Goal: Find contact information: Find contact information

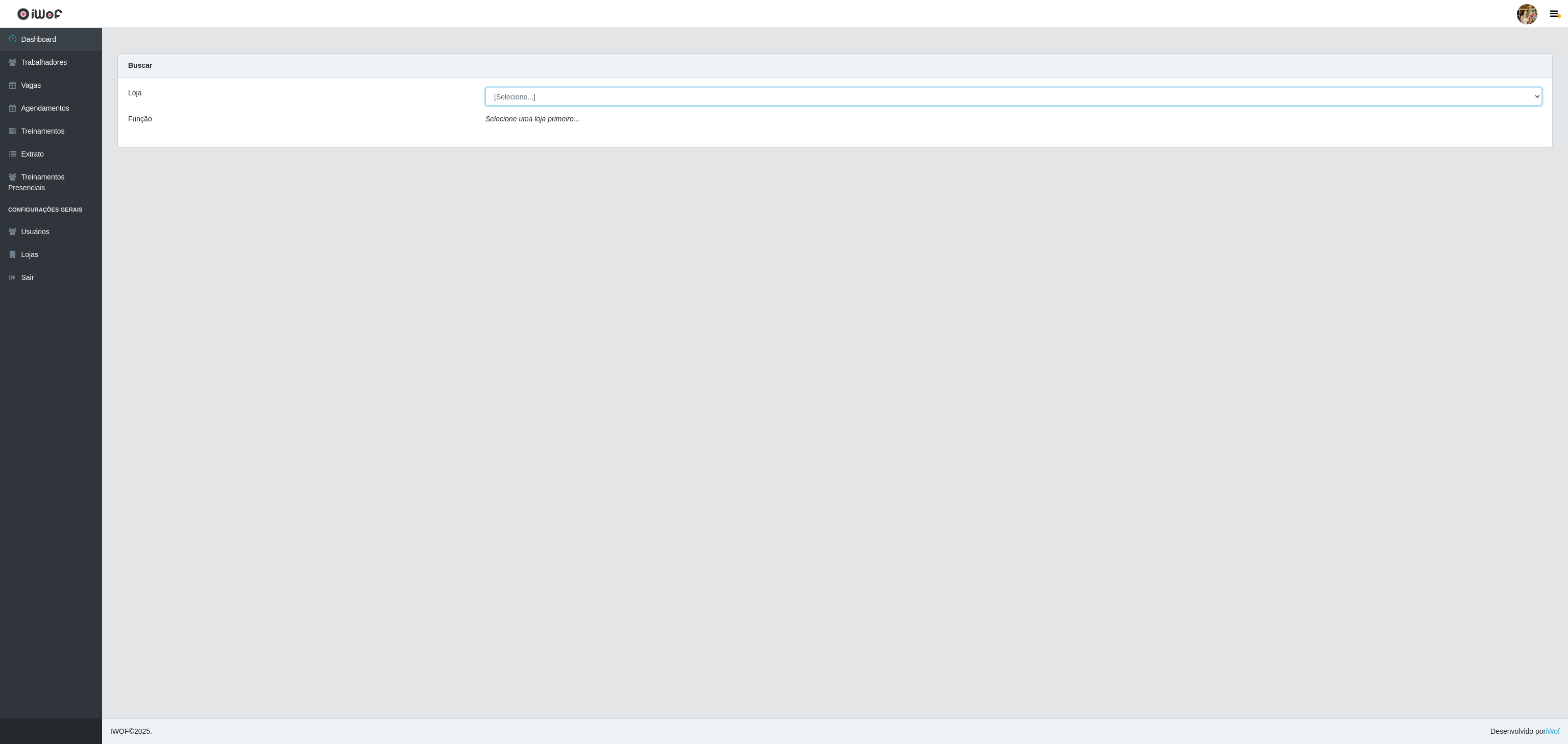
click at [609, 96] on select "[Selecione...] Atacado Vem - [GEOGRAPHIC_DATA] 30 Laranjeiras Velha Atacado Vem…" at bounding box center [1013, 96] width 1057 height 18
click at [485, 88] on select "[Selecione...] Atacado Vem - [GEOGRAPHIC_DATA] 30 Laranjeiras Velha Atacado Vem…" at bounding box center [1013, 96] width 1057 height 18
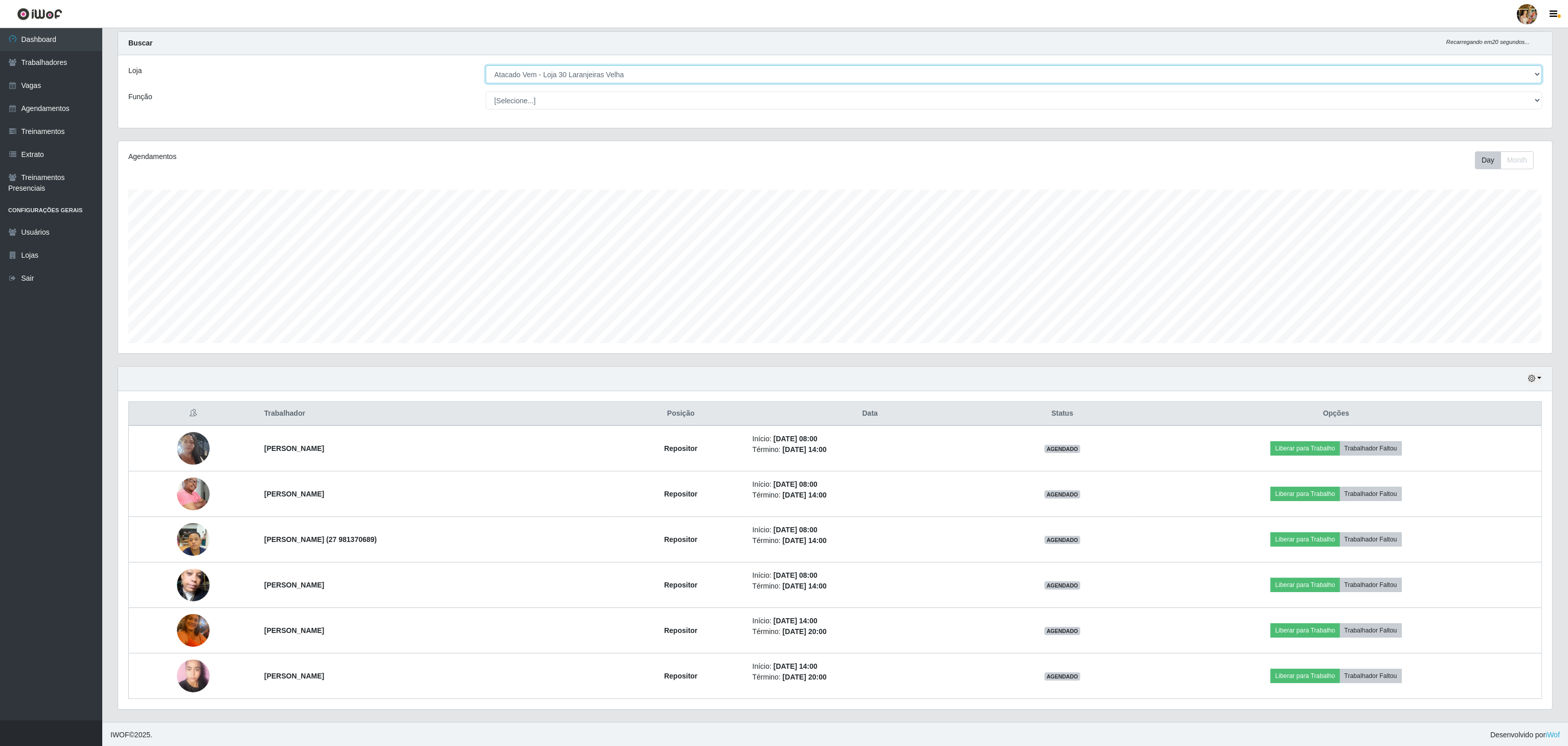
scroll to position [29, 0]
click at [546, 71] on select "[Selecione...] Atacado Vem - [GEOGRAPHIC_DATA] 30 Laranjeiras Velha Atacado Vem…" at bounding box center [1014, 73] width 1056 height 18
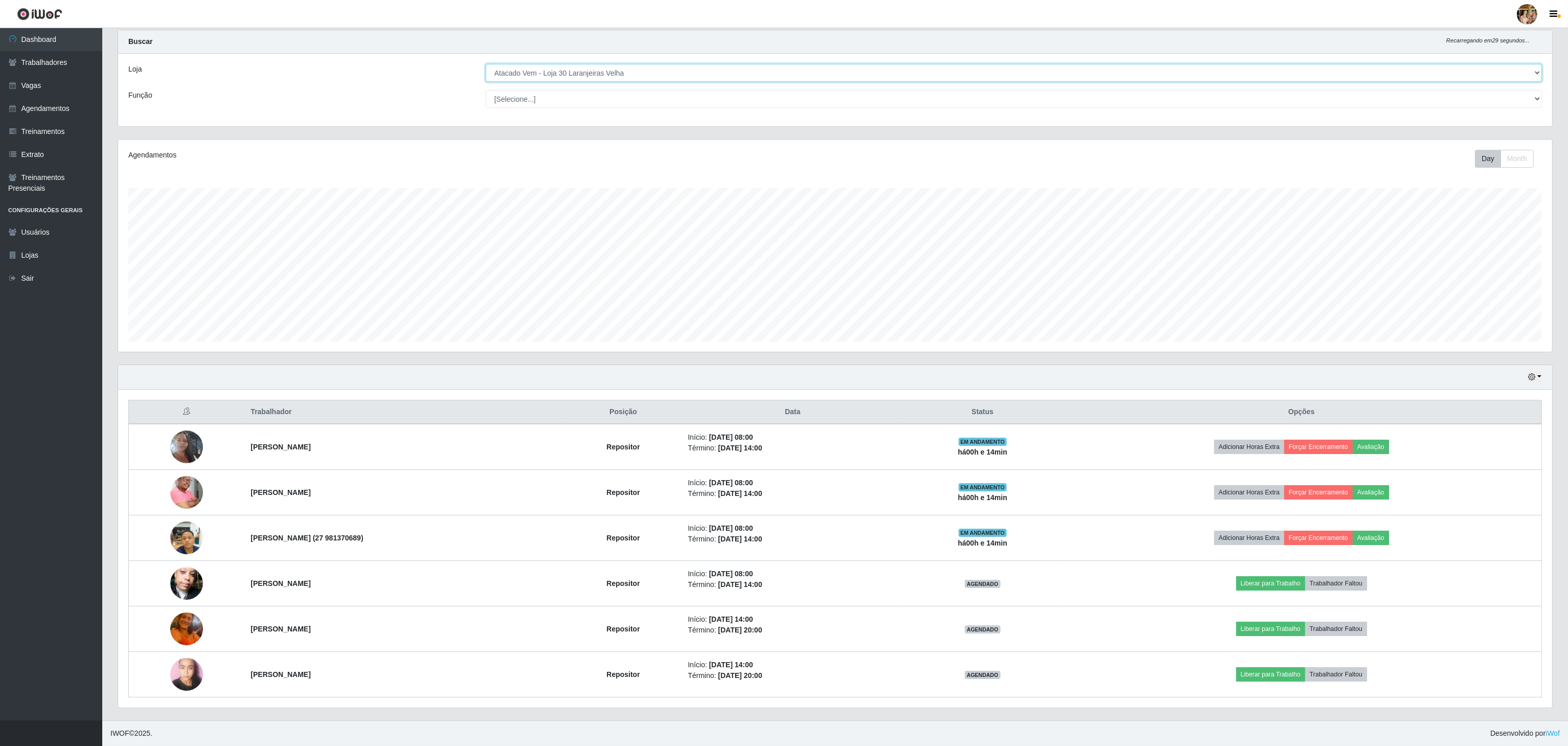
click at [635, 71] on select "[Selecione...] Atacado Vem - [GEOGRAPHIC_DATA] 30 Laranjeiras Velha Atacado Vem…" at bounding box center [1014, 73] width 1056 height 18
click at [486, 82] on select "[Selecione...] Atacado Vem - [GEOGRAPHIC_DATA] 30 Laranjeiras Velha Atacado Vem…" at bounding box center [1014, 73] width 1056 height 18
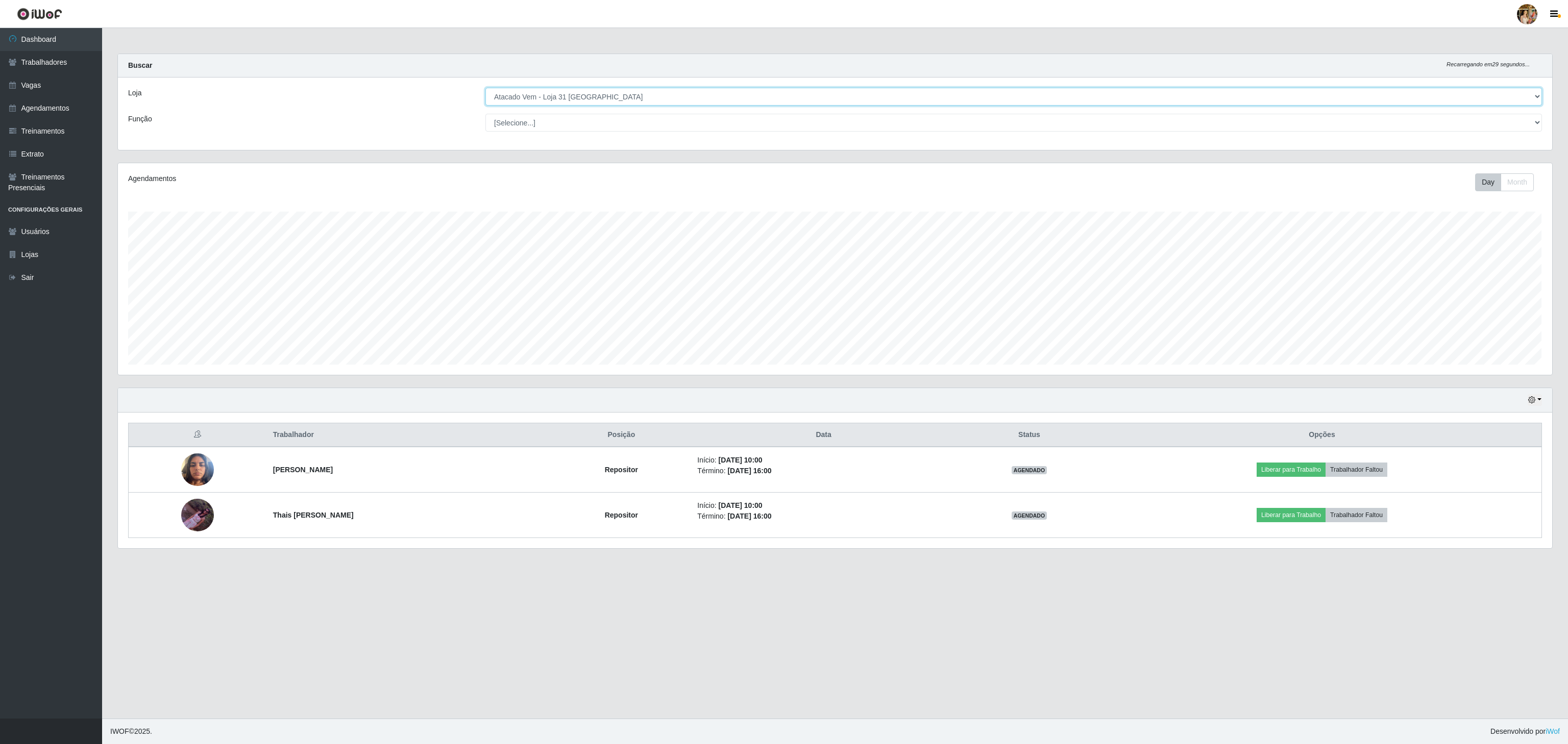
click at [610, 91] on select "[Selecione...] Atacado Vem - [GEOGRAPHIC_DATA] 30 Laranjeiras Velha Atacado Vem…" at bounding box center [1013, 96] width 1057 height 18
click at [485, 88] on select "[Selecione...] Atacado Vem - [GEOGRAPHIC_DATA] 30 Laranjeiras Velha Atacado Vem…" at bounding box center [1013, 96] width 1057 height 18
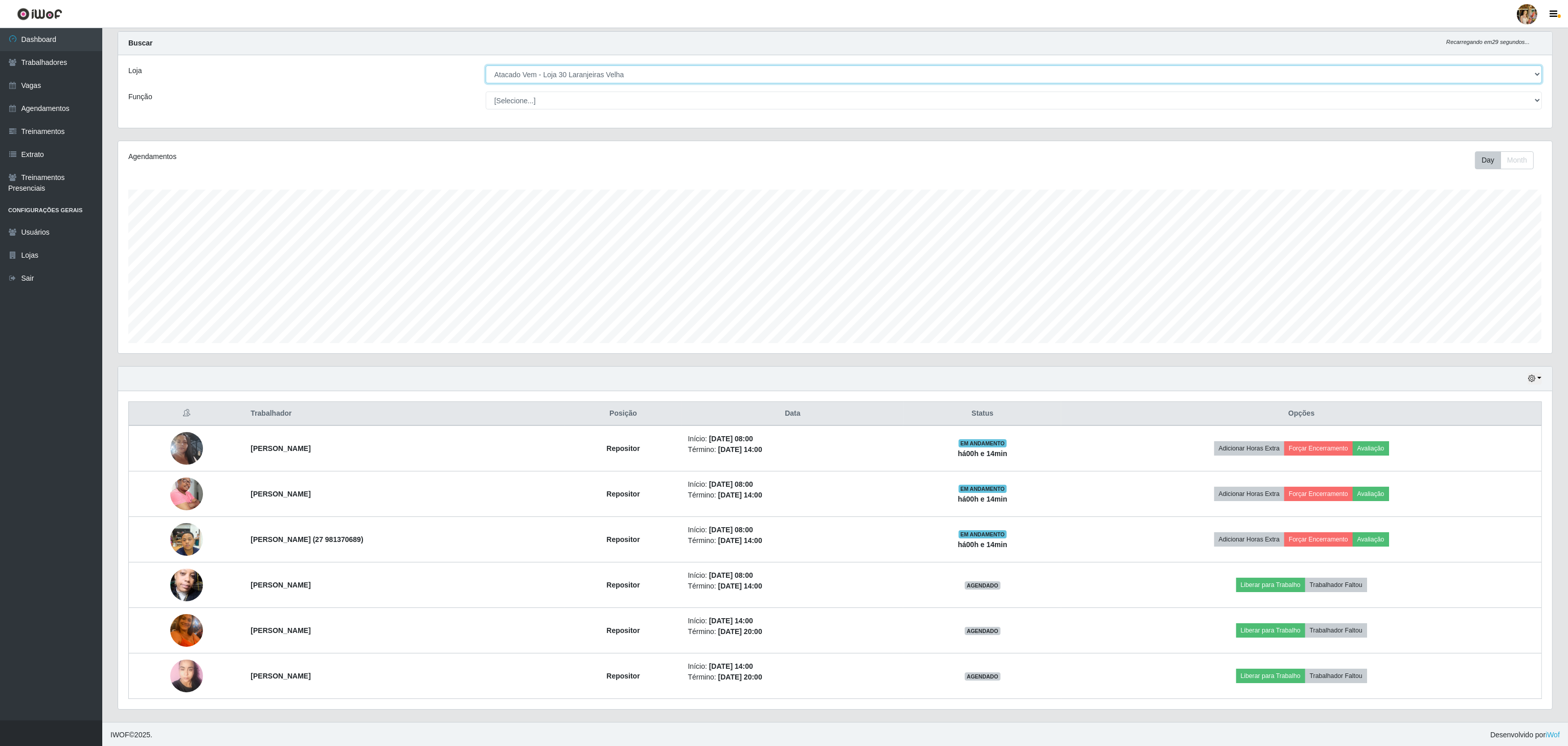
scroll to position [29, 0]
click at [580, 66] on select "[Selecione...] Atacado Vem - [GEOGRAPHIC_DATA] 30 Laranjeiras Velha Atacado Vem…" at bounding box center [1014, 73] width 1056 height 18
click at [486, 64] on select "[Selecione...] Atacado Vem - [GEOGRAPHIC_DATA] 30 Laranjeiras Velha Atacado Vem…" at bounding box center [1014, 73] width 1056 height 18
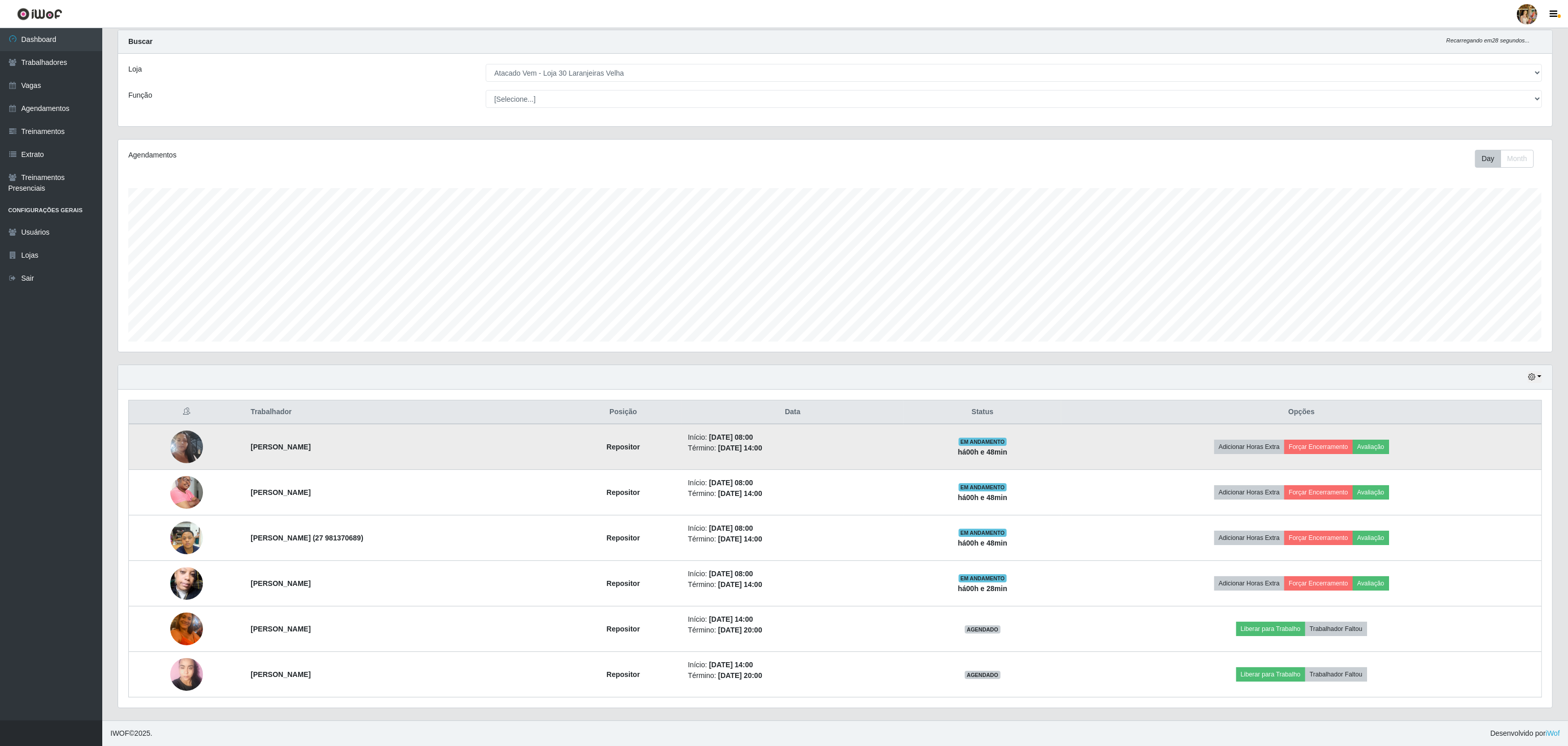
drag, startPoint x: 239, startPoint y: 439, endPoint x: 410, endPoint y: 439, distance: 171.0
click at [410, 439] on td "[PERSON_NAME]" at bounding box center [404, 447] width 320 height 46
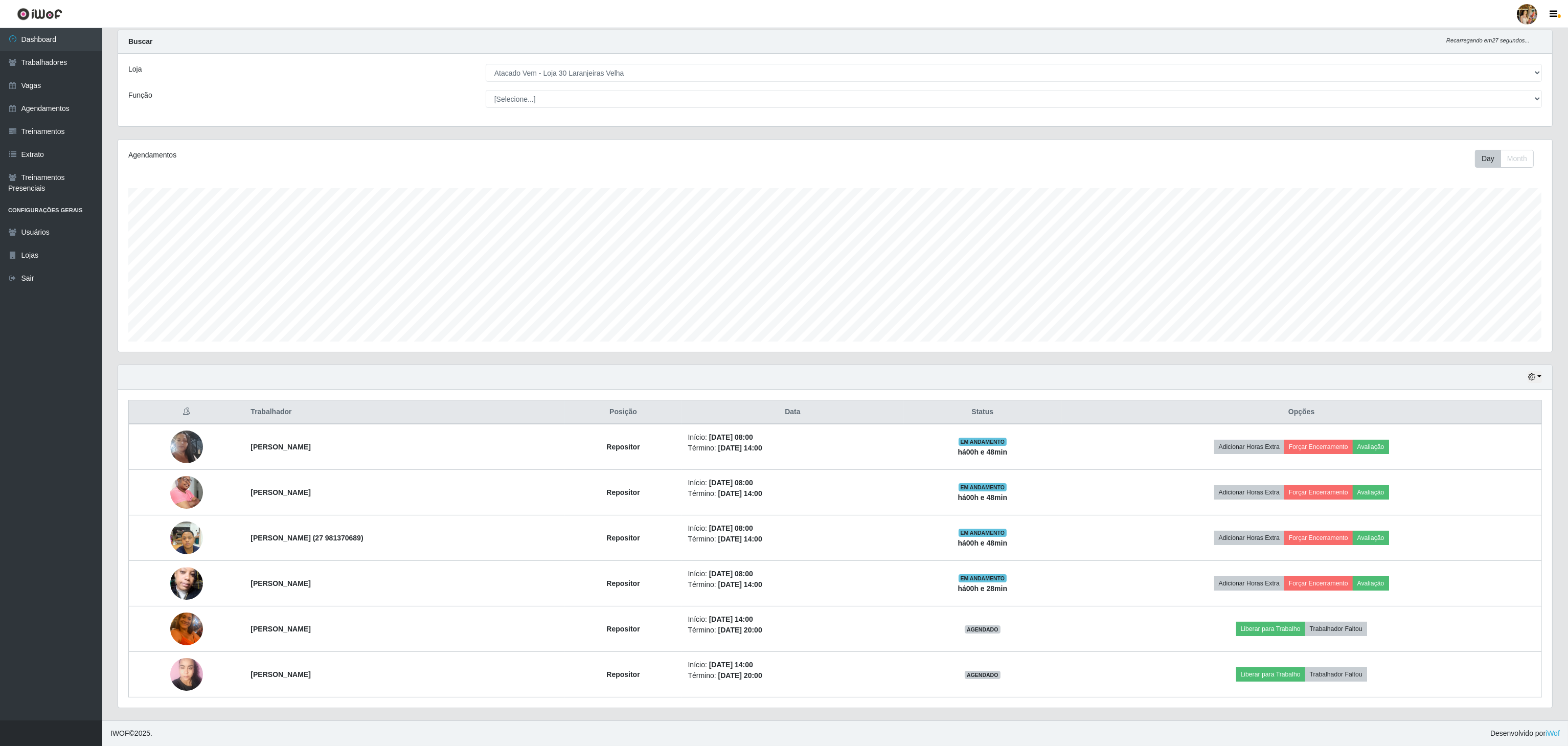
copy strong "[PERSON_NAME]"
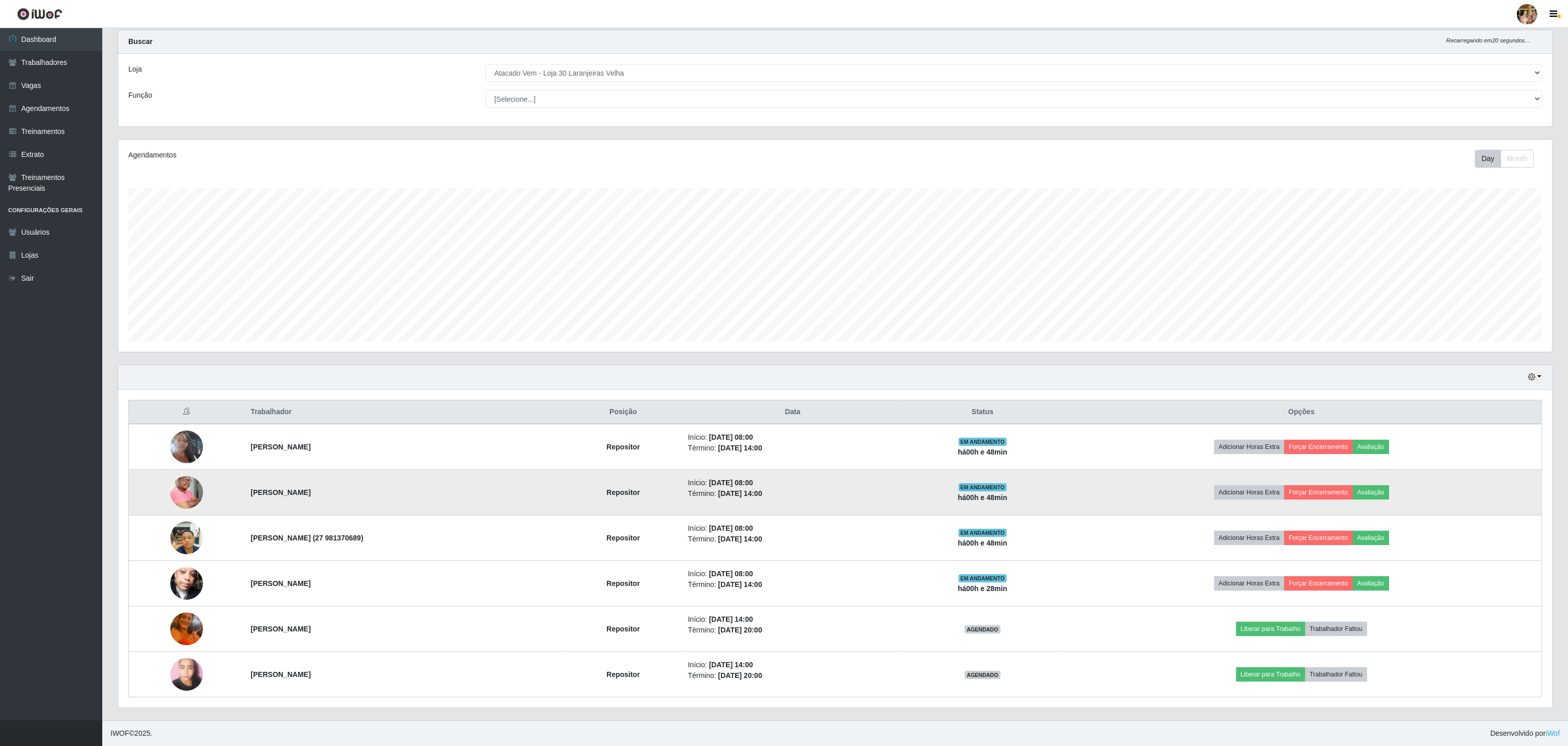
click at [258, 494] on strong "[PERSON_NAME]" at bounding box center [280, 492] width 60 height 8
drag, startPoint x: 233, startPoint y: 490, endPoint x: 540, endPoint y: 381, distance: 325.8
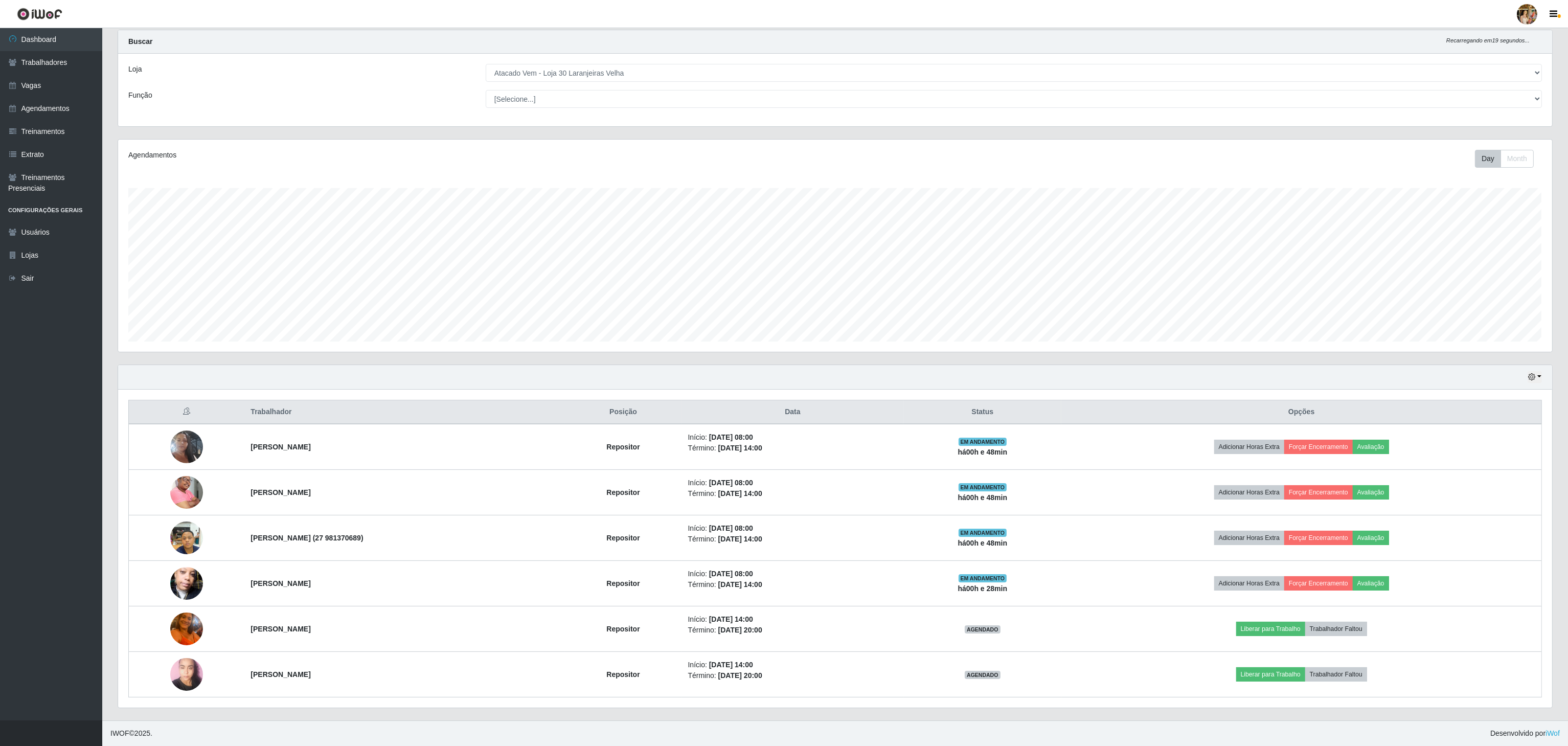
click at [485, 490] on tr "[PERSON_NAME] Repositor Início: [DATE] 08:00 Término: [DATE] 14:00 EM ANDAMENTO…" at bounding box center [835, 493] width 1413 height 46
copy tr "[PERSON_NAME]"
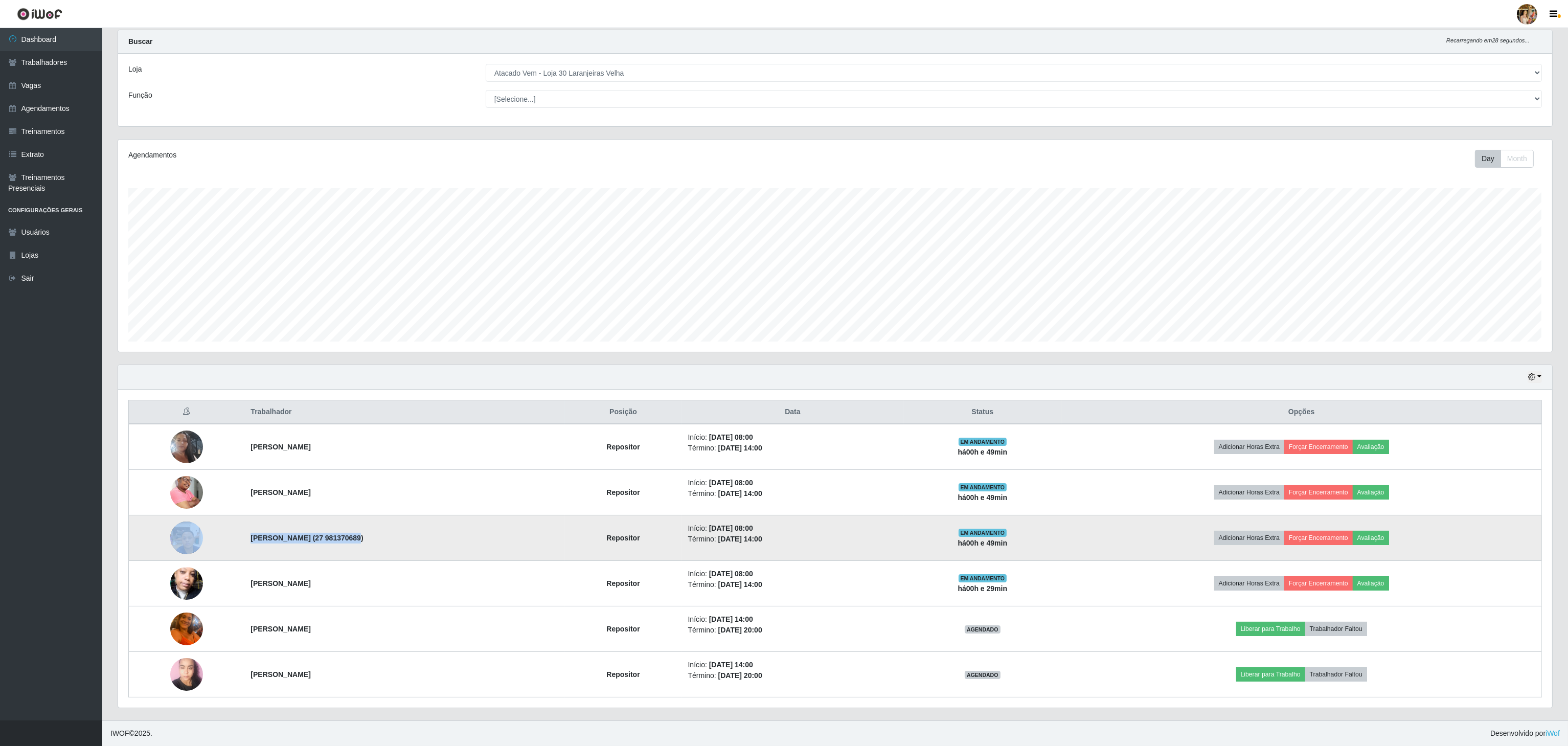
drag, startPoint x: 258, startPoint y: 543, endPoint x: 333, endPoint y: 543, distance: 75.0
click at [333, 543] on tr "[PERSON_NAME] (27 981370689) Repositor Início: [DATE] 08:00 Término: [DATE] 14:…" at bounding box center [835, 538] width 1413 height 46
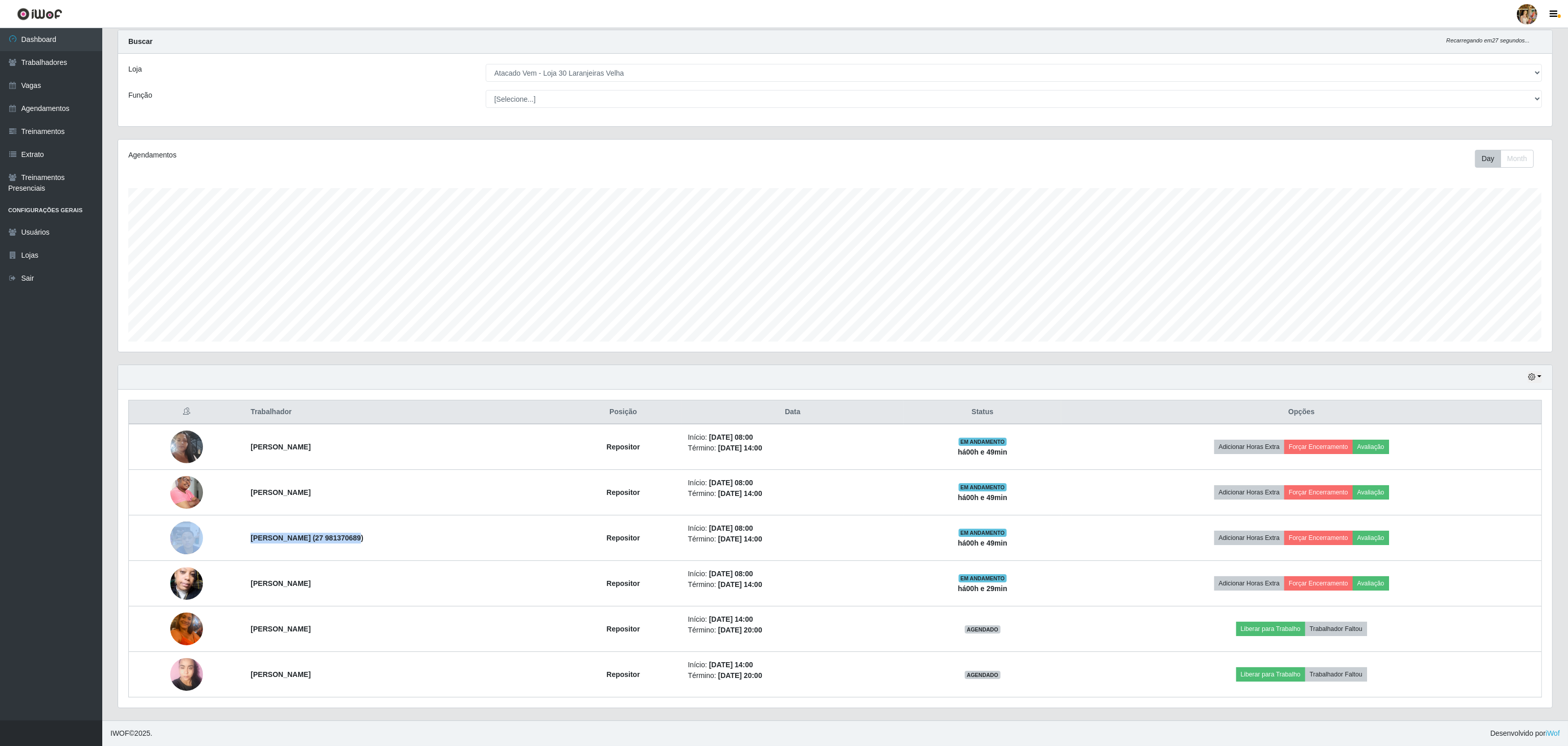
copy tr "[PERSON_NAME]"
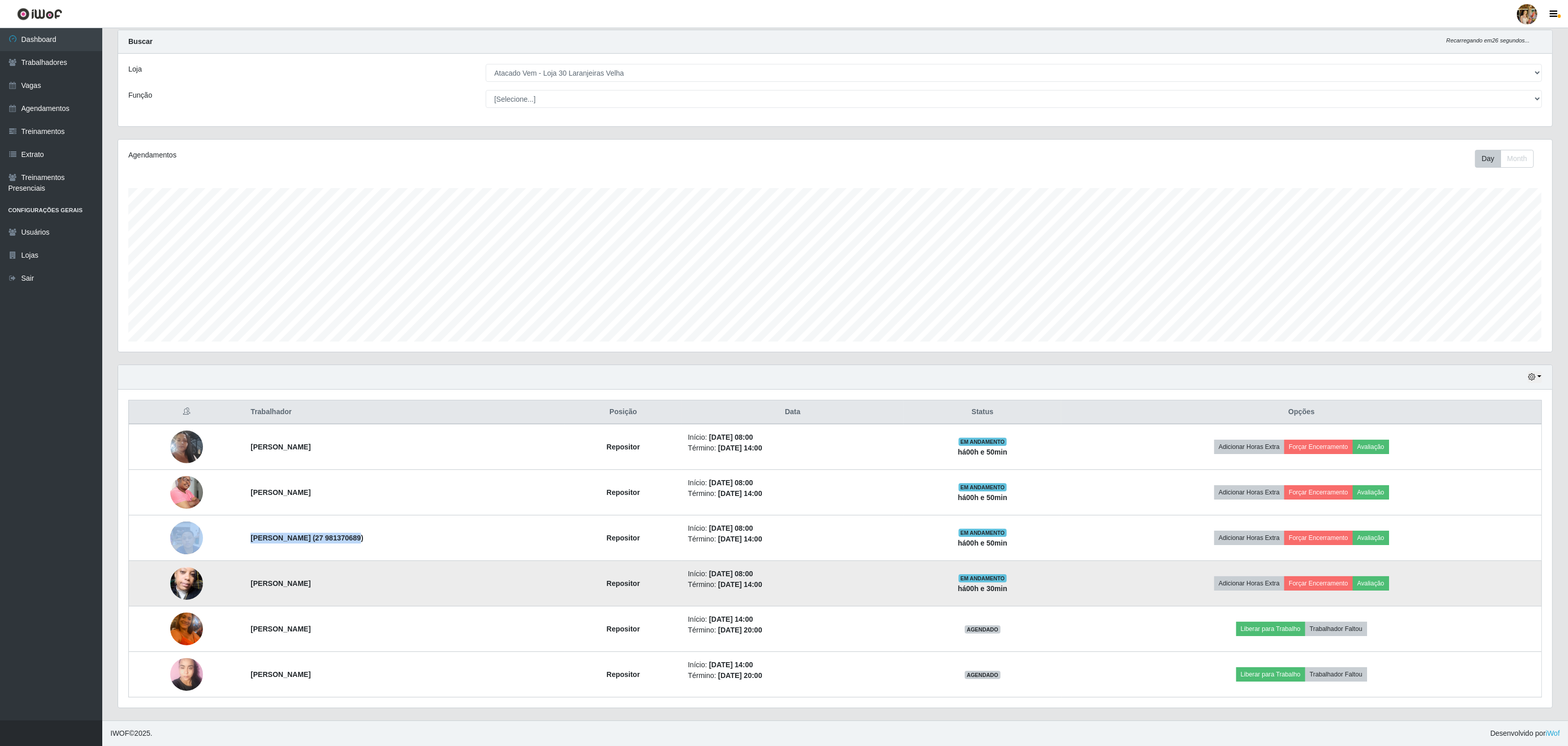
drag, startPoint x: 243, startPoint y: 587, endPoint x: 360, endPoint y: 592, distance: 117.1
click at [360, 592] on tr "[PERSON_NAME] Repositor Início: [DATE] 08:00 Término: [DATE] 14:00 EM ANDAMENTO…" at bounding box center [835, 584] width 1413 height 46
copy tr "[PERSON_NAME]"
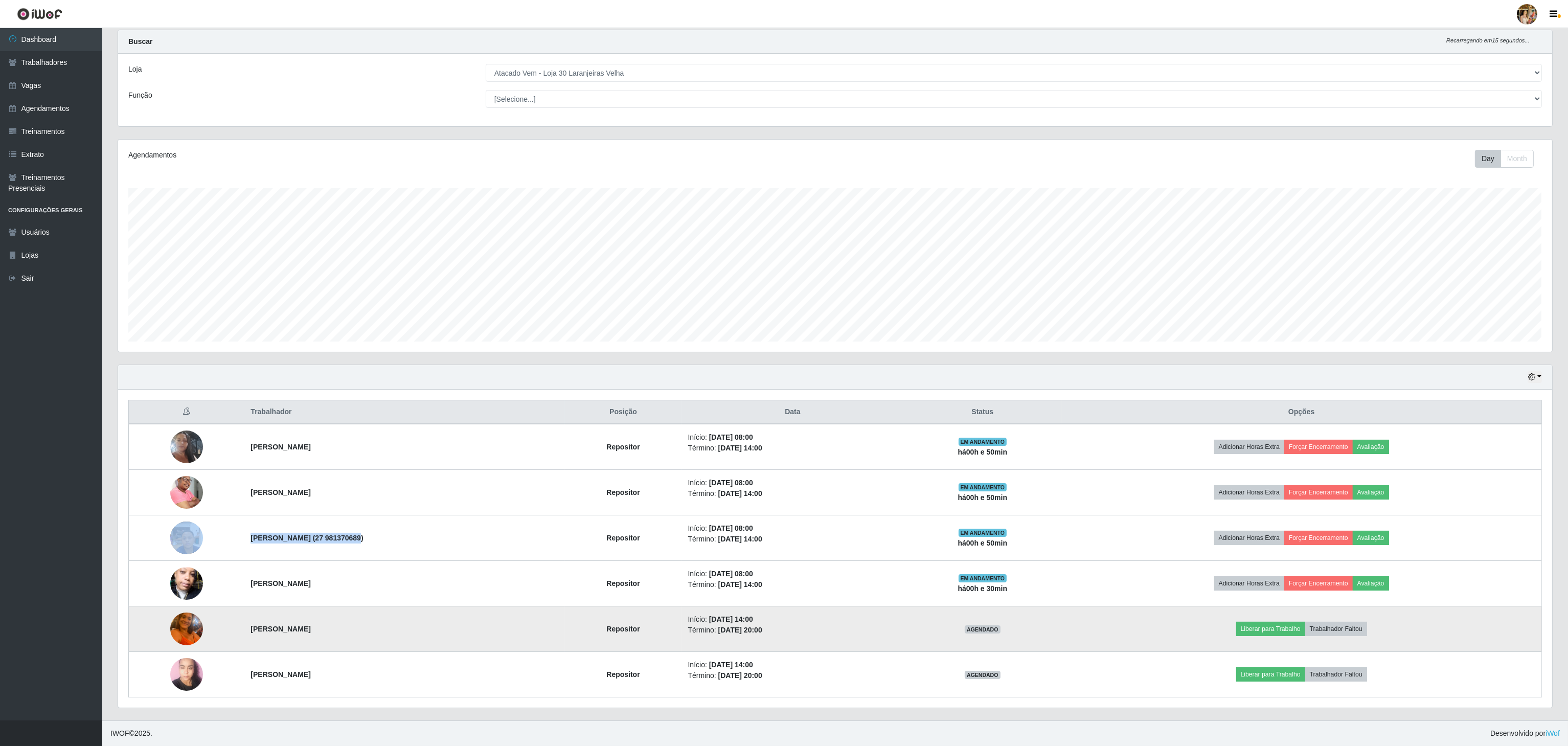
drag, startPoint x: 243, startPoint y: 625, endPoint x: 359, endPoint y: 621, distance: 116.1
click at [359, 621] on td "[PERSON_NAME]" at bounding box center [404, 629] width 320 height 46
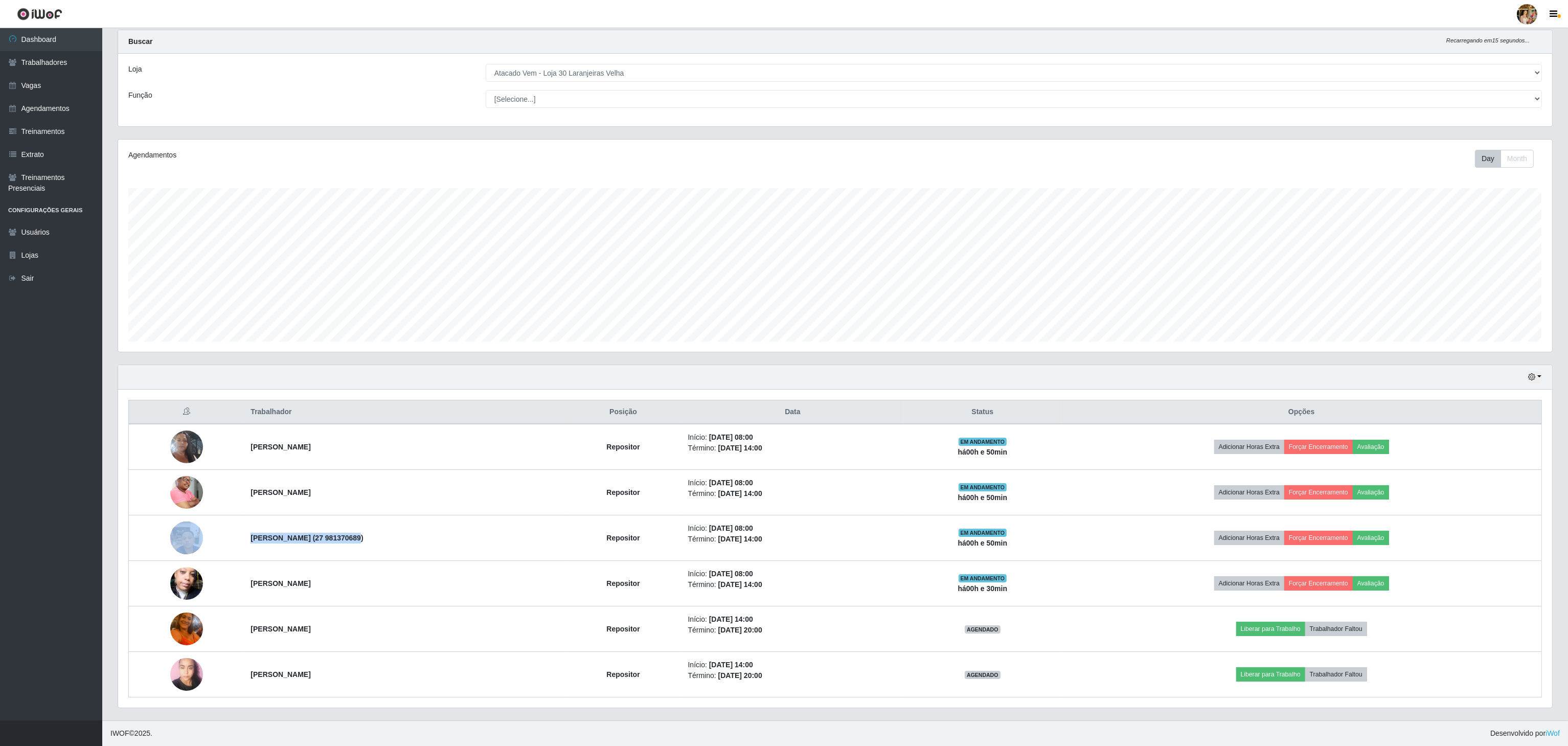
copy strong "[PERSON_NAME]"
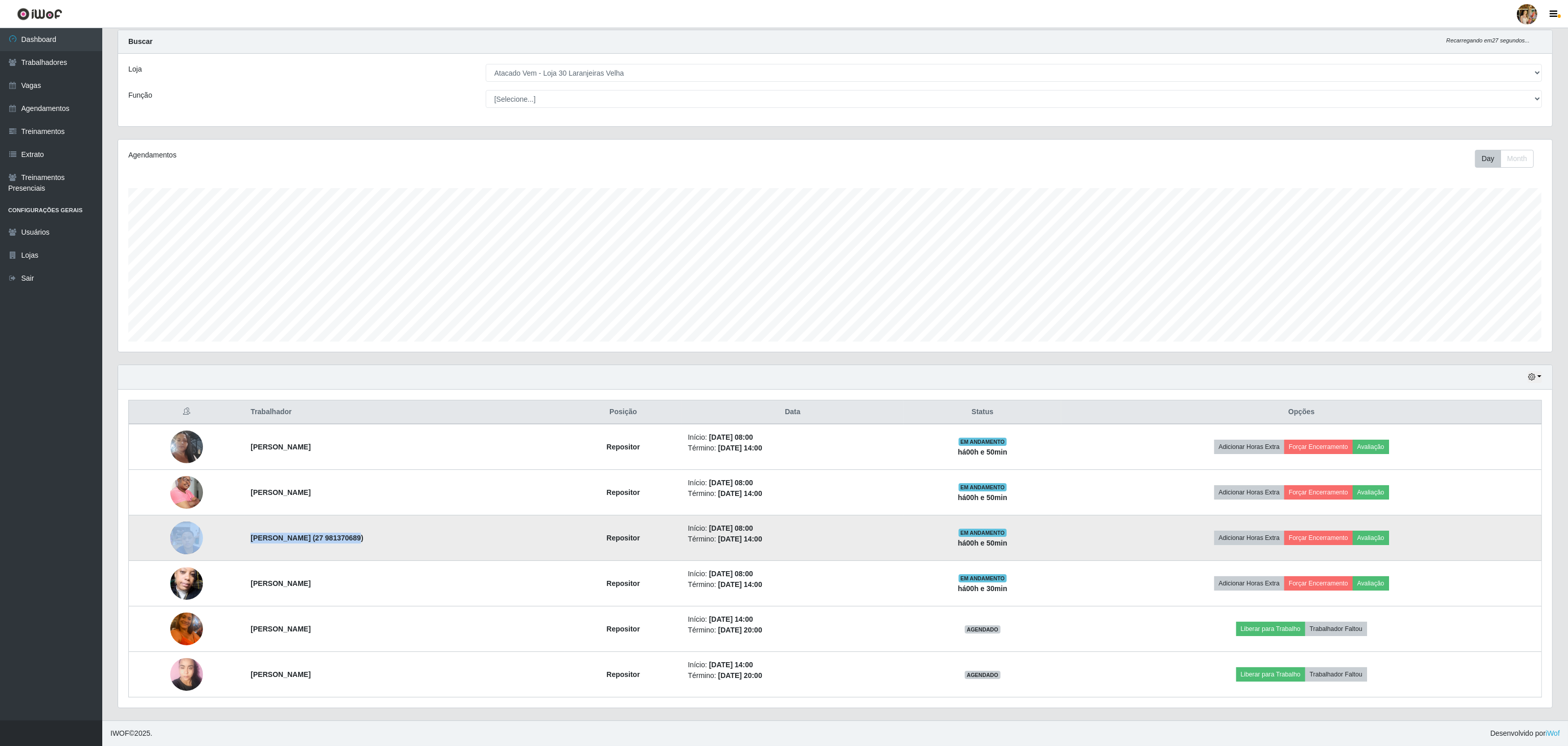
drag, startPoint x: 233, startPoint y: 672, endPoint x: 480, endPoint y: 548, distance: 276.4
click at [368, 662] on tr "[PERSON_NAME] Repositor Início: [DATE] 14:00 Término: [DATE] 20:00 AGENDADO Lib…" at bounding box center [835, 675] width 1413 height 46
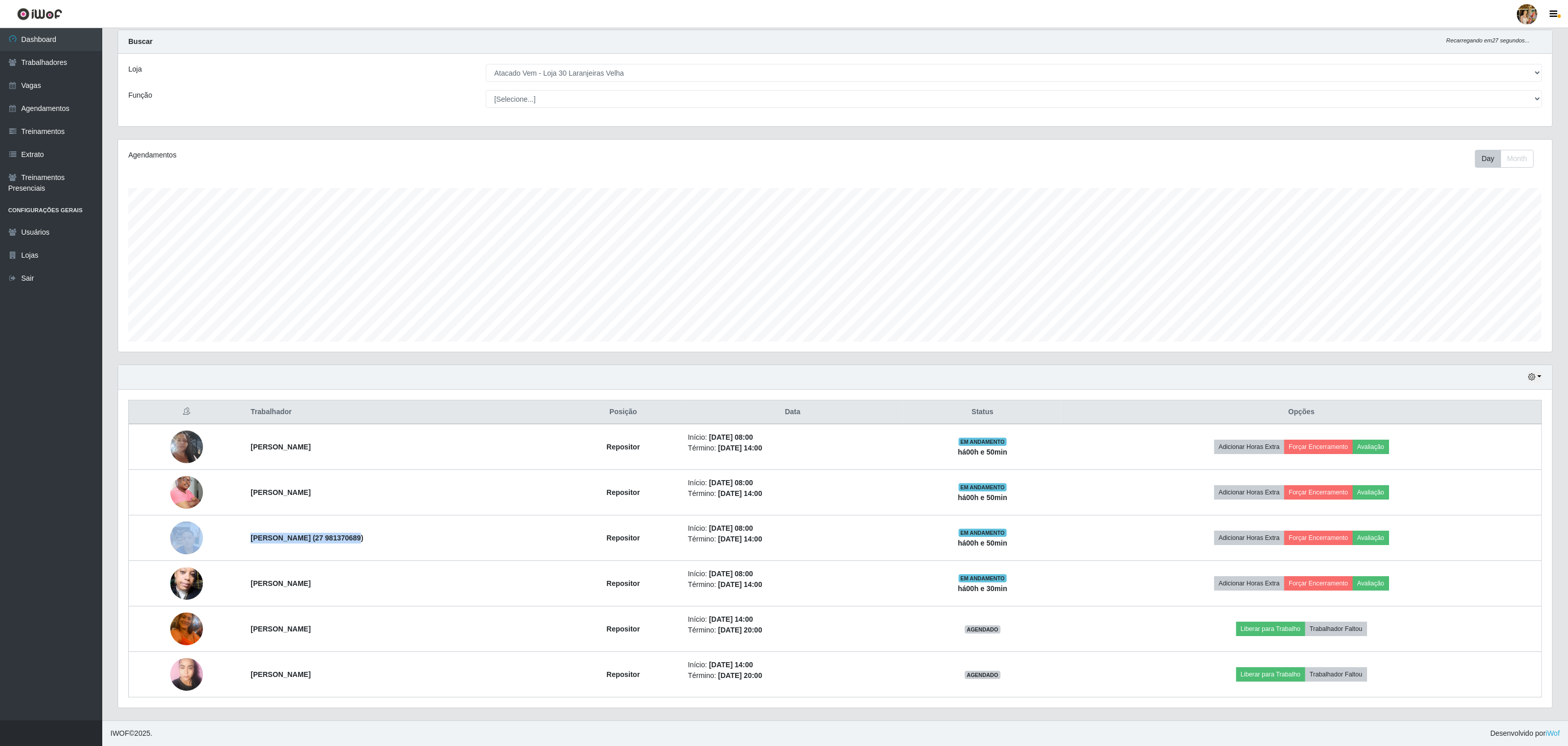
copy tr "[PERSON_NAME]"
drag, startPoint x: 647, startPoint y: 66, endPoint x: 647, endPoint y: 75, distance: 9.0
click at [647, 66] on select "[Selecione...] Atacado Vem - [GEOGRAPHIC_DATA] 30 Laranjeiras Velha Atacado Vem…" at bounding box center [1014, 73] width 1056 height 18
click at [486, 82] on select "[Selecione...] Atacado Vem - [GEOGRAPHIC_DATA] 30 Laranjeiras Velha Atacado Vem…" at bounding box center [1014, 73] width 1056 height 18
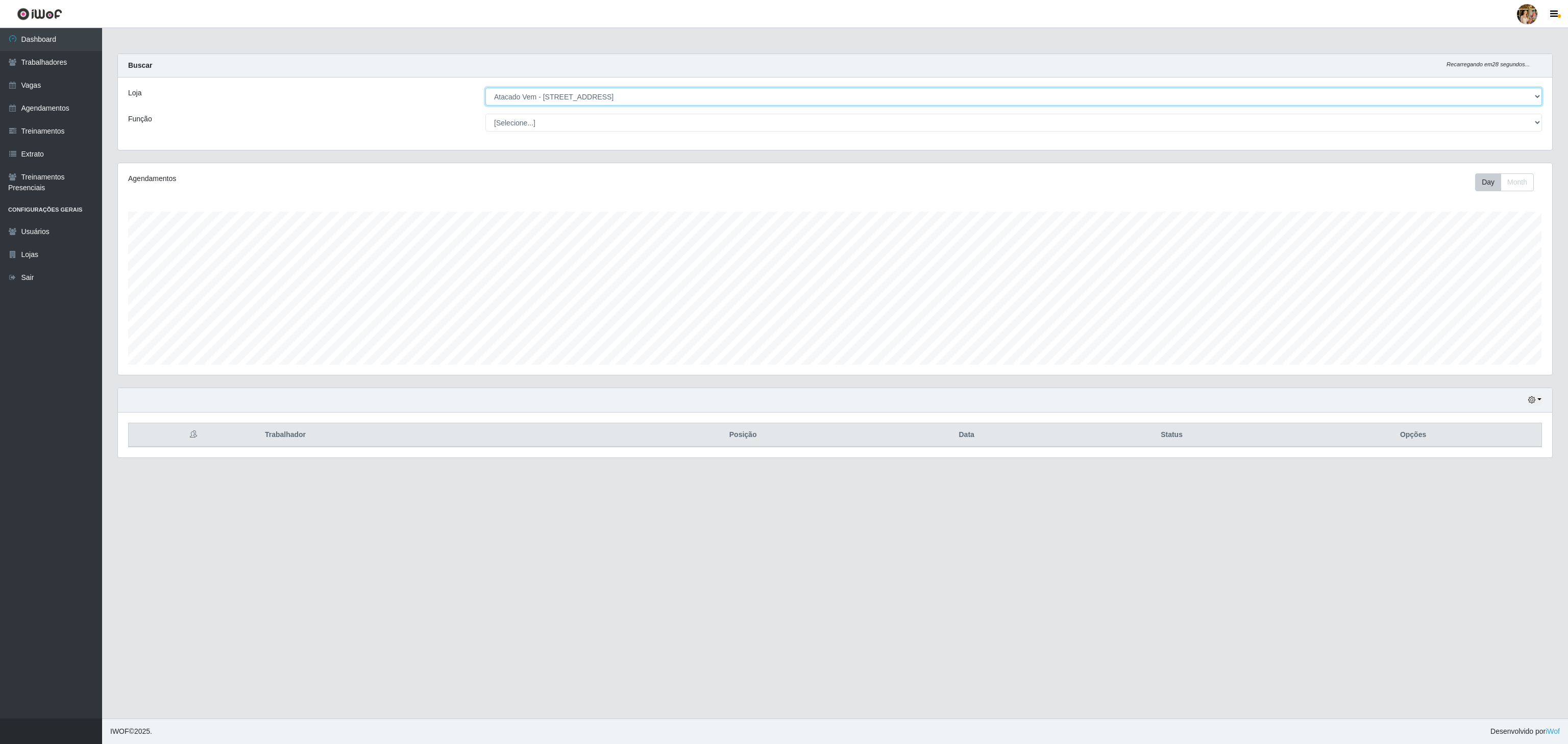
click at [698, 98] on select "[Selecione...] Atacado Vem - [GEOGRAPHIC_DATA] 30 Laranjeiras Velha Atacado Vem…" at bounding box center [1013, 96] width 1057 height 18
click at [485, 88] on select "[Selecione...] Atacado Vem - [GEOGRAPHIC_DATA] 30 Laranjeiras Velha Atacado Vem…" at bounding box center [1013, 96] width 1057 height 18
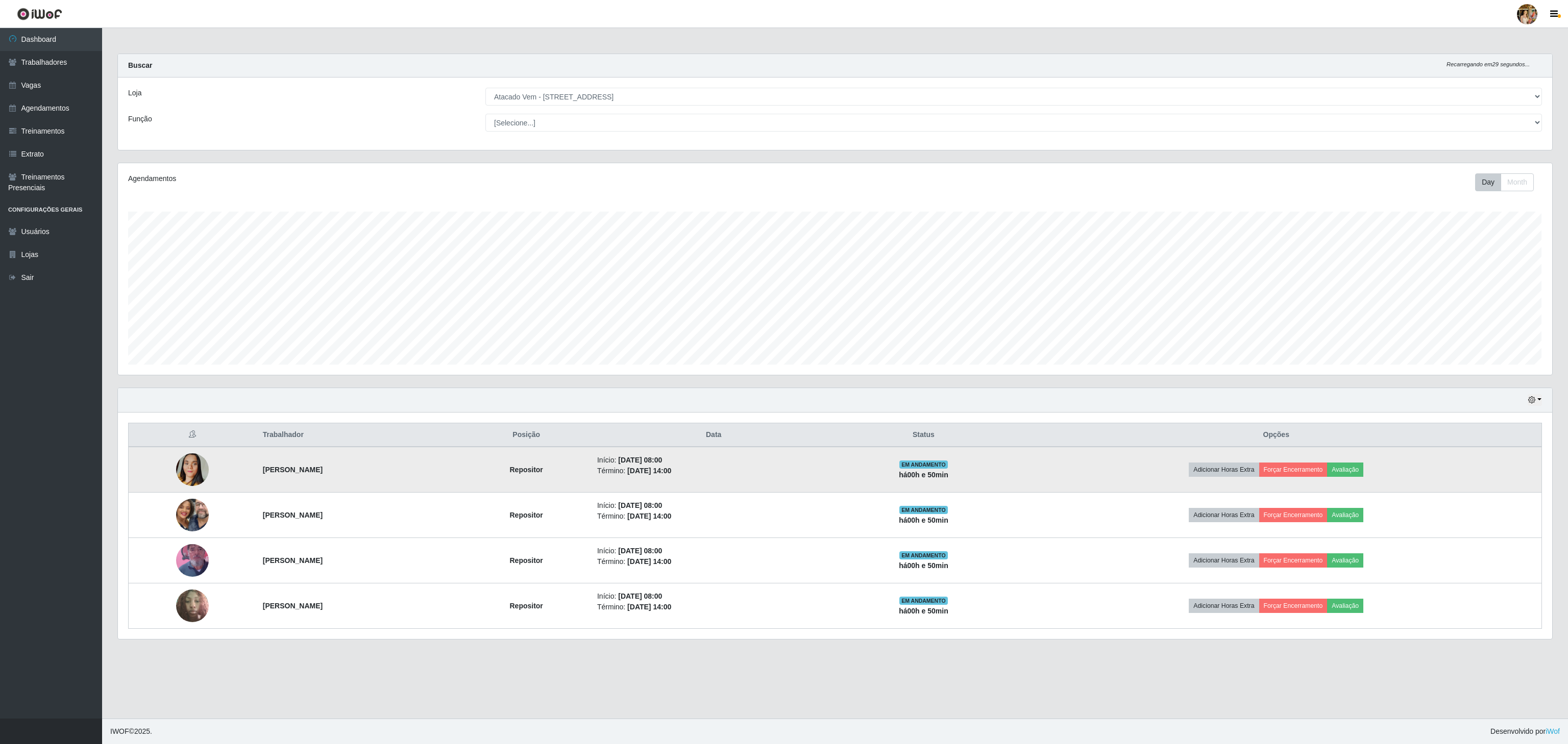
drag, startPoint x: 233, startPoint y: 479, endPoint x: 433, endPoint y: 492, distance: 200.4
click at [433, 492] on tr "[PERSON_NAME] Repositor Início: [DATE] 08:00 Término: [DATE] 14:00 EM ANDAMENTO…" at bounding box center [835, 470] width 1413 height 46
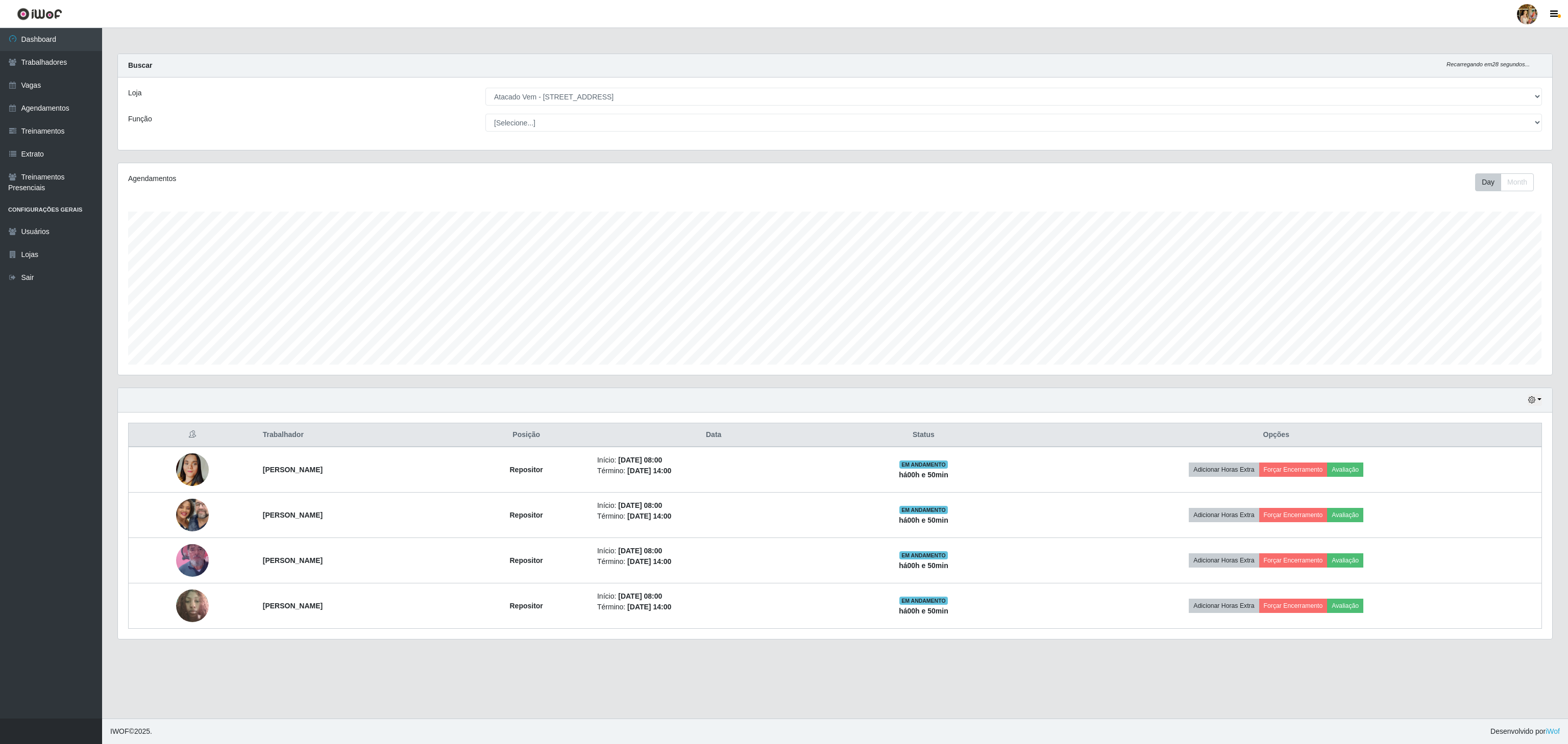
copy tr "[PERSON_NAME]"
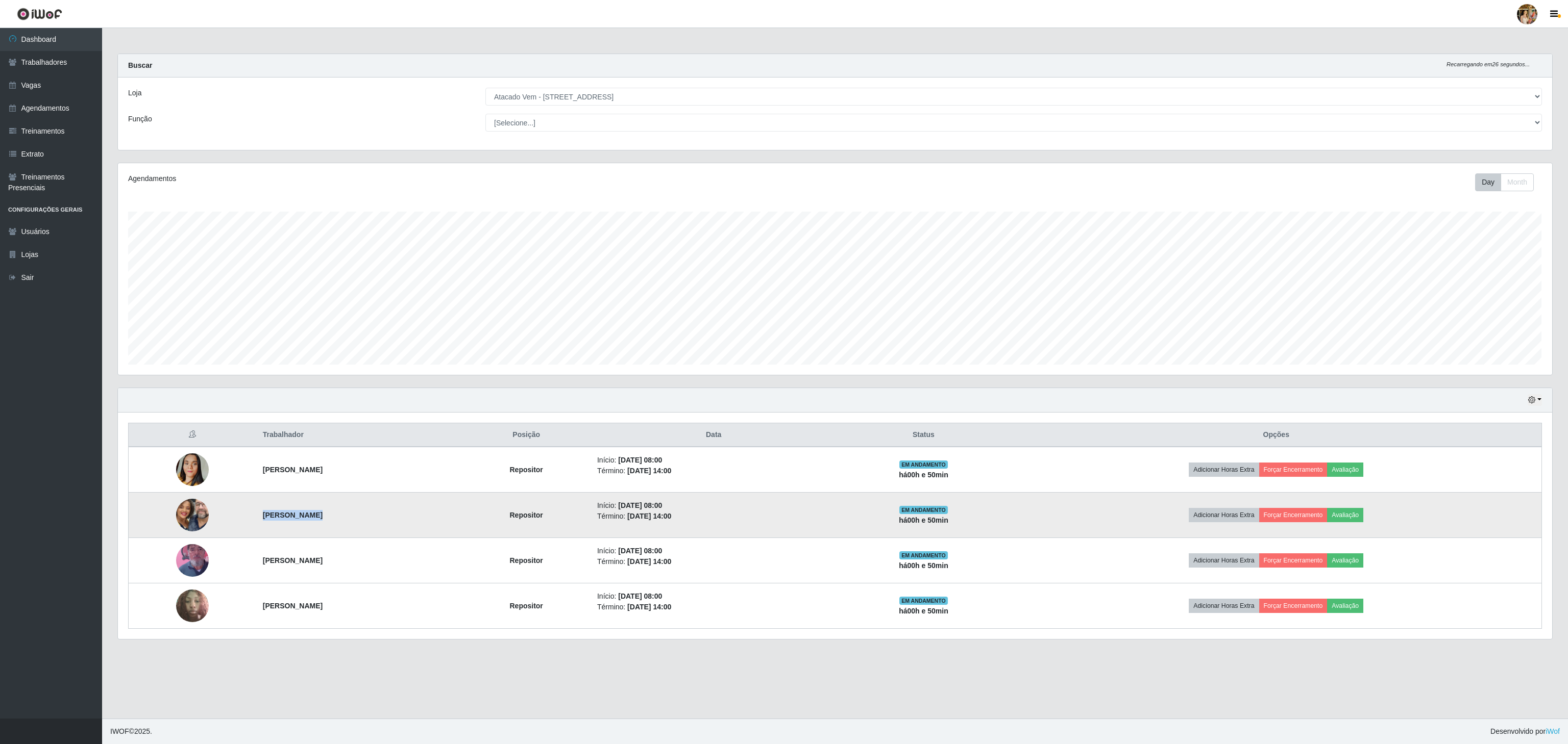
drag, startPoint x: 239, startPoint y: 525, endPoint x: 319, endPoint y: 527, distance: 80.0
click at [319, 527] on td "[PERSON_NAME]" at bounding box center [359, 515] width 205 height 46
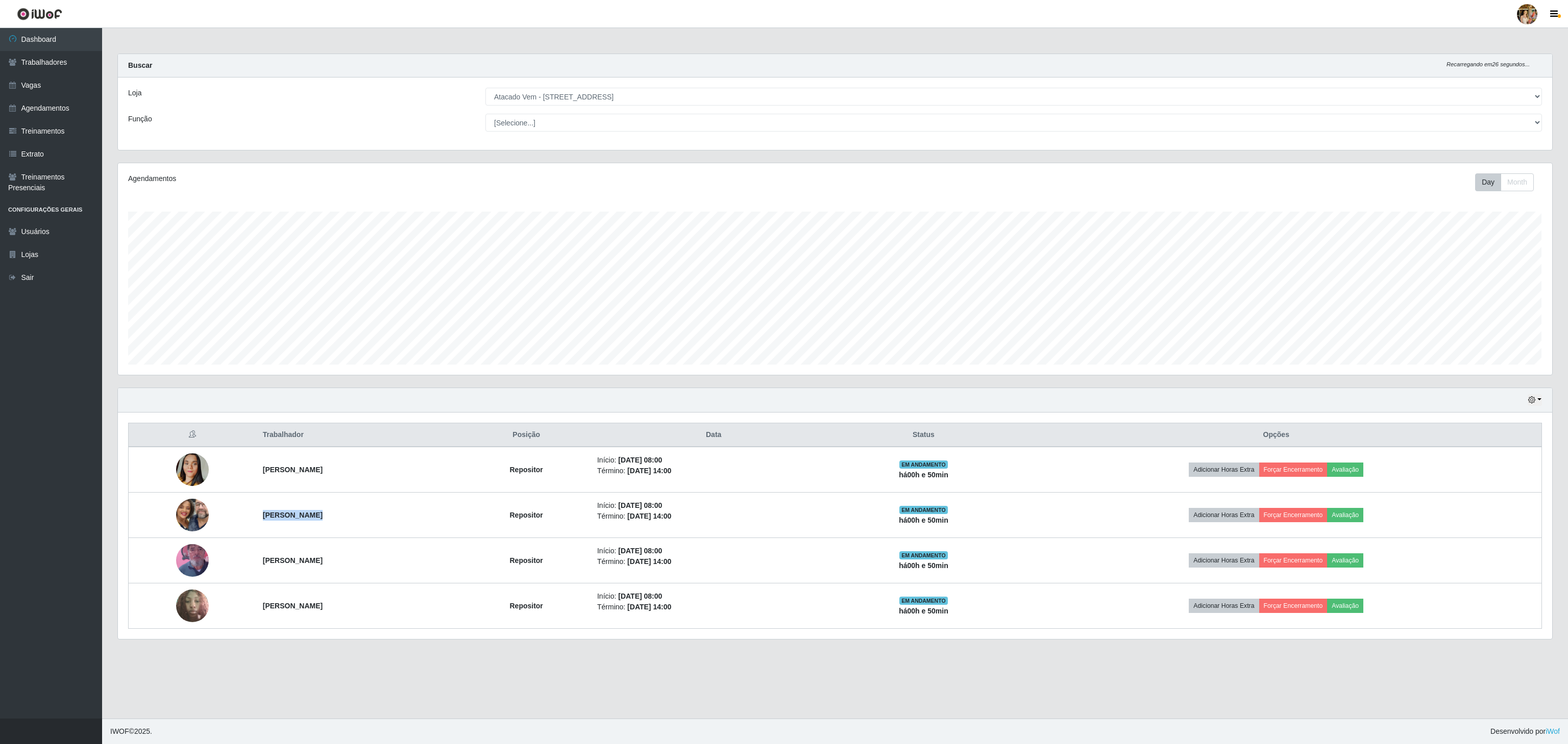
copy strong "[PERSON_NAME]"
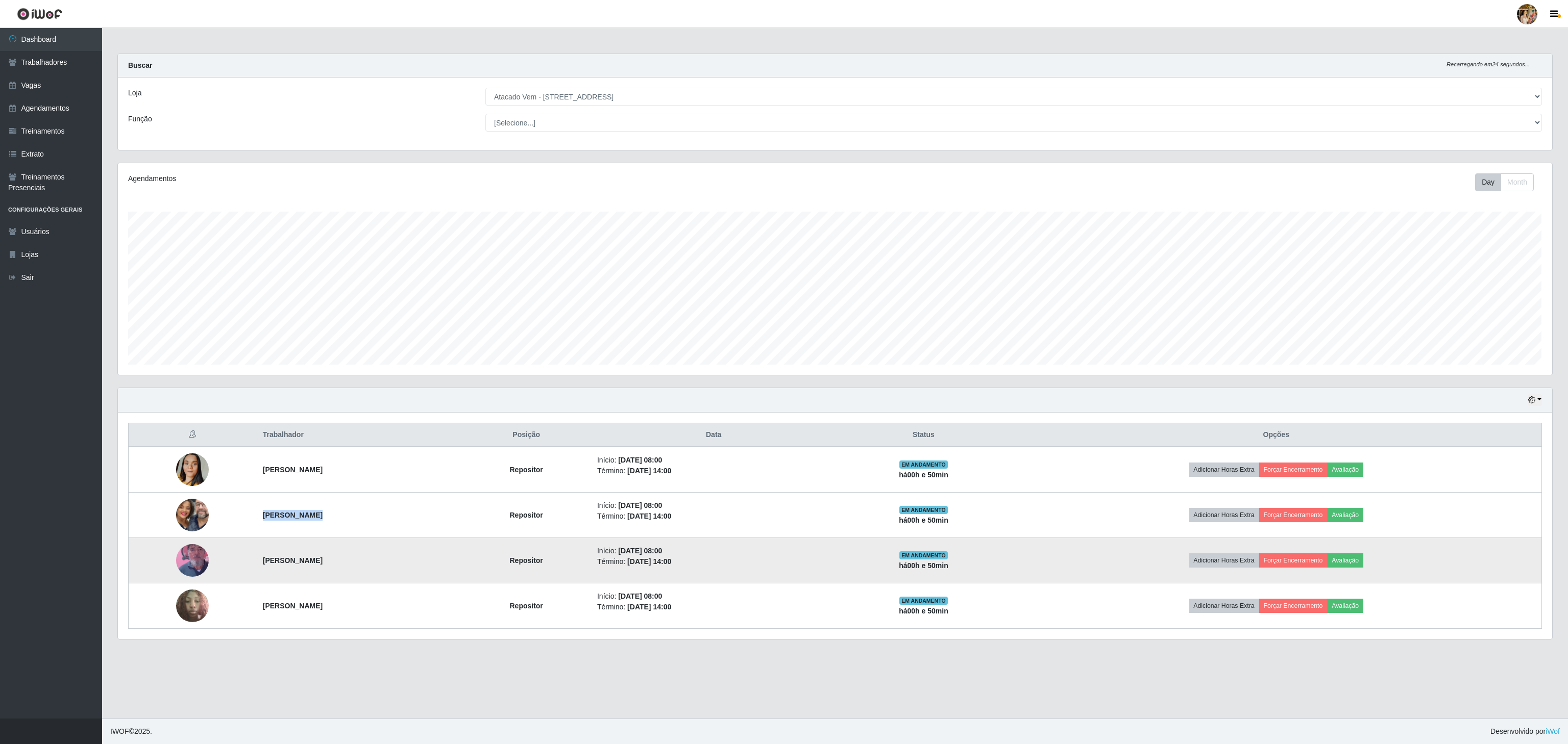
drag, startPoint x: 219, startPoint y: 575, endPoint x: 505, endPoint y: 585, distance: 286.2
click at [505, 583] on tr "[PERSON_NAME] Repositor Início: [DATE] 08:00 Término: [DATE] 14:00 EM ANDAMENTO…" at bounding box center [835, 561] width 1413 height 46
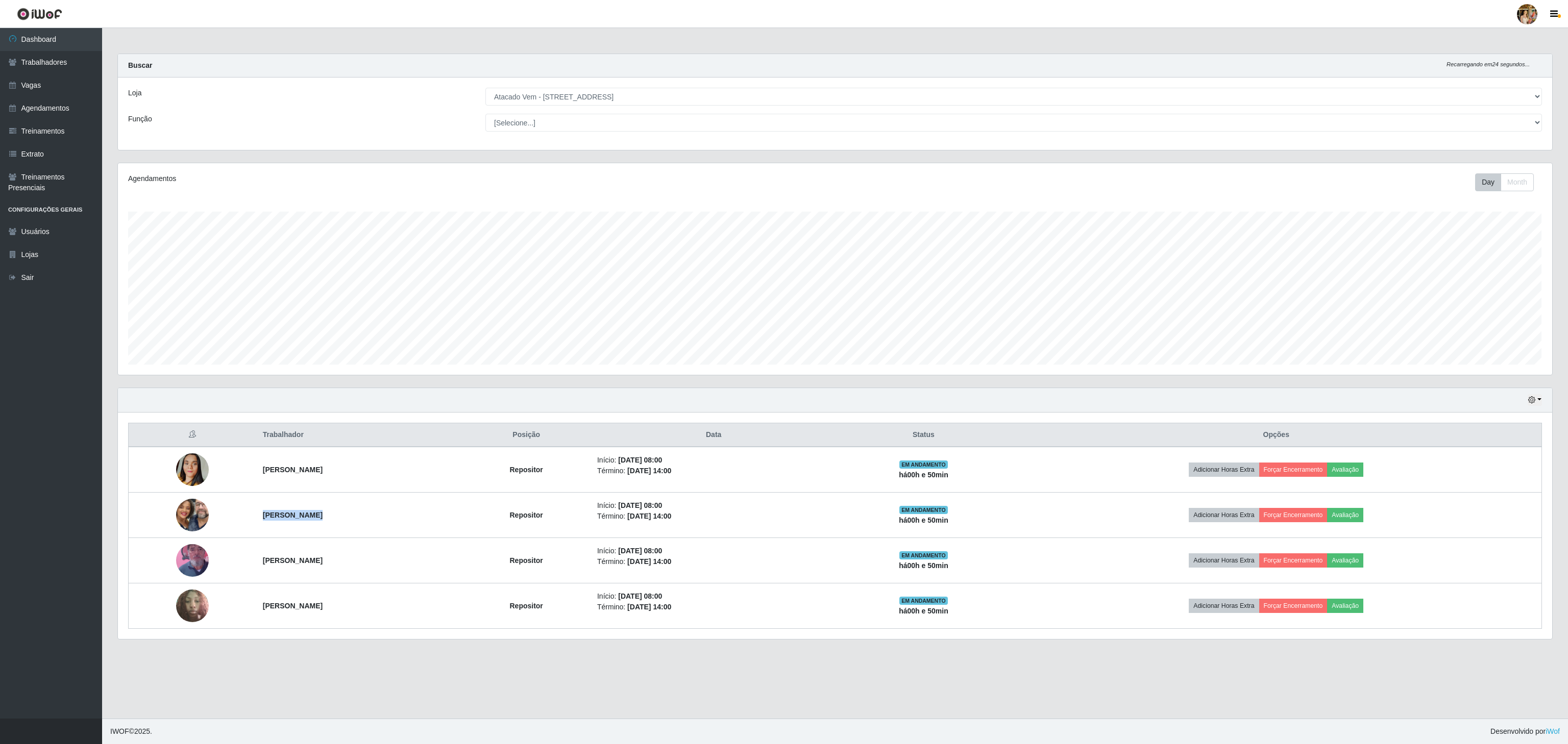
copy tr "[PERSON_NAME]"
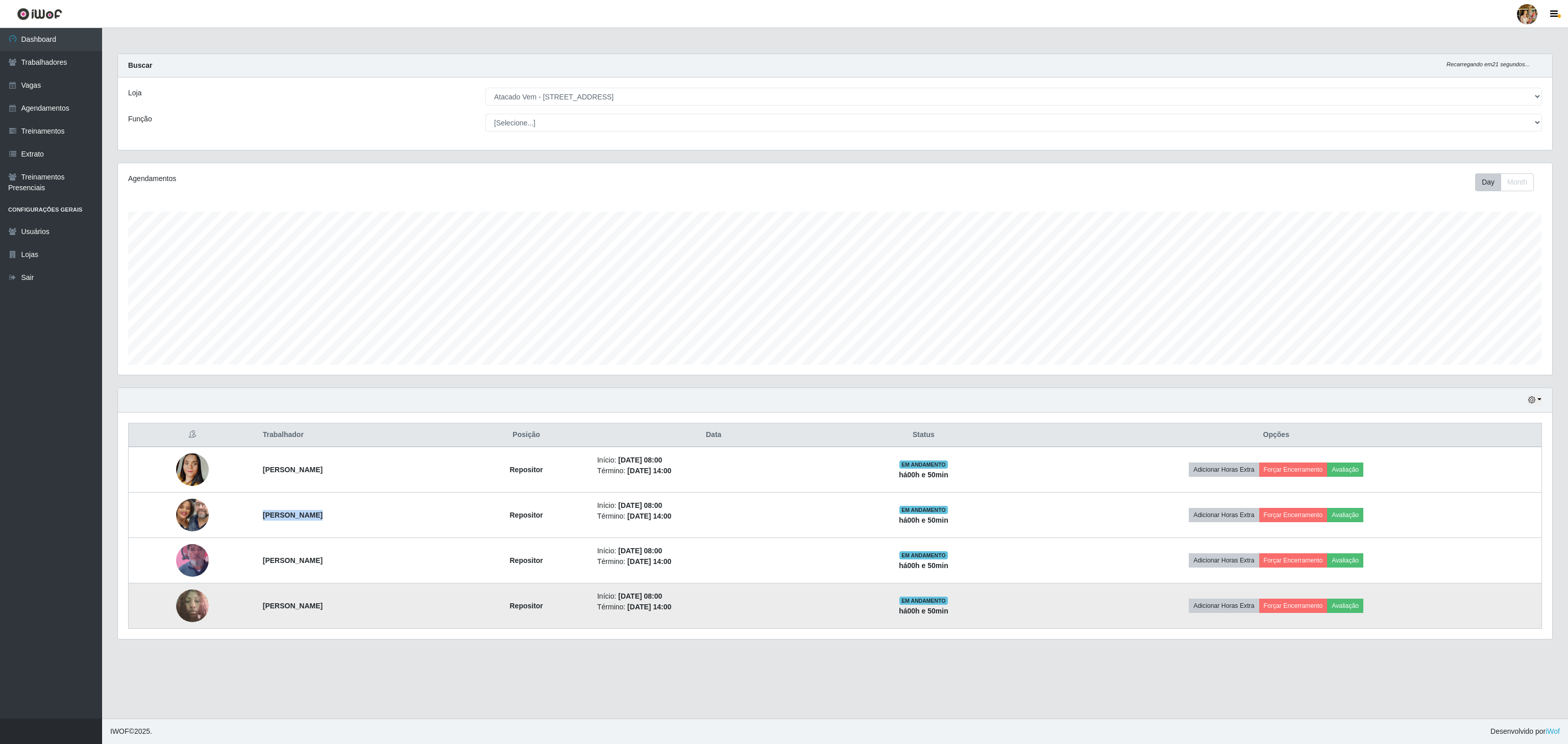
drag, startPoint x: 231, startPoint y: 614, endPoint x: 458, endPoint y: 615, distance: 227.0
click at [458, 615] on tr "[PERSON_NAME] Repositor Início: [DATE] 08:00 Término: [DATE] 14:00 EM ANDAMENTO…" at bounding box center [835, 606] width 1413 height 46
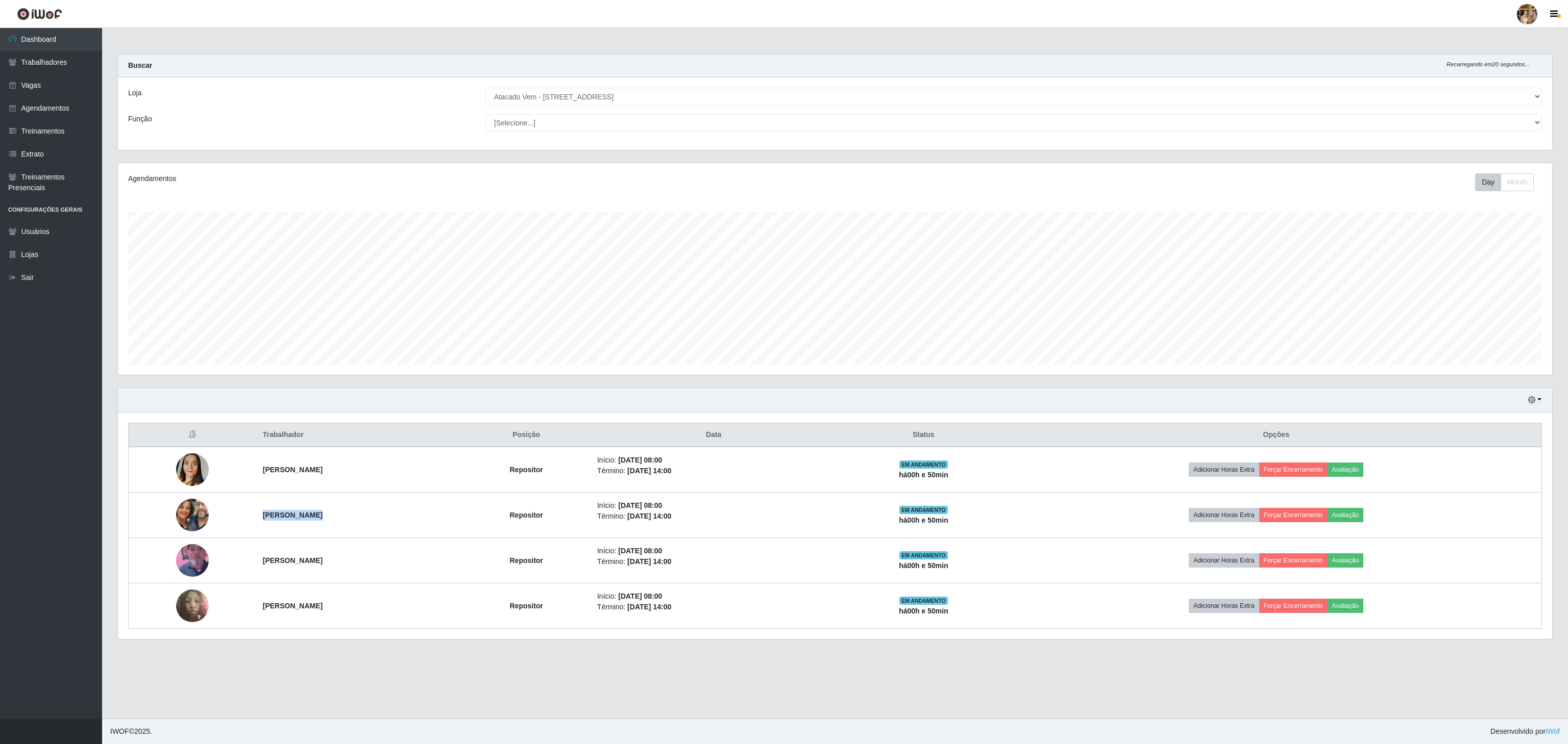
copy tr "[PERSON_NAME]"
drag, startPoint x: 659, startPoint y: 119, endPoint x: 639, endPoint y: 100, distance: 27.6
click at [659, 119] on select "[Selecione...] Carregador e Descarregador de Caminhão Carregador e Descarregado…" at bounding box center [1013, 122] width 1057 height 18
click at [636, 95] on select "[Selecione...] Atacado Vem - [GEOGRAPHIC_DATA] 30 Laranjeiras Velha Atacado Vem…" at bounding box center [1013, 96] width 1057 height 18
click at [485, 88] on select "[Selecione...] Atacado Vem - [GEOGRAPHIC_DATA] 30 Laranjeiras Velha Atacado Vem…" at bounding box center [1013, 96] width 1057 height 18
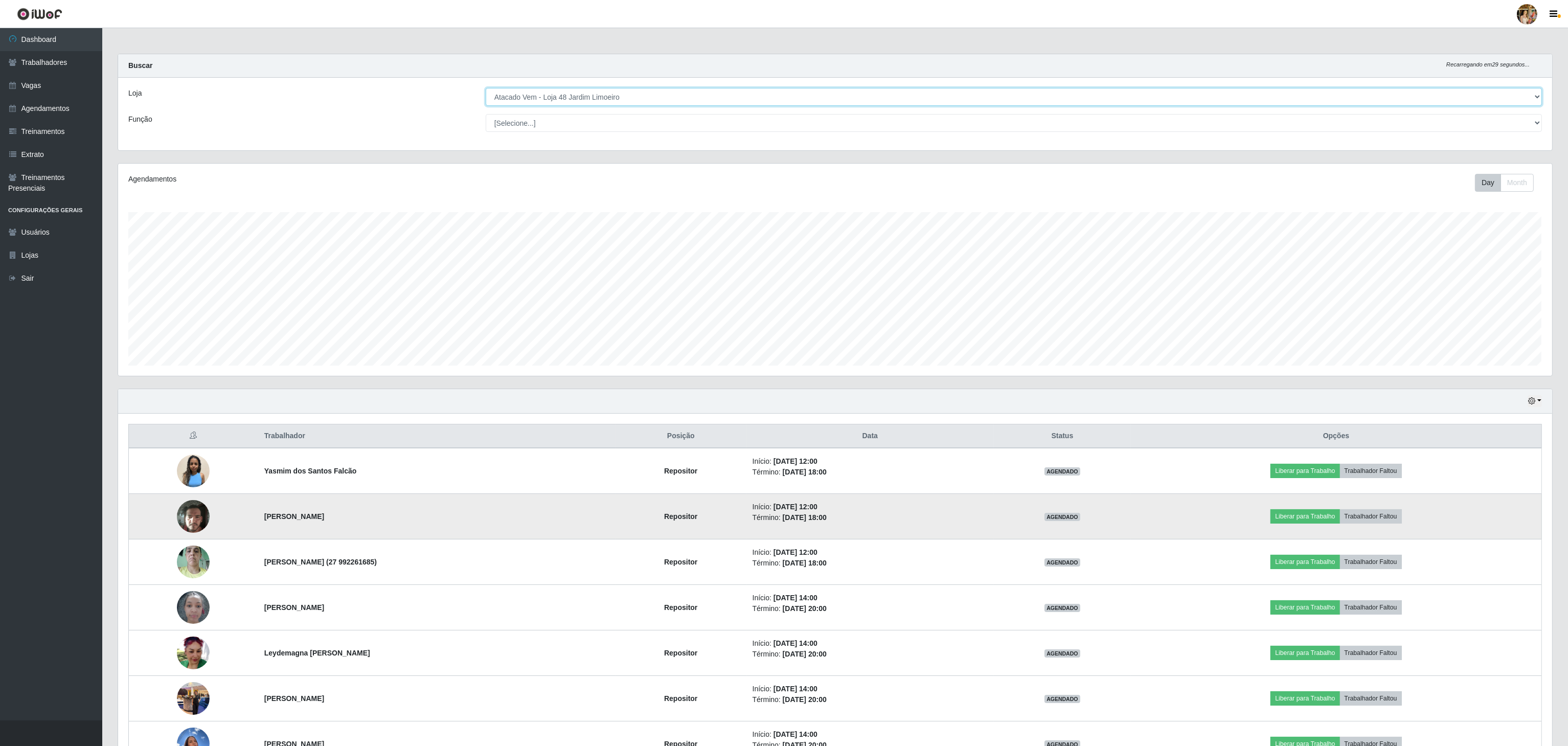
scroll to position [75, 0]
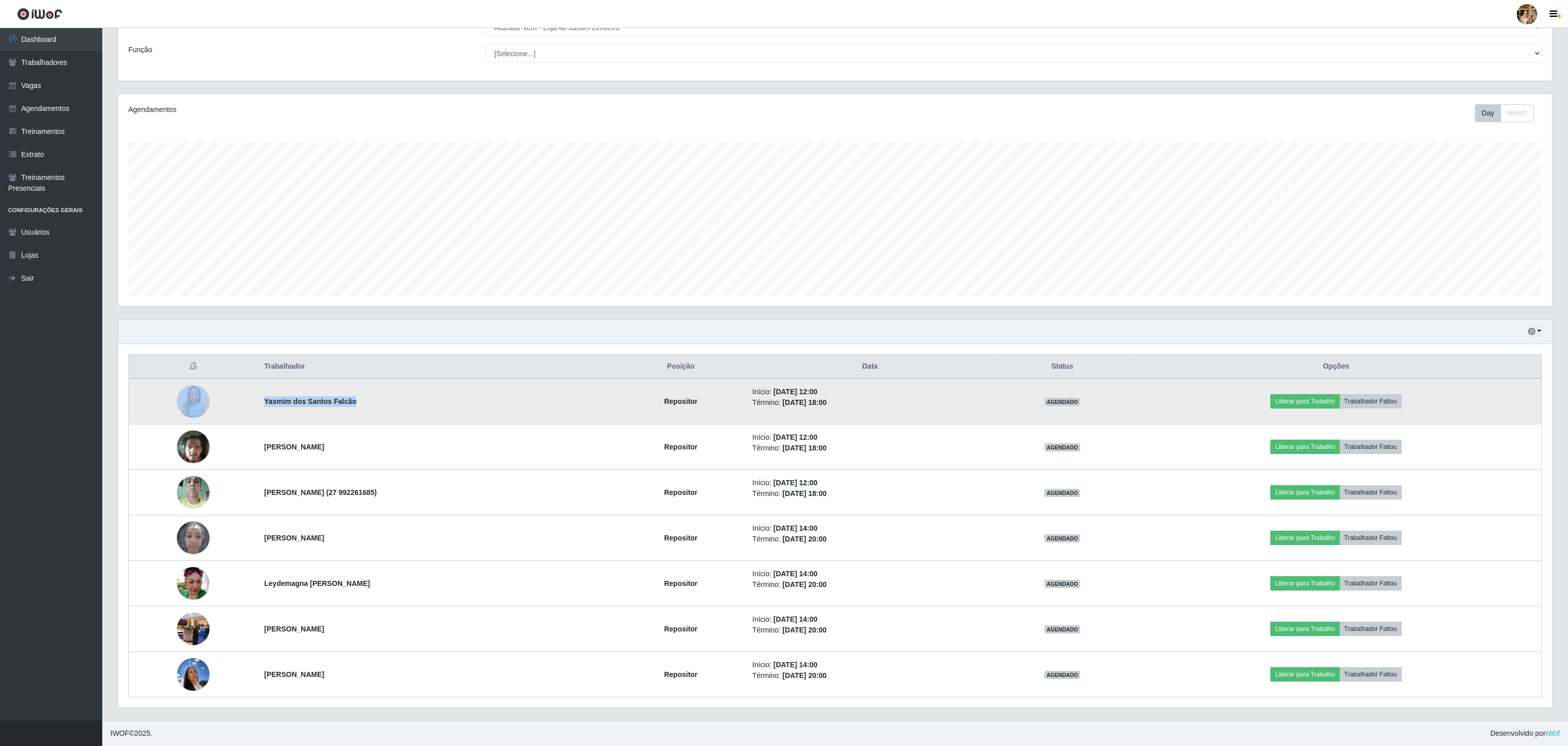
drag, startPoint x: 252, startPoint y: 396, endPoint x: 441, endPoint y: 417, distance: 190.2
click at [441, 417] on tr "Yasmim dos Santos Falcão Repositor Início: [DATE] 12:00 Término: [DATE] 18:00 A…" at bounding box center [835, 401] width 1413 height 46
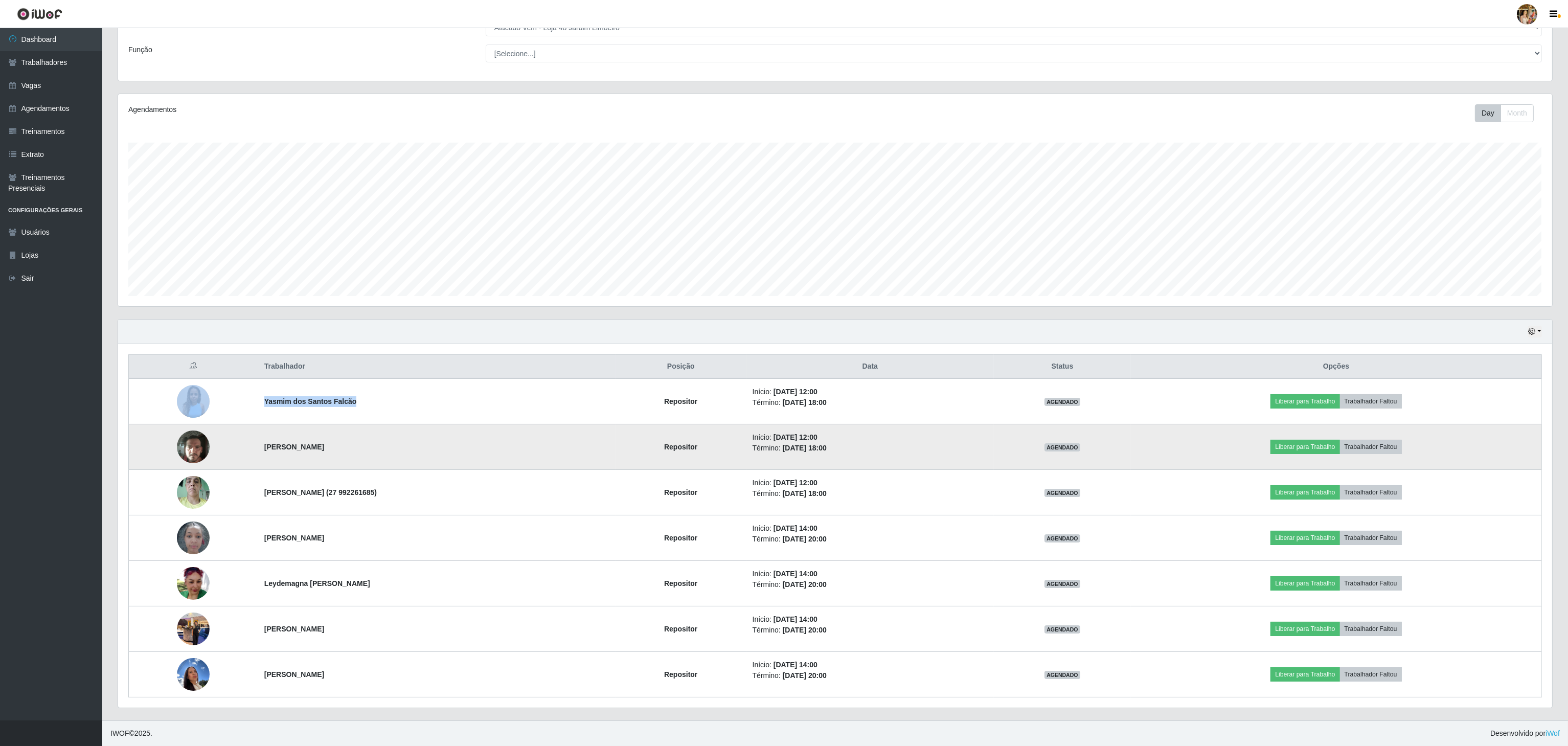
drag, startPoint x: 254, startPoint y: 443, endPoint x: 407, endPoint y: 448, distance: 153.1
click at [407, 448] on td "[PERSON_NAME]" at bounding box center [437, 447] width 357 height 46
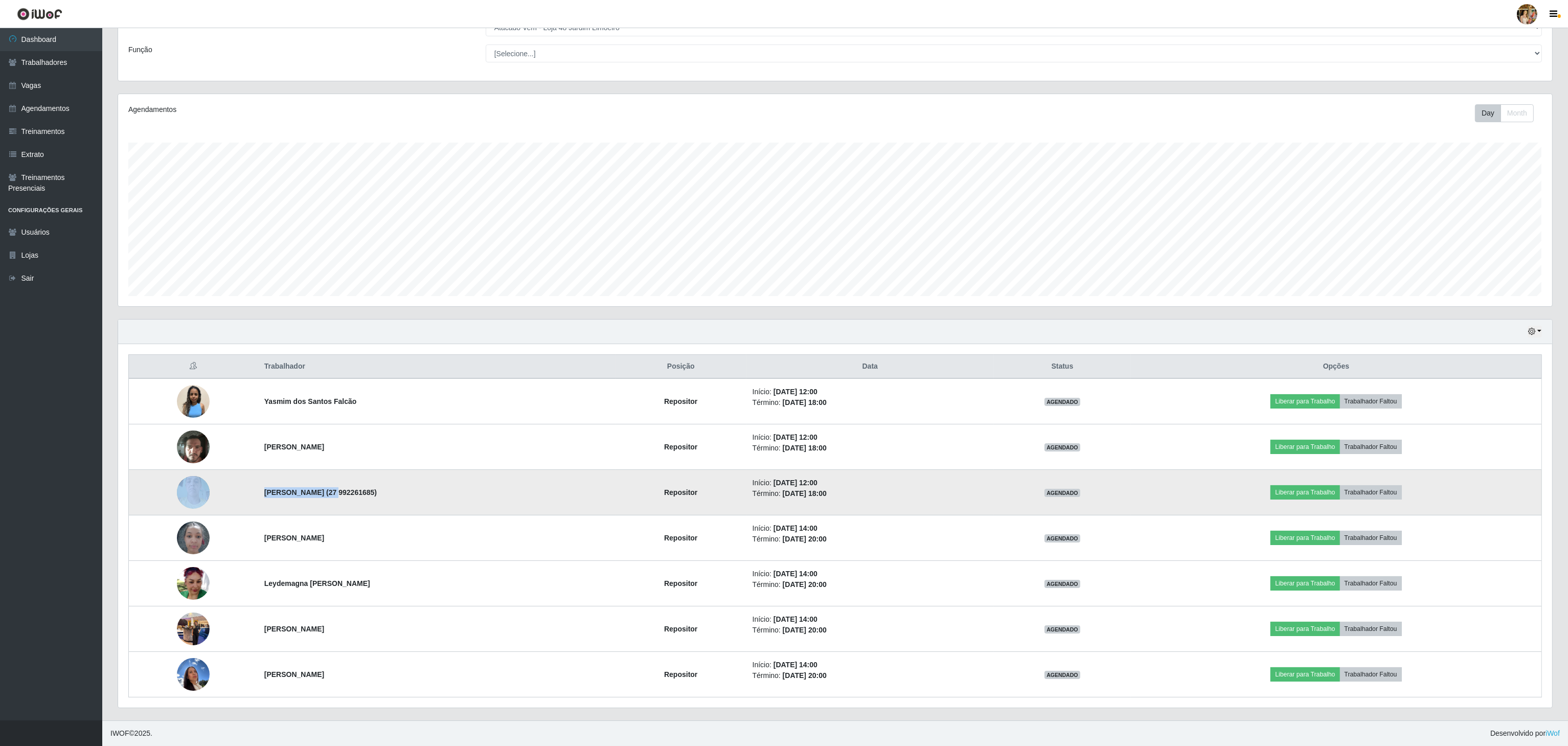
drag, startPoint x: 249, startPoint y: 501, endPoint x: 324, endPoint y: 489, distance: 76.0
click at [324, 489] on tr "[PERSON_NAME] (27 992261685) Repositor Início: [DATE] 12:00 Término: [DATE] 18:…" at bounding box center [835, 493] width 1413 height 46
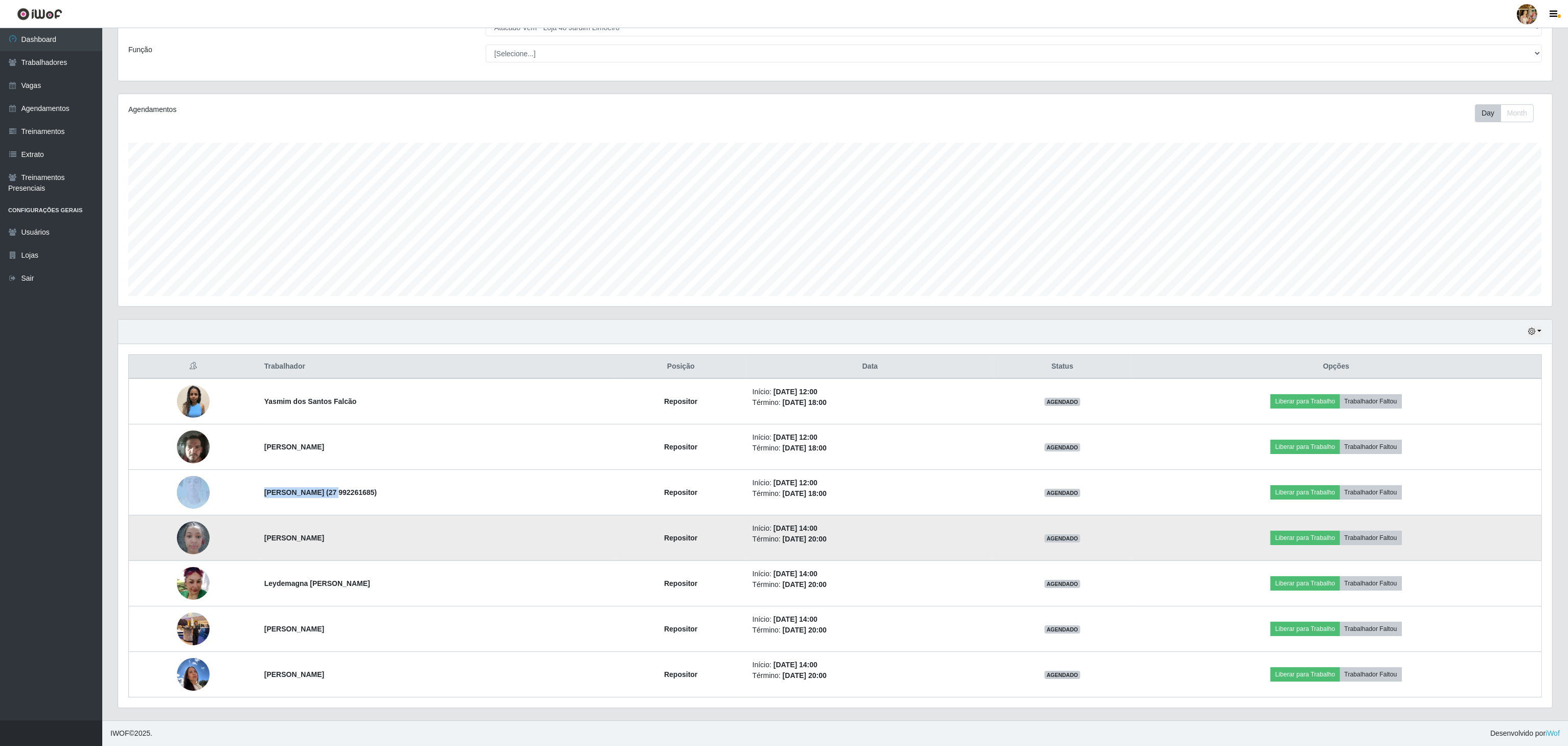
drag, startPoint x: 257, startPoint y: 537, endPoint x: 446, endPoint y: 535, distance: 189.0
click at [445, 541] on td "[PERSON_NAME]" at bounding box center [437, 538] width 357 height 46
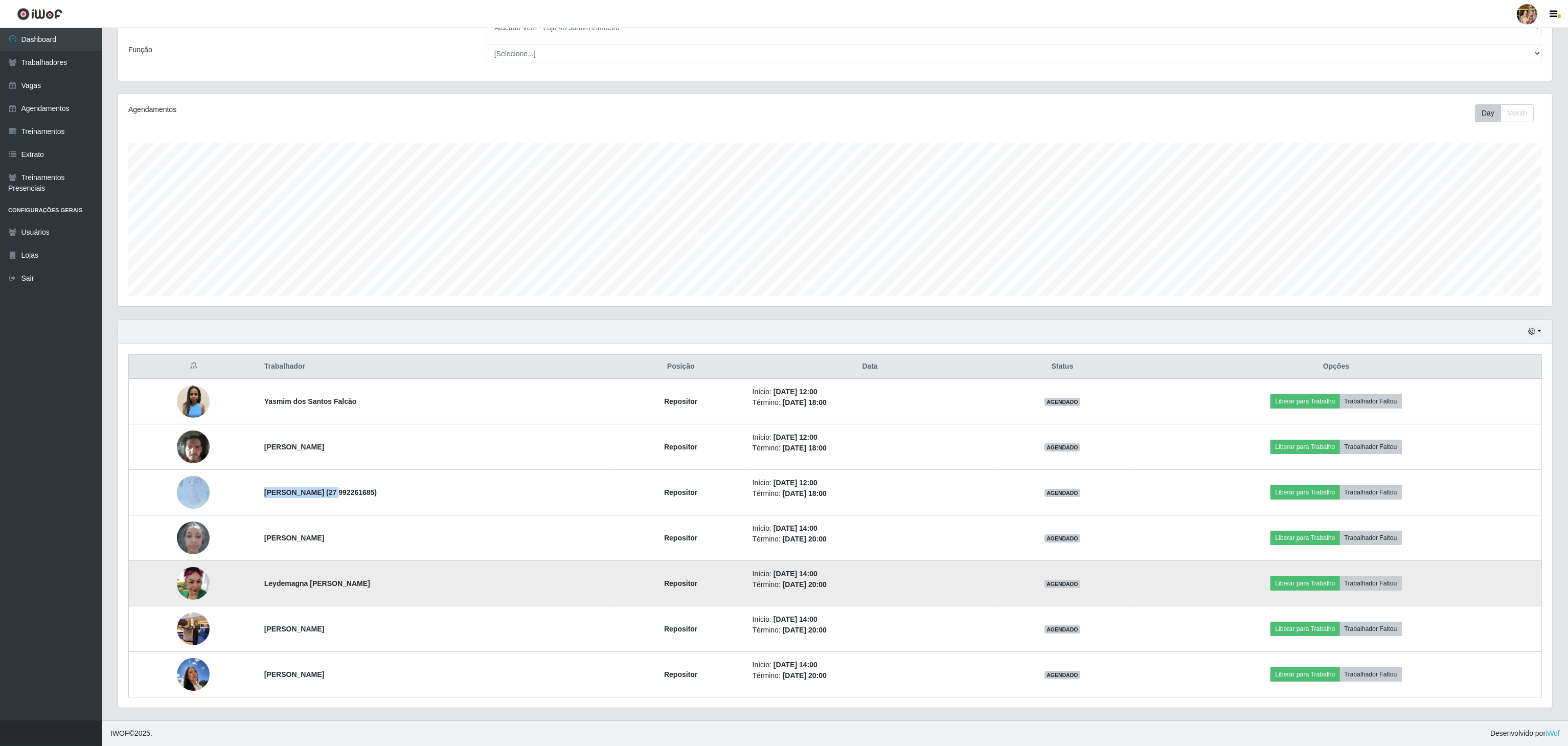
drag, startPoint x: 258, startPoint y: 574, endPoint x: 410, endPoint y: 580, distance: 152.1
click at [404, 587] on td "Leydemagna [PERSON_NAME]" at bounding box center [437, 584] width 357 height 46
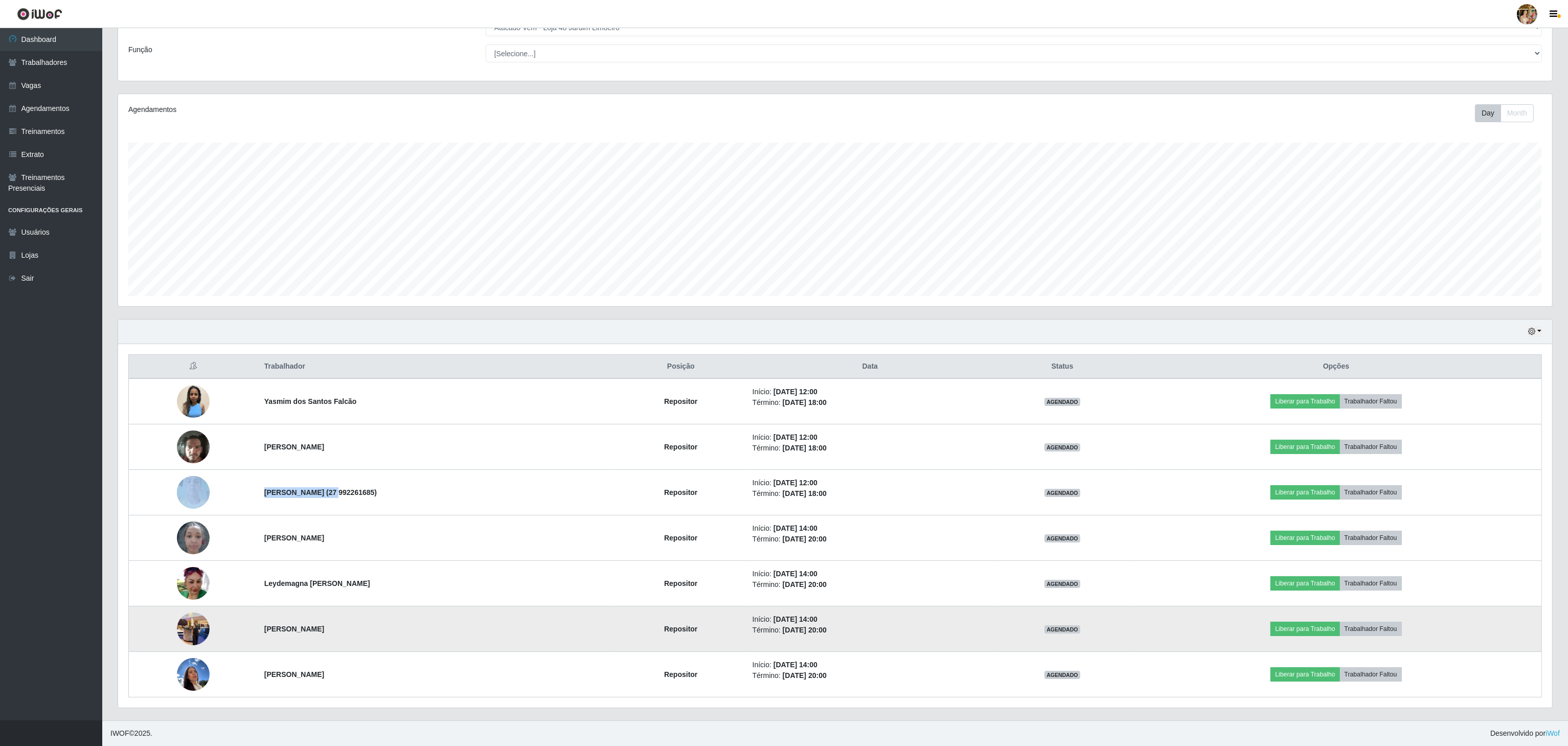
drag, startPoint x: 363, startPoint y: 638, endPoint x: 390, endPoint y: 638, distance: 27.0
click at [390, 638] on td "[PERSON_NAME]" at bounding box center [437, 629] width 357 height 46
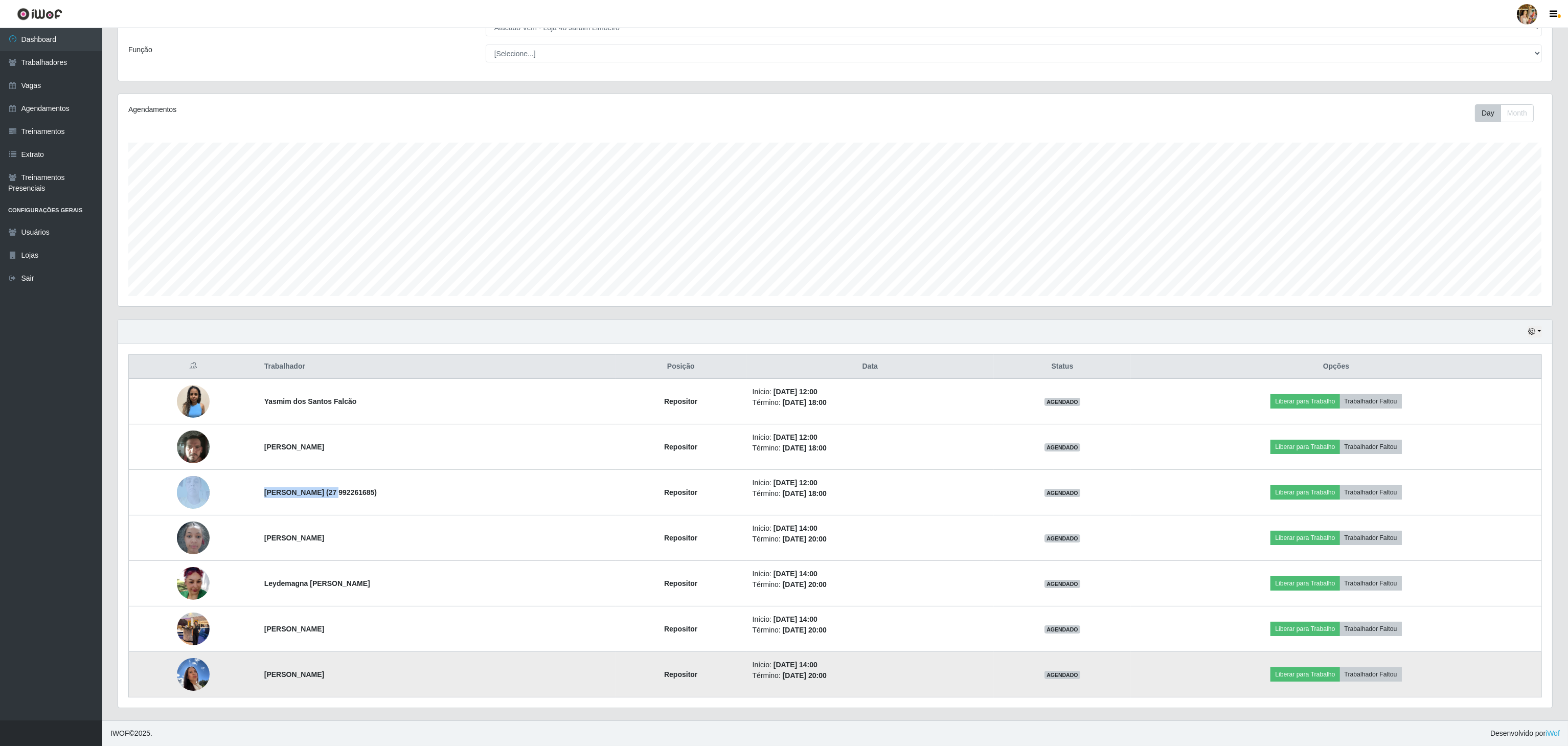
drag, startPoint x: 258, startPoint y: 674, endPoint x: 383, endPoint y: 678, distance: 125.1
click at [383, 678] on td "[PERSON_NAME]" at bounding box center [437, 675] width 357 height 46
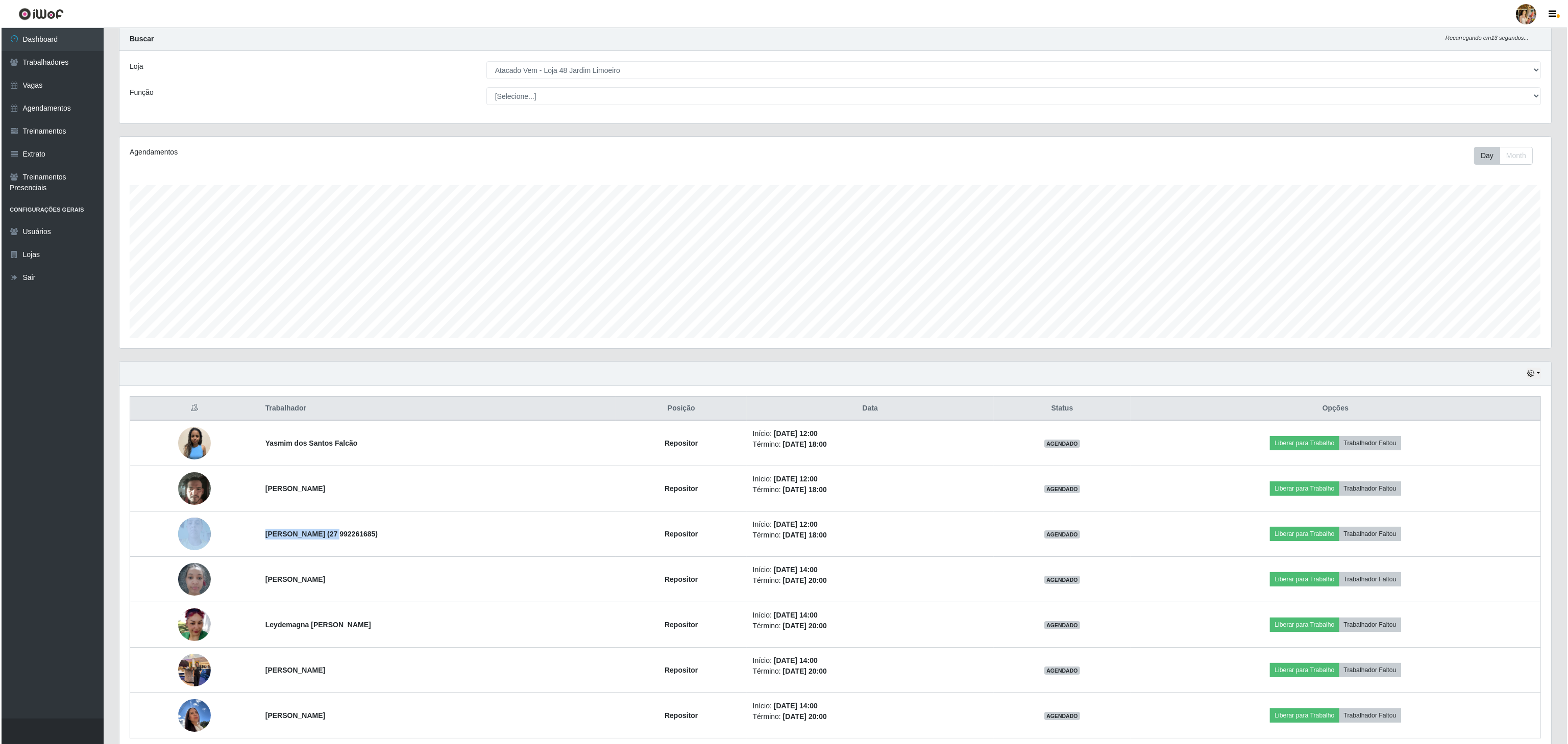
scroll to position [0, 0]
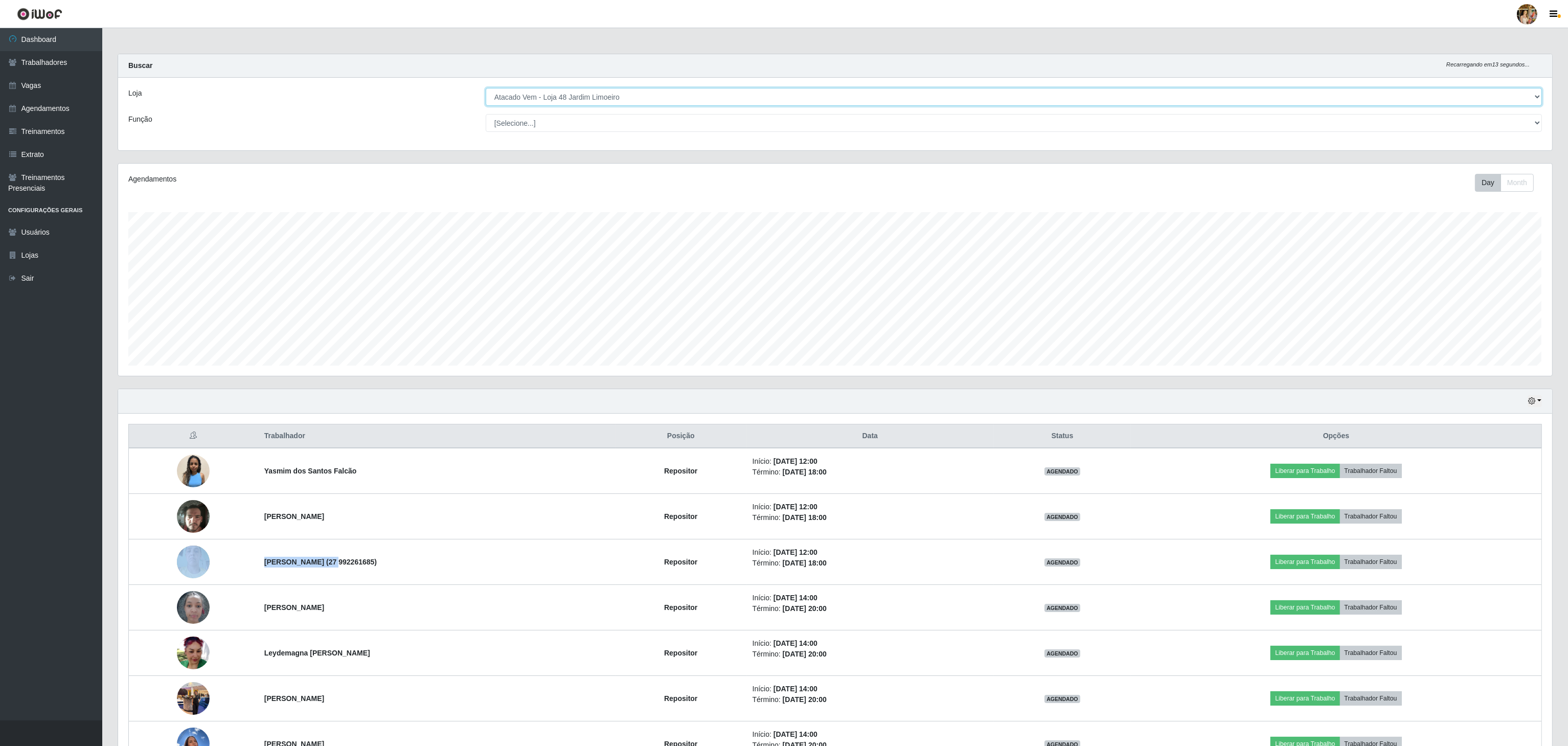
click at [585, 100] on select "[Selecione...] Atacado Vem - [GEOGRAPHIC_DATA] 30 Laranjeiras Velha Atacado Vem…" at bounding box center [1014, 96] width 1056 height 18
click at [604, 104] on select "[Selecione...] Atacado Vem - [GEOGRAPHIC_DATA] 30 Laranjeiras Velha Atacado Vem…" at bounding box center [1014, 96] width 1056 height 18
click at [486, 88] on select "[Selecione...] Atacado Vem - [GEOGRAPHIC_DATA] 30 Laranjeiras Velha Atacado Vem…" at bounding box center [1014, 96] width 1056 height 18
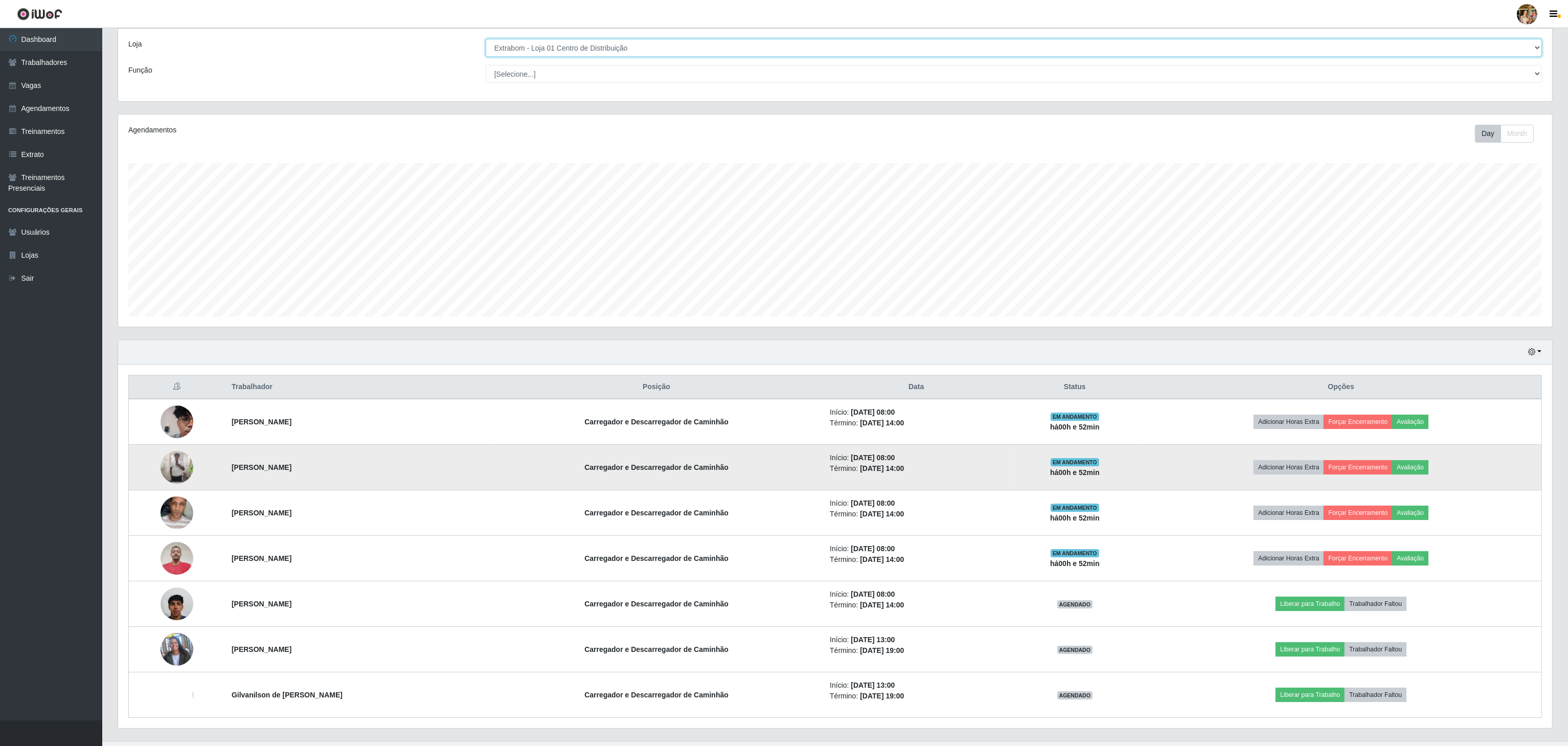
scroll to position [75, 0]
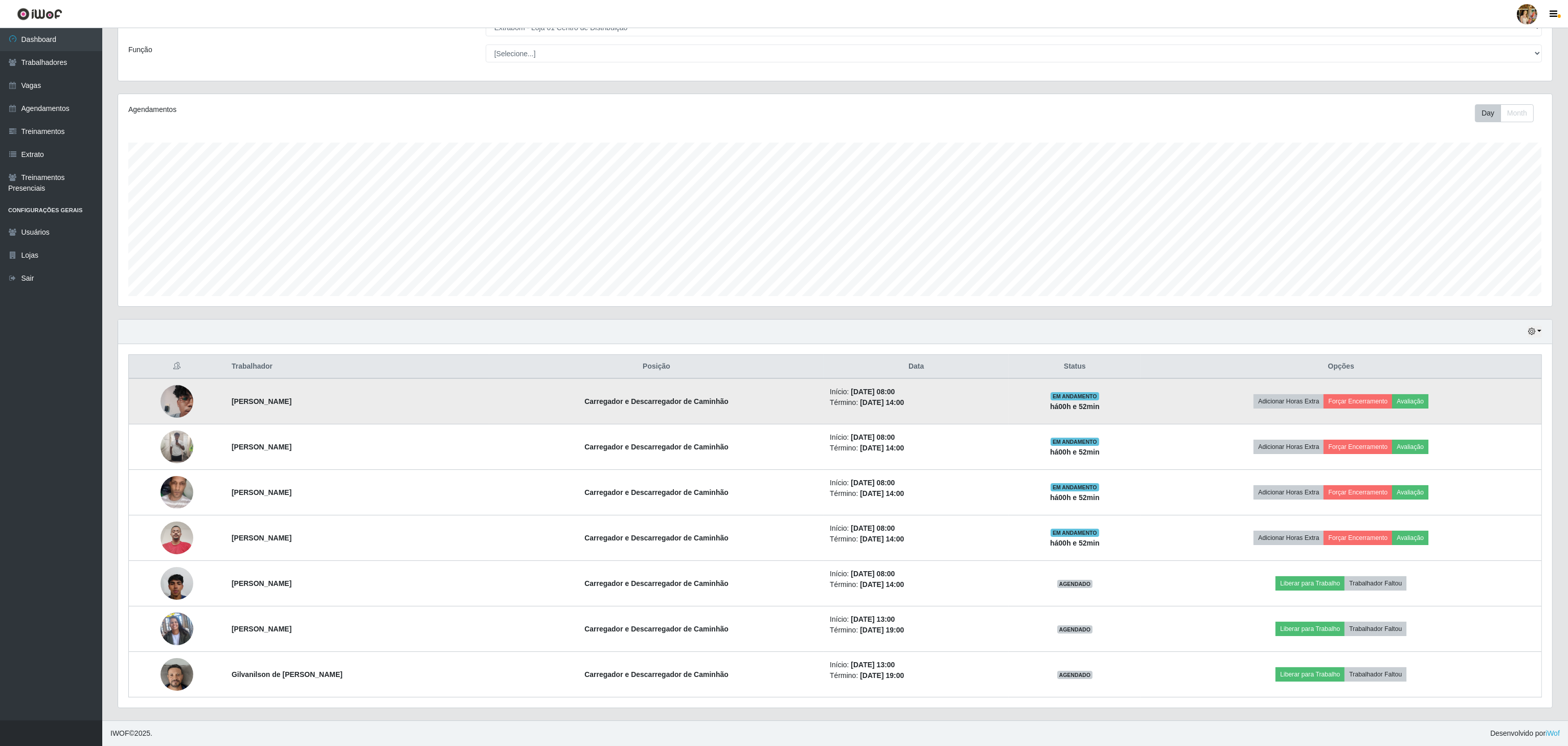
drag, startPoint x: 228, startPoint y: 397, endPoint x: 415, endPoint y: 406, distance: 187.2
click at [415, 406] on tr "[PERSON_NAME] e Descarregador de Caminhão Início: [DATE] 08:00 Término: [DATE] …" at bounding box center [835, 401] width 1413 height 46
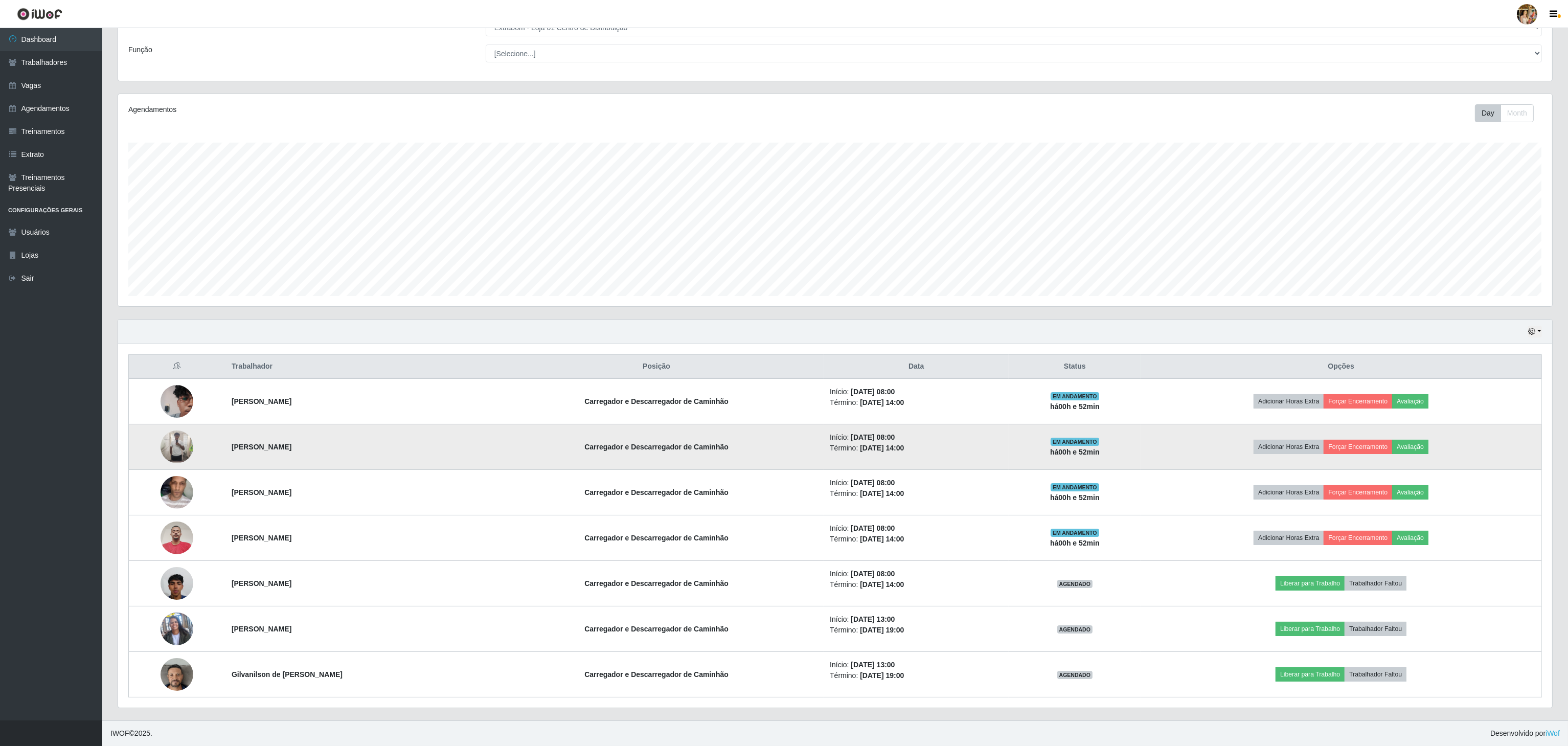
drag, startPoint x: 228, startPoint y: 439, endPoint x: 356, endPoint y: 436, distance: 128.0
click at [356, 436] on td "[PERSON_NAME]" at bounding box center [357, 447] width 264 height 46
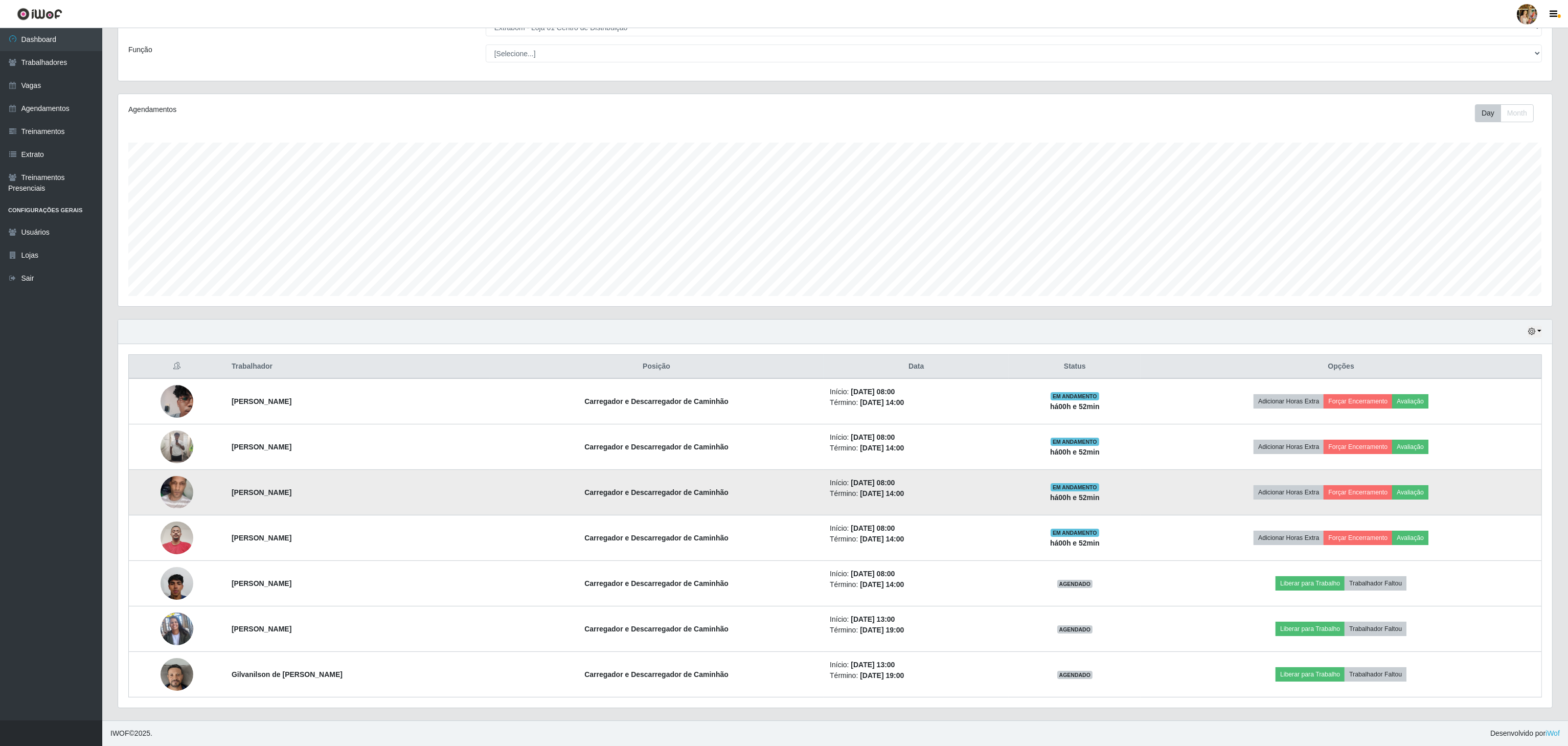
drag, startPoint x: 213, startPoint y: 490, endPoint x: 371, endPoint y: 493, distance: 158.0
click at [371, 493] on tr "[PERSON_NAME] e Descarregador de Caminhão Início: [DATE] 08:00 Término: [DATE] …" at bounding box center [835, 493] width 1413 height 46
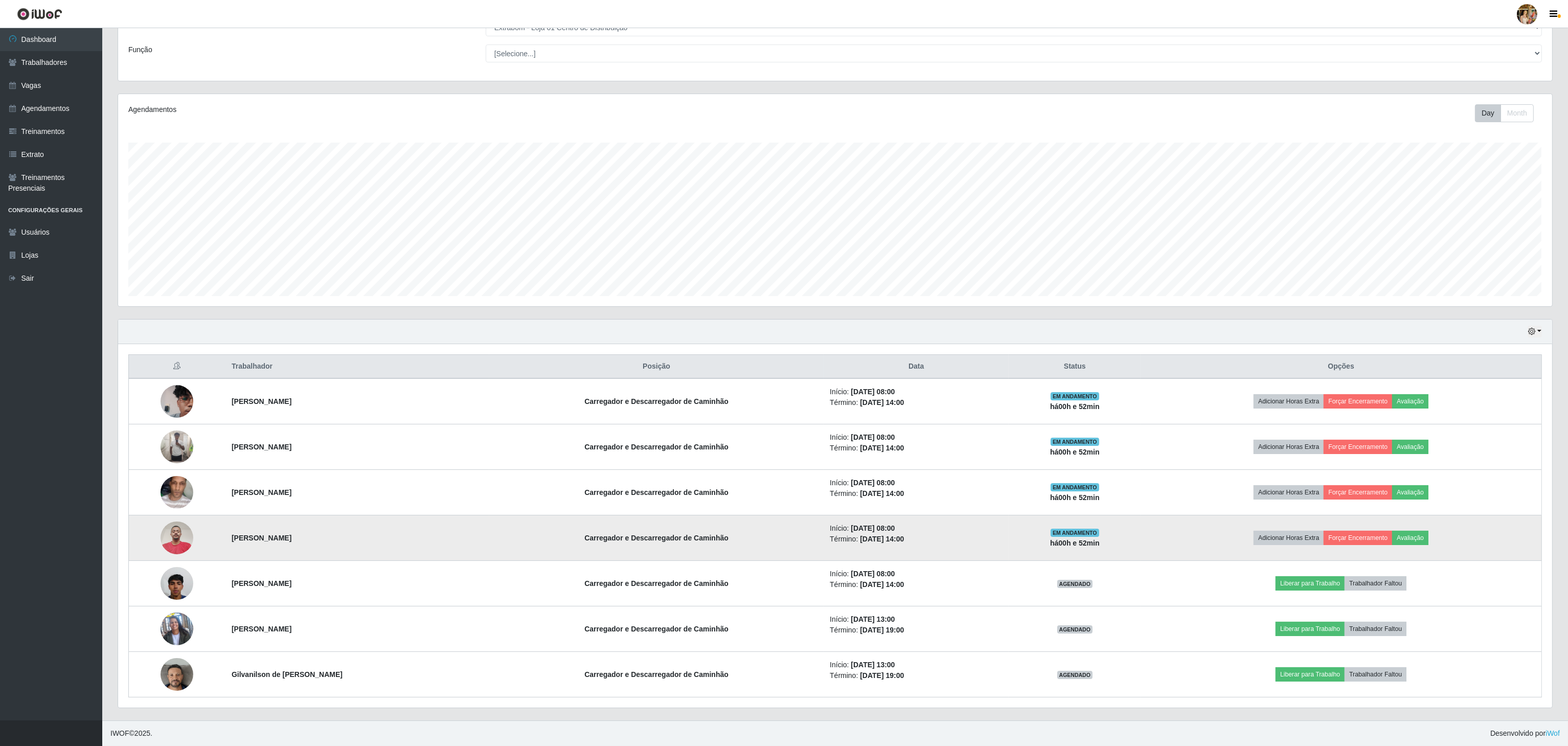
drag, startPoint x: 232, startPoint y: 539, endPoint x: 331, endPoint y: 539, distance: 99.0
click at [331, 539] on td "[PERSON_NAME]" at bounding box center [357, 538] width 264 height 46
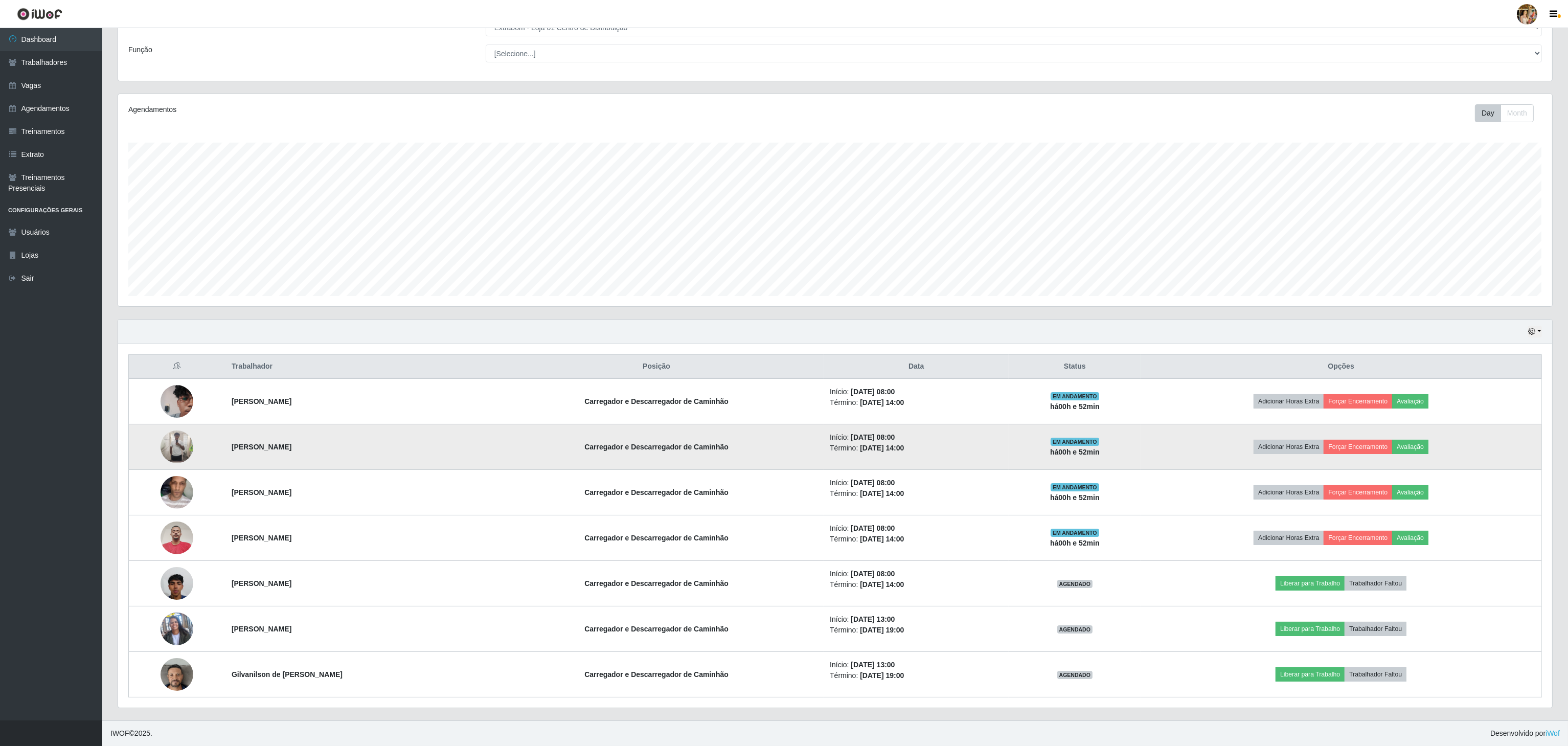
drag, startPoint x: 221, startPoint y: 580, endPoint x: 454, endPoint y: 439, distance: 272.3
click at [352, 589] on td "[PERSON_NAME]" at bounding box center [357, 584] width 264 height 46
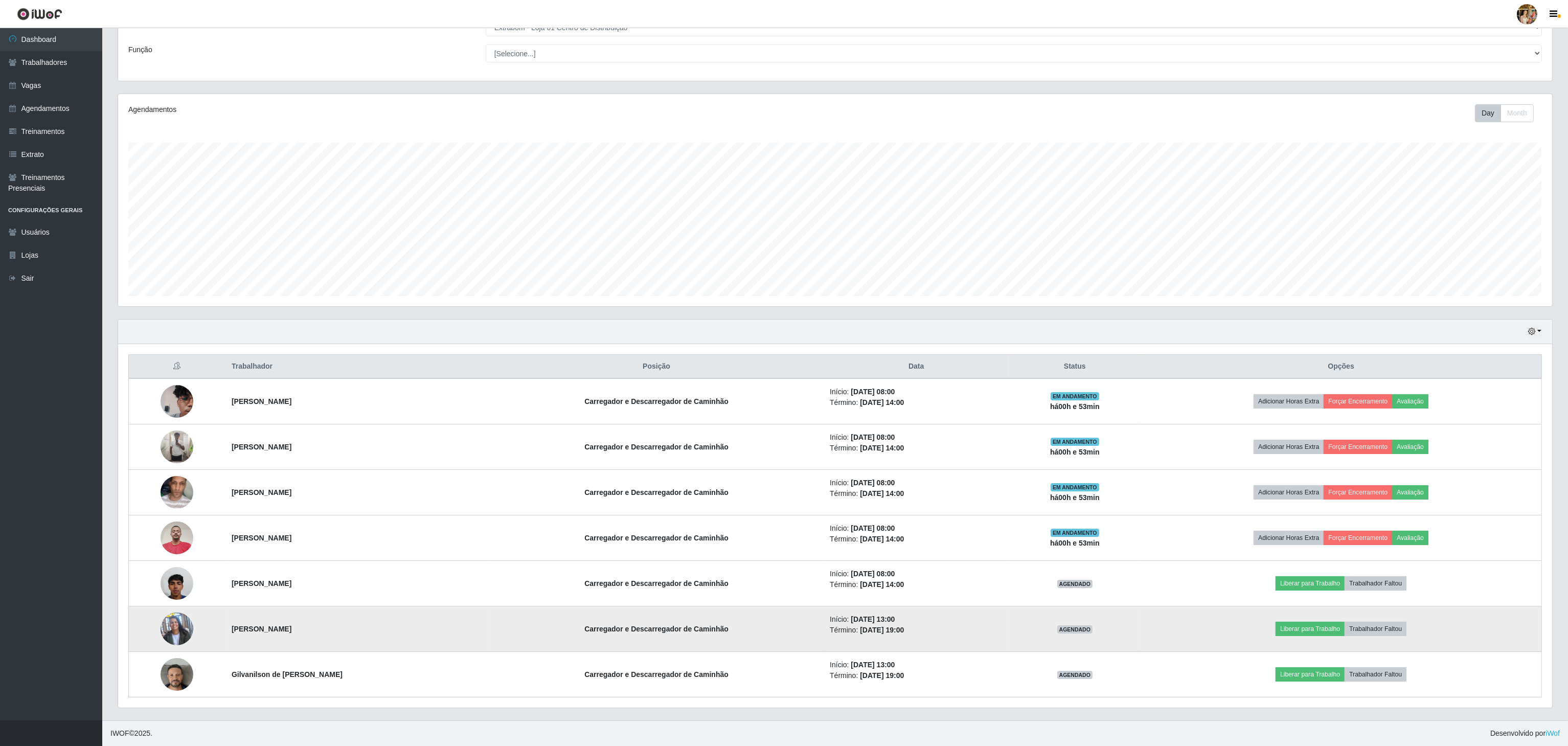
drag, startPoint x: 226, startPoint y: 633, endPoint x: 376, endPoint y: 615, distance: 151.1
click at [356, 636] on td "[PERSON_NAME]" at bounding box center [357, 629] width 264 height 46
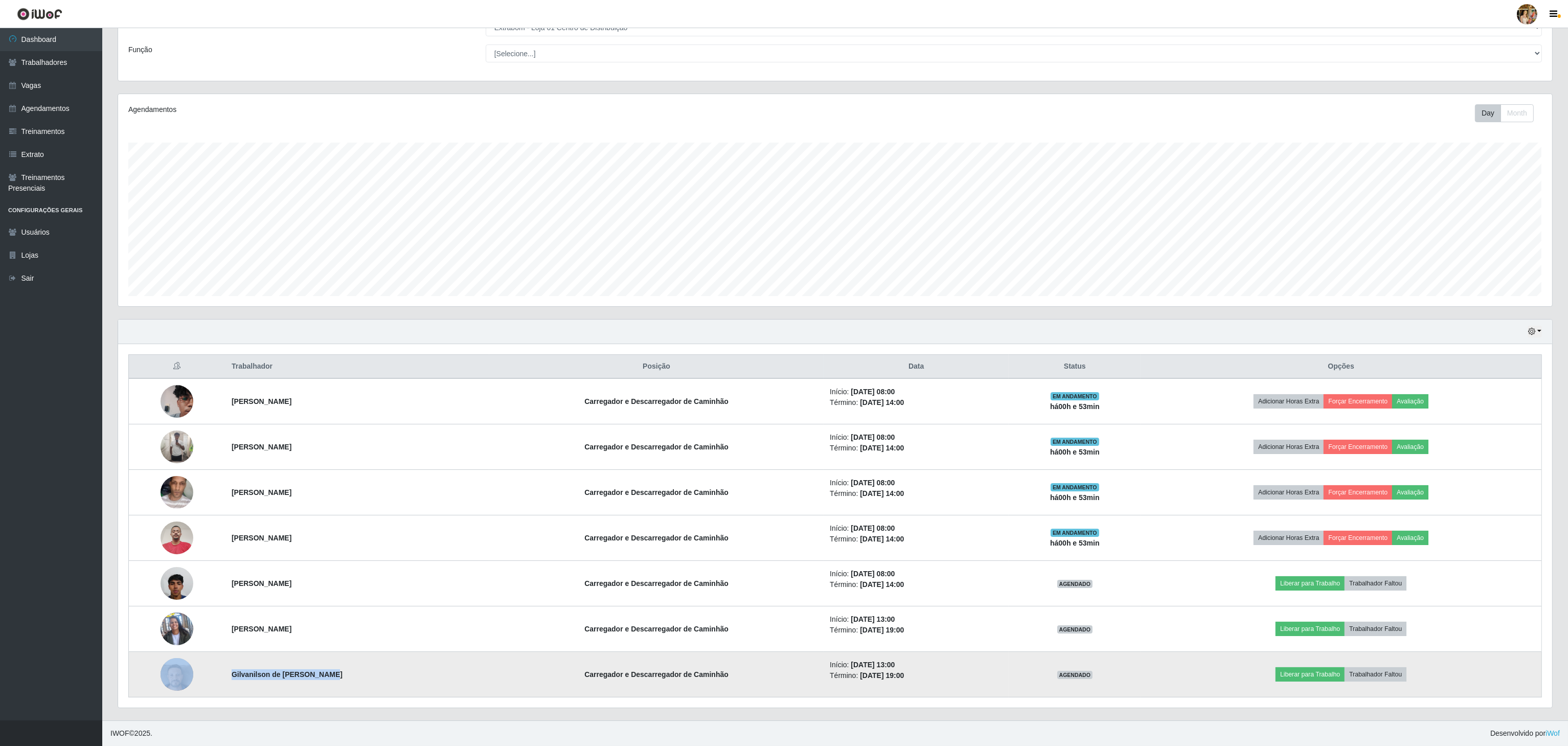
drag, startPoint x: 243, startPoint y: 683, endPoint x: 376, endPoint y: 676, distance: 133.2
click at [376, 676] on tr "Gilvanilson de [PERSON_NAME] Carregador e Descarregador de Caminhão Início: [DA…" at bounding box center [835, 675] width 1413 height 46
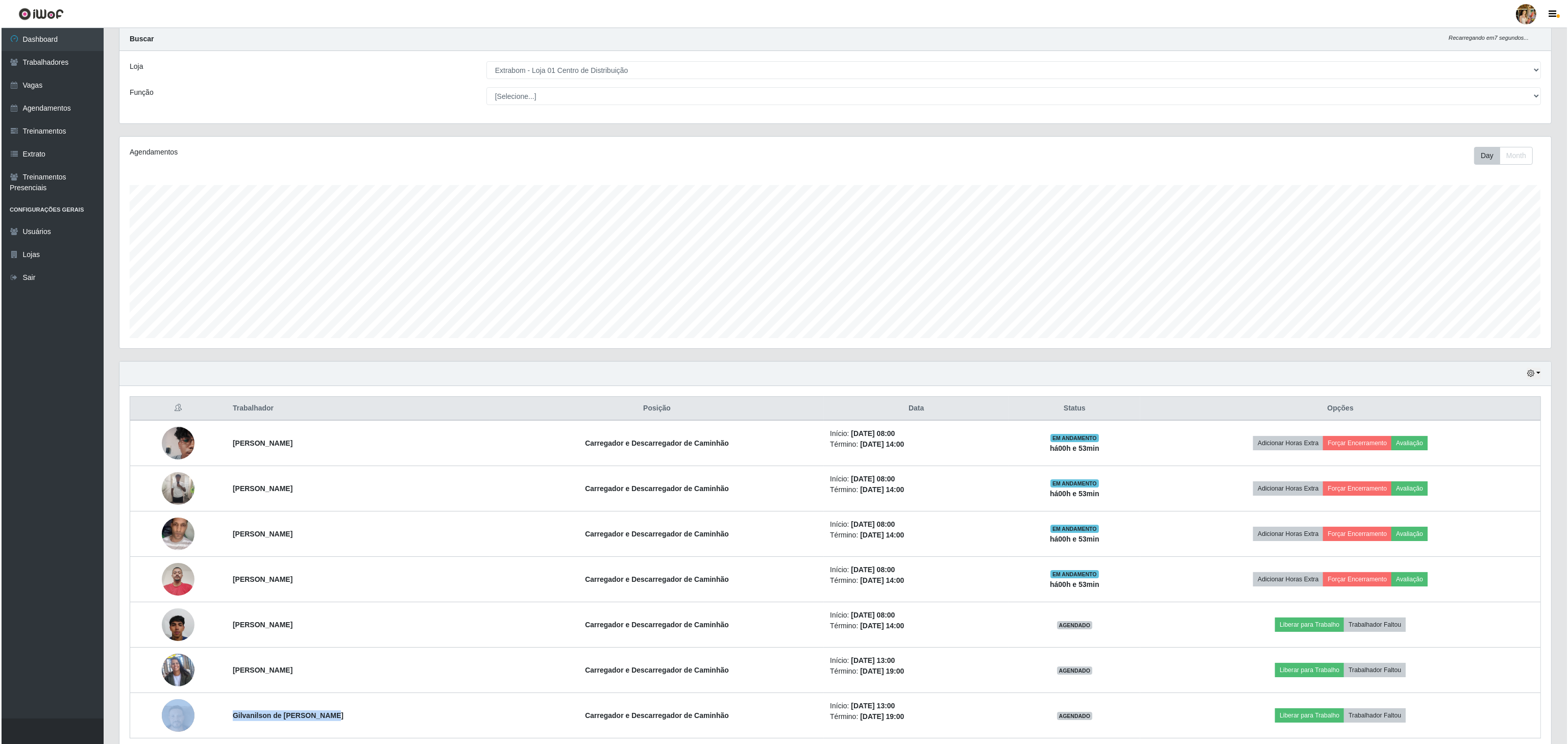
scroll to position [0, 0]
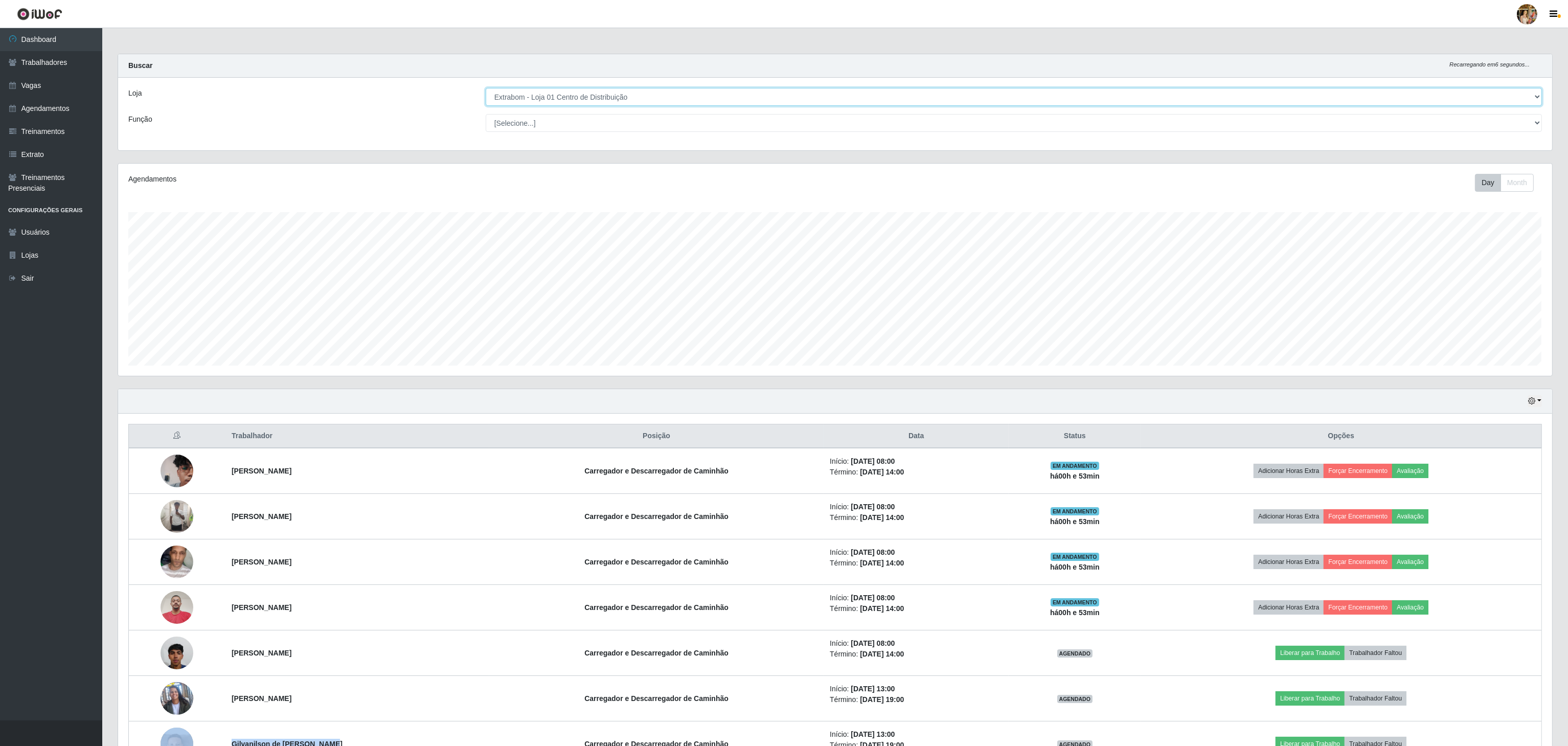
click at [621, 94] on select "[Selecione...] Atacado Vem - [GEOGRAPHIC_DATA] 30 Laranjeiras Velha Atacado Vem…" at bounding box center [1014, 96] width 1056 height 18
click at [486, 88] on select "[Selecione...] Atacado Vem - [GEOGRAPHIC_DATA] 30 Laranjeiras Velha Atacado Vem…" at bounding box center [1014, 96] width 1056 height 18
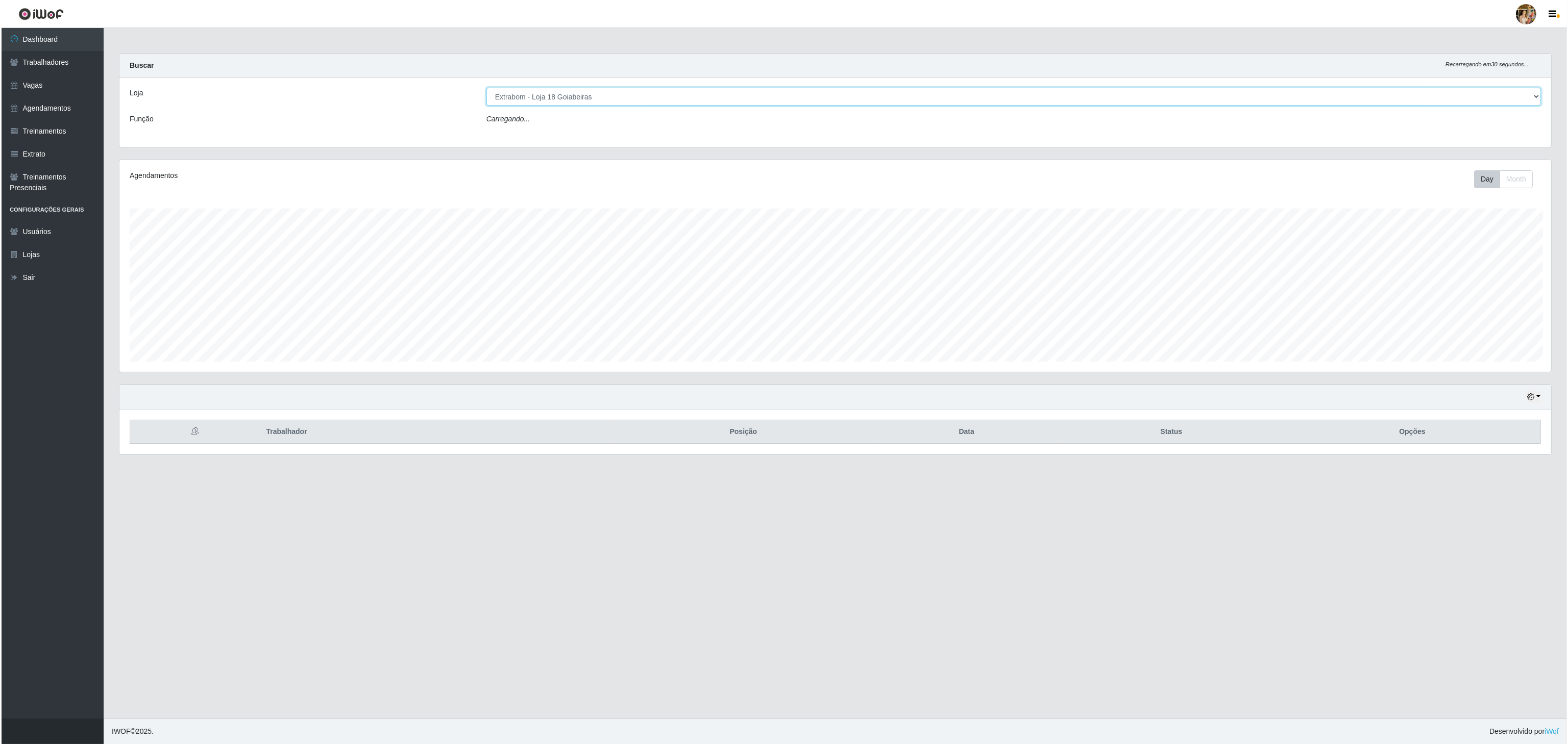
scroll to position [212, 1433]
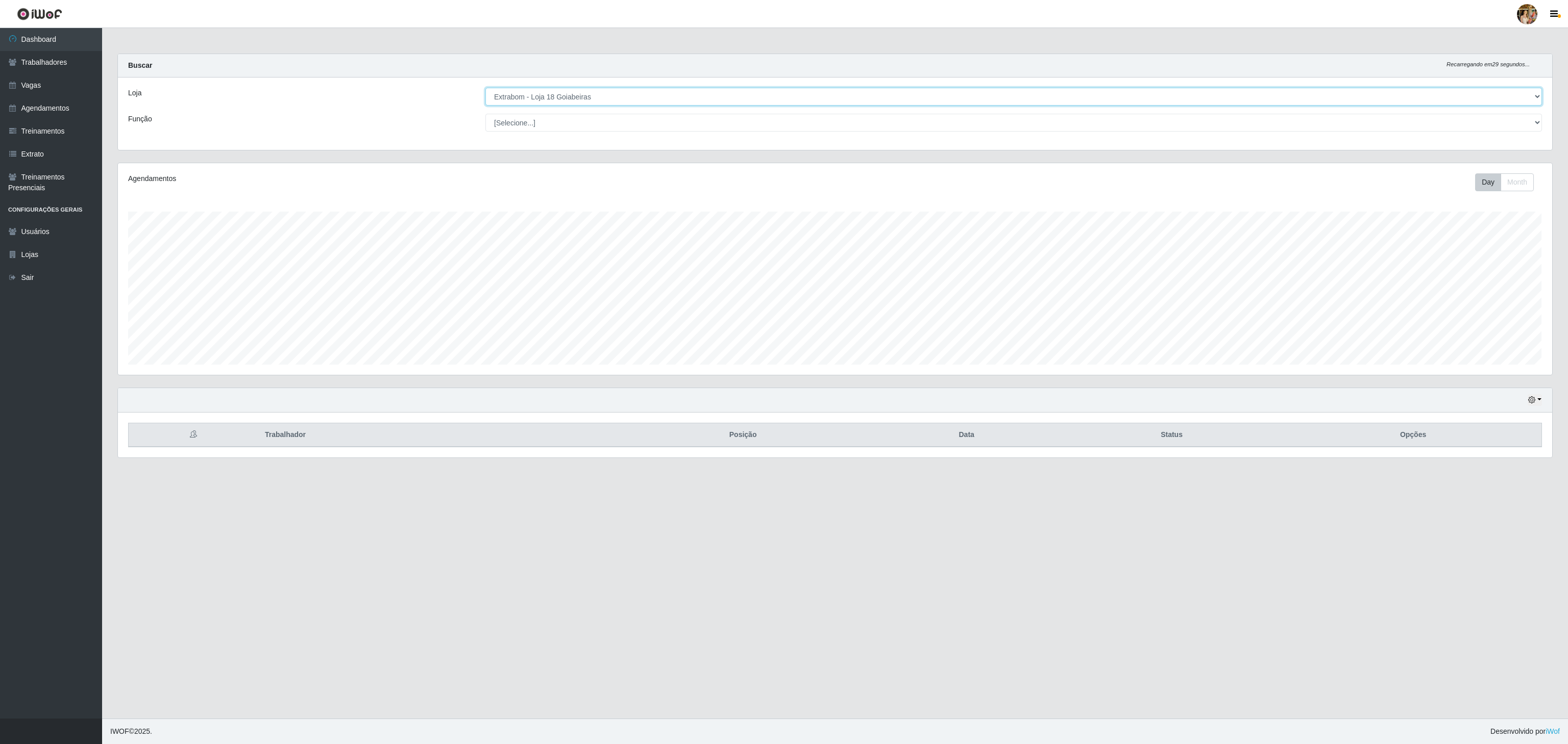
click at [580, 89] on select "[Selecione...] Atacado Vem - [GEOGRAPHIC_DATA] 30 Laranjeiras Velha Atacado Vem…" at bounding box center [1013, 96] width 1057 height 18
click at [485, 88] on select "[Selecione...] Atacado Vem - [GEOGRAPHIC_DATA] 30 Laranjeiras Velha Atacado Vem…" at bounding box center [1013, 96] width 1057 height 18
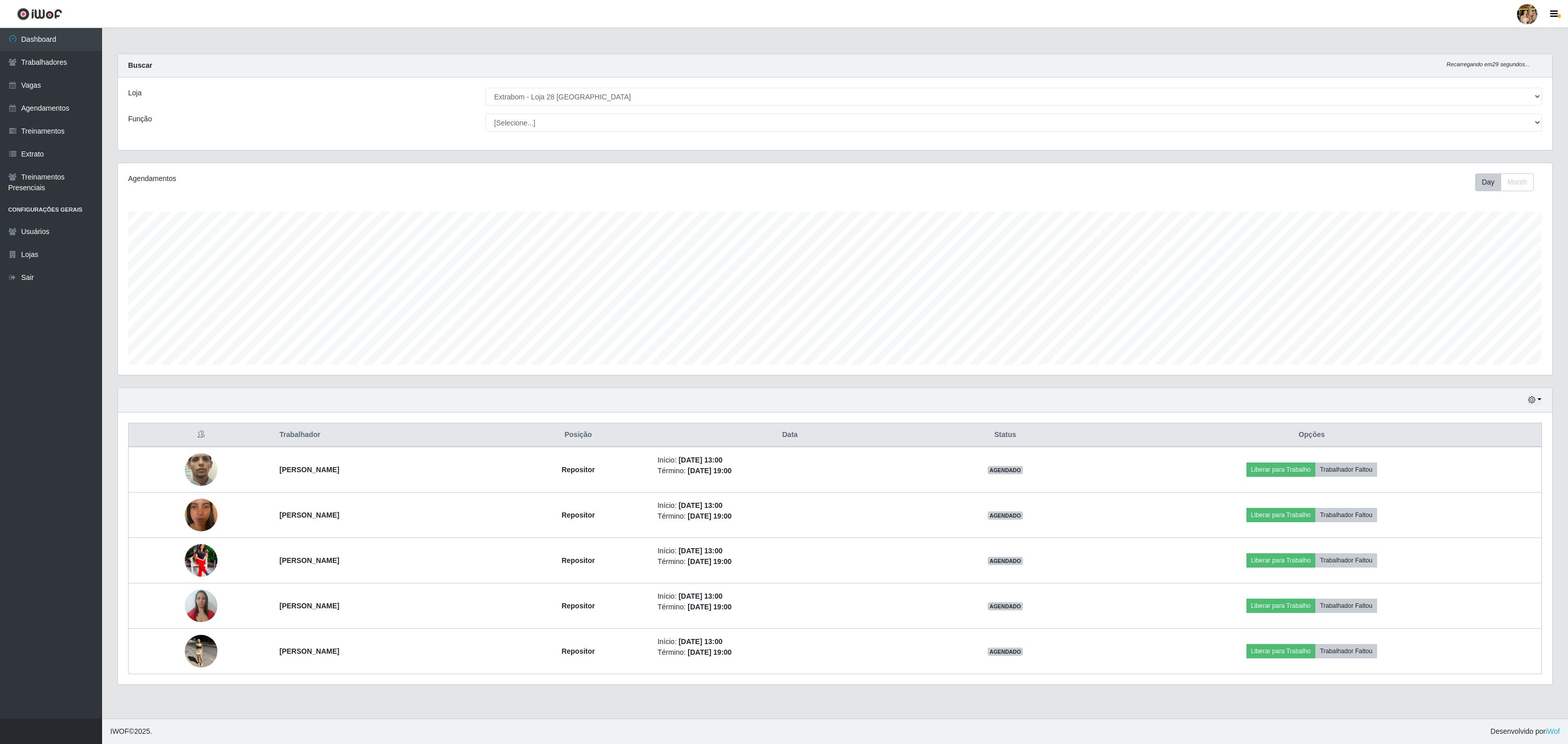
drag, startPoint x: 252, startPoint y: 479, endPoint x: 531, endPoint y: 395, distance: 291.4
click at [449, 475] on tr "[PERSON_NAME] Repositor Início: [DATE] 13:00 Término: [DATE] 19:00 AGENDADO Lib…" at bounding box center [835, 470] width 1413 height 46
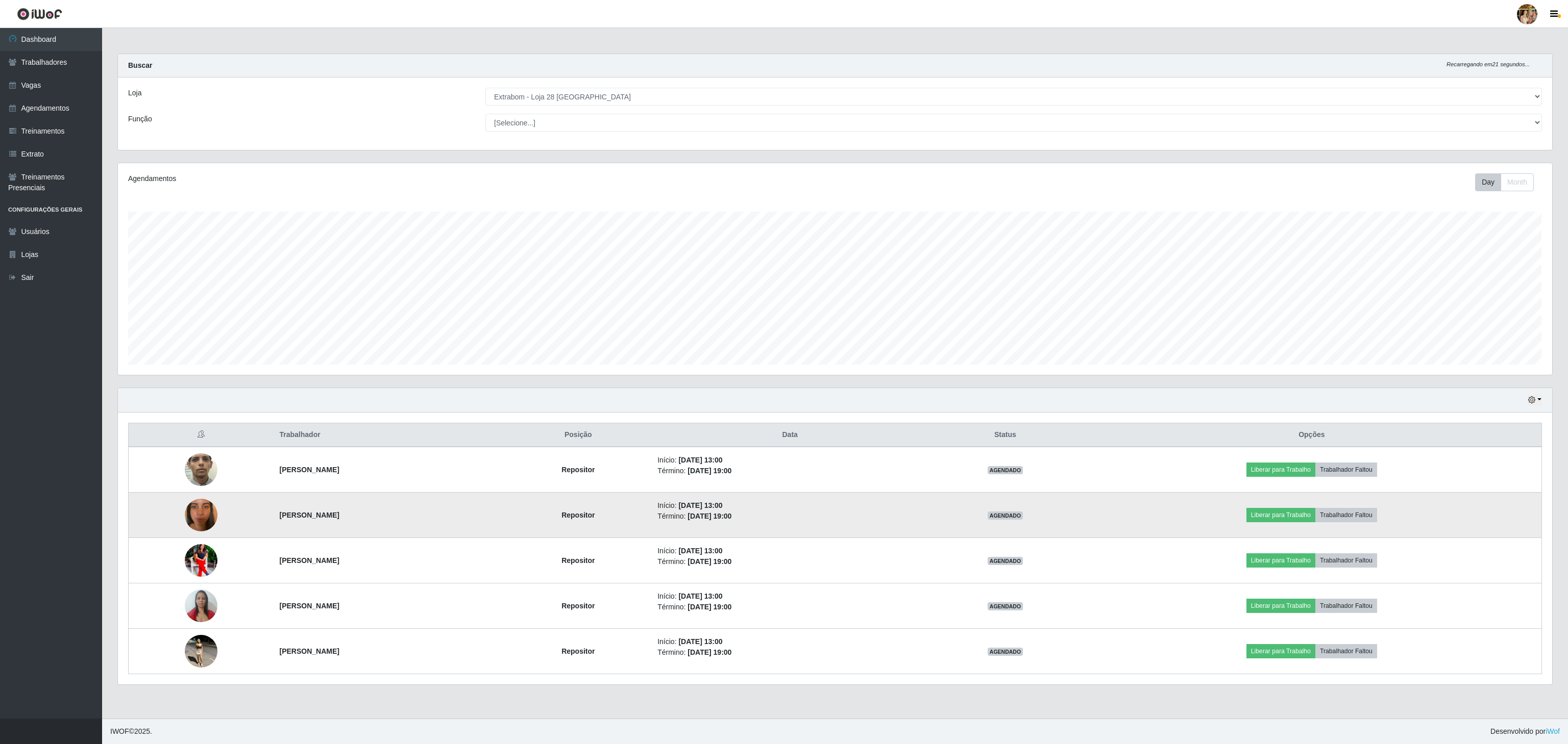
drag, startPoint x: 259, startPoint y: 520, endPoint x: 478, endPoint y: 526, distance: 219.1
click at [478, 526] on td "[PERSON_NAME]" at bounding box center [389, 515] width 232 height 46
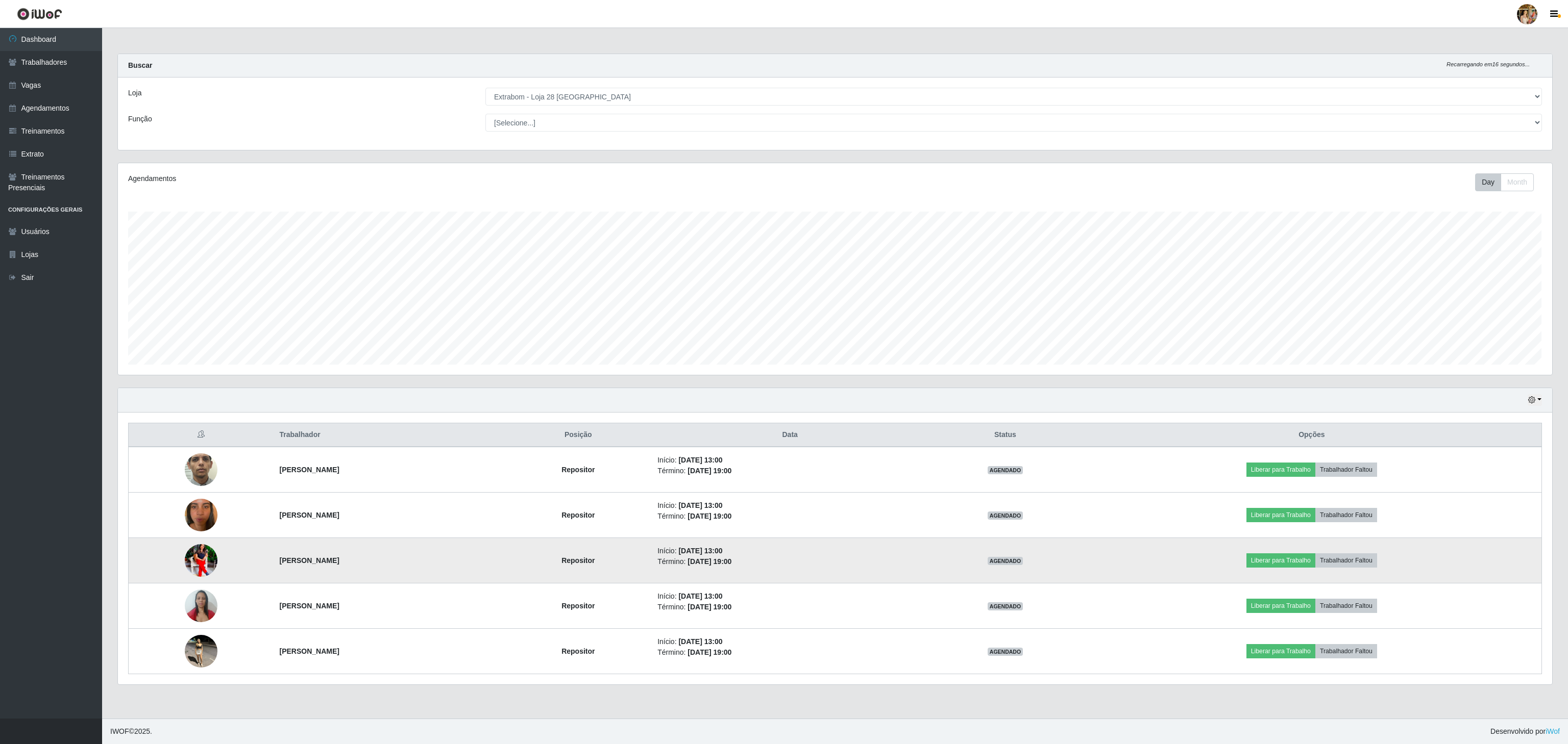
drag, startPoint x: 259, startPoint y: 566, endPoint x: 413, endPoint y: 561, distance: 154.1
click at [413, 561] on td "[PERSON_NAME]" at bounding box center [389, 561] width 232 height 46
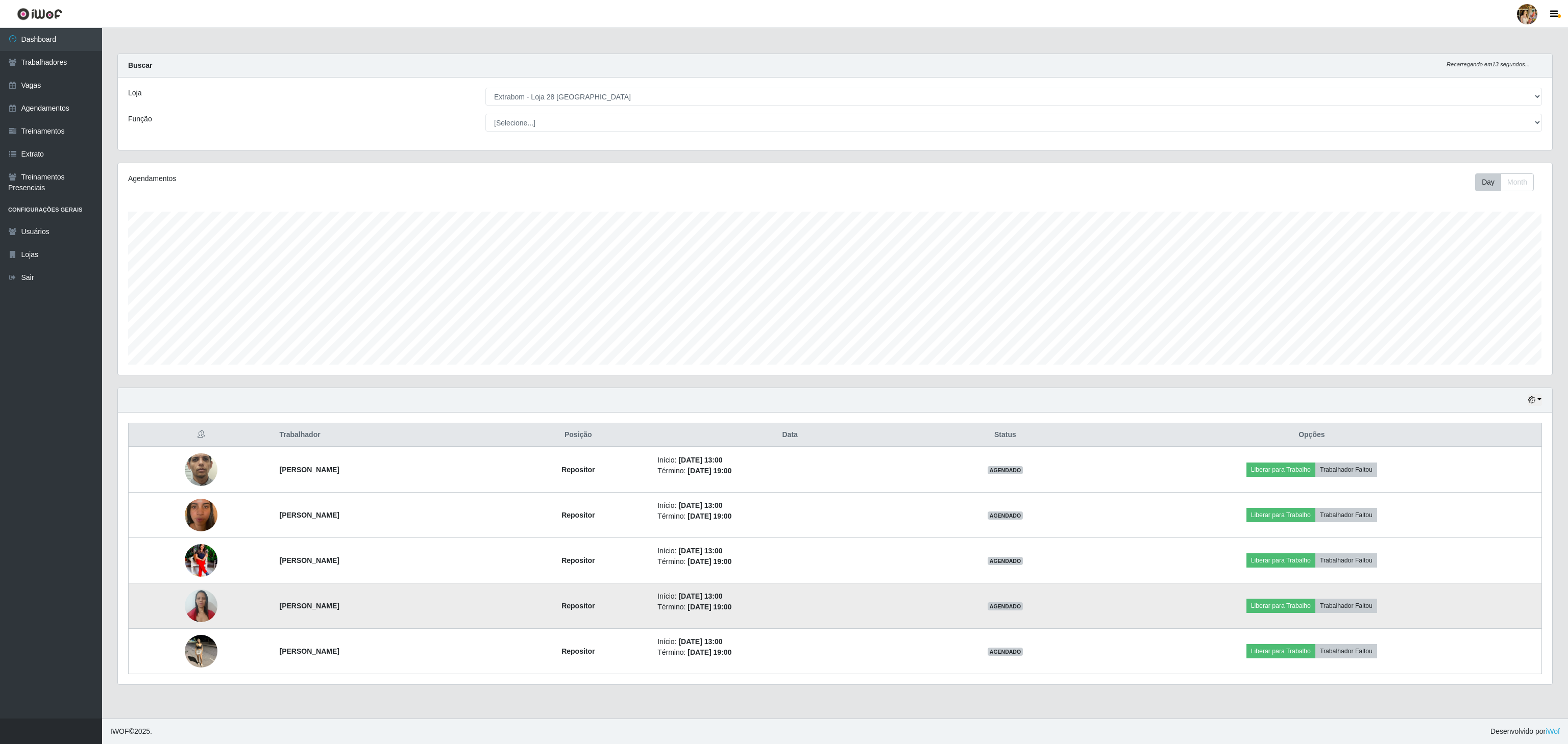
drag, startPoint x: 321, startPoint y: 615, endPoint x: 341, endPoint y: 614, distance: 20.0
click at [341, 614] on td "[PERSON_NAME]" at bounding box center [389, 606] width 232 height 46
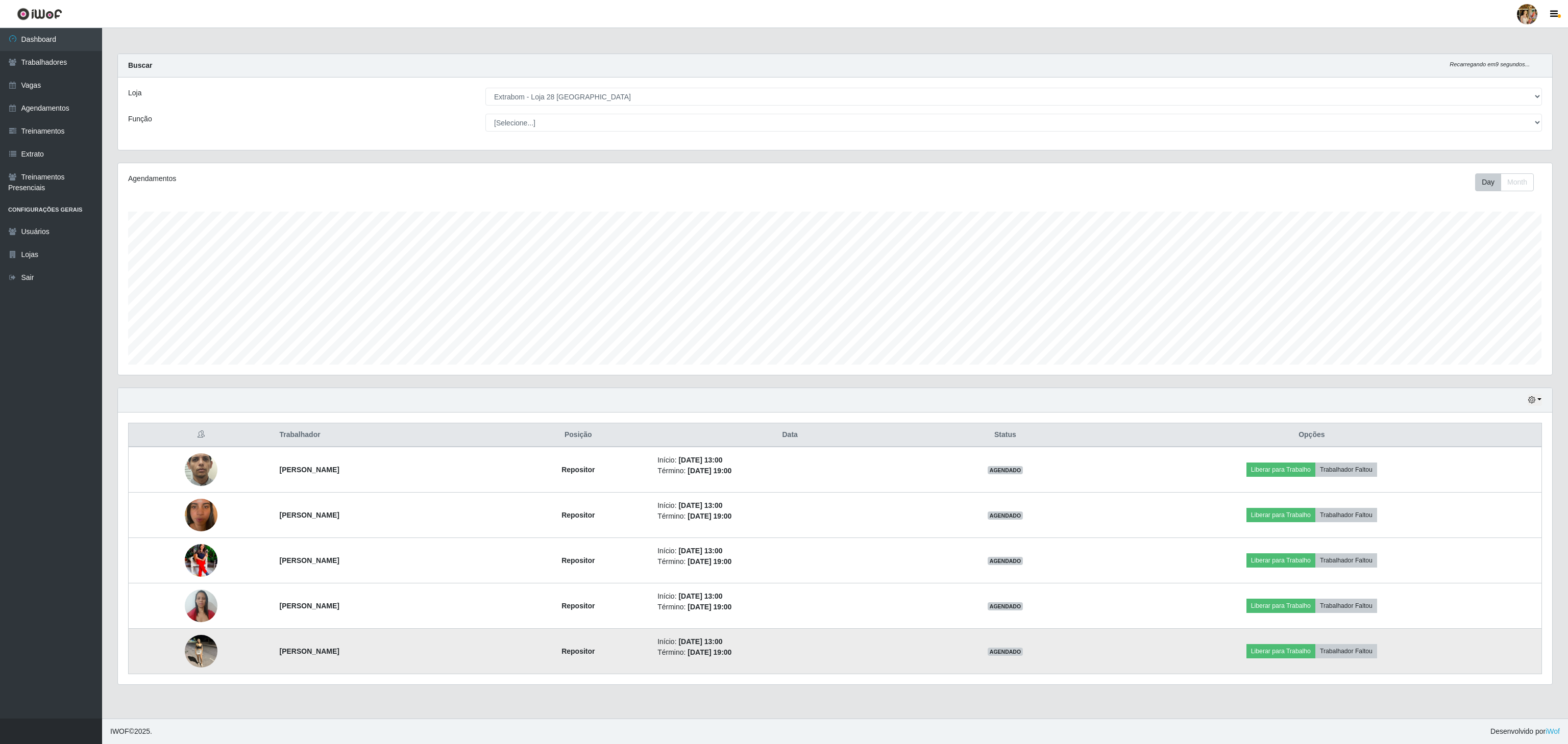
drag, startPoint x: 255, startPoint y: 654, endPoint x: 451, endPoint y: 676, distance: 197.2
click at [451, 675] on tr "[PERSON_NAME] Repositor Início: [DATE] 13:00 Término: [DATE] 19:00 AGENDADO Lib…" at bounding box center [835, 652] width 1413 height 46
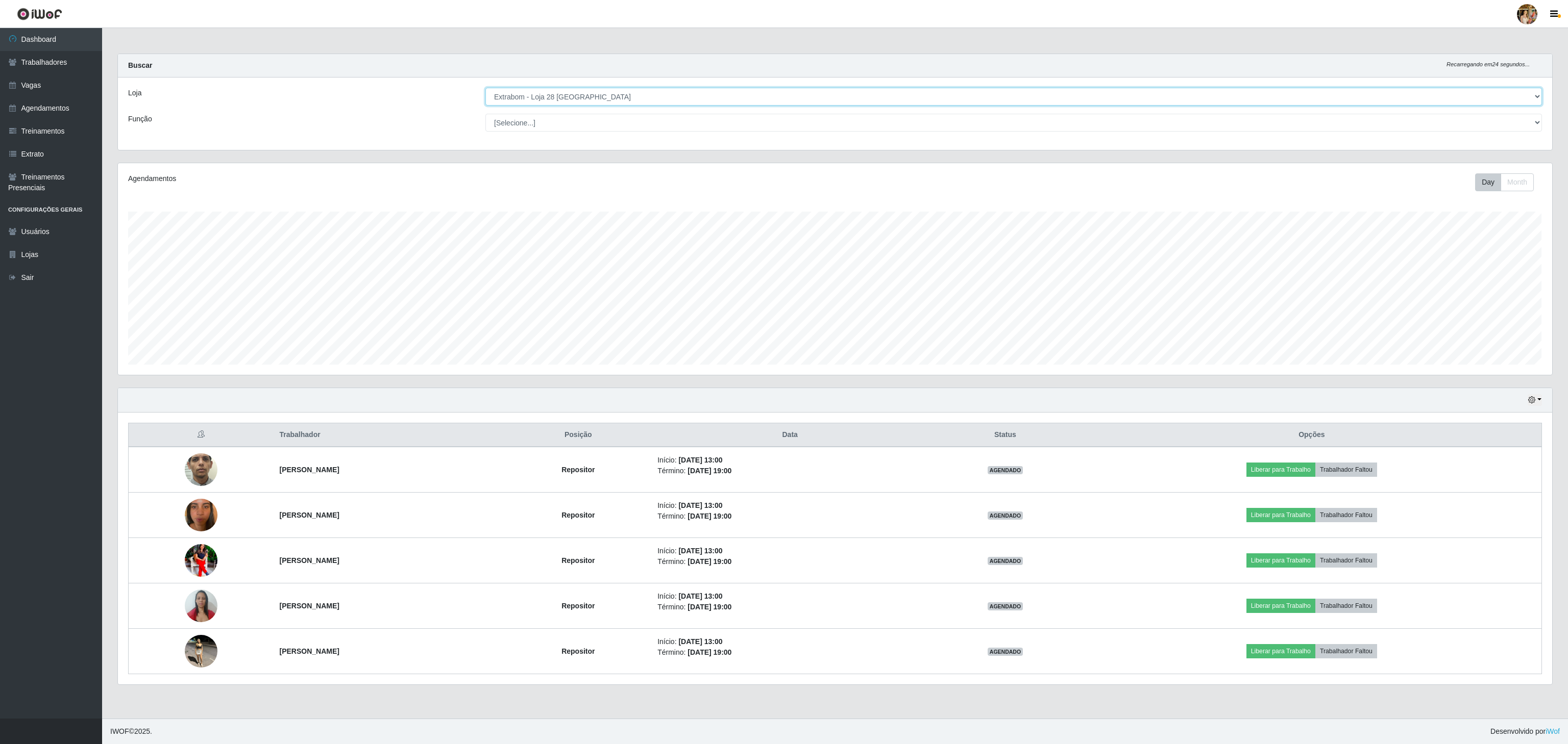
drag, startPoint x: 605, startPoint y: 98, endPoint x: 603, endPoint y: 103, distance: 5.4
click at [604, 98] on select "[Selecione...] Atacado Vem - [GEOGRAPHIC_DATA] 30 Laranjeiras Velha Atacado Vem…" at bounding box center [1013, 96] width 1057 height 18
click at [485, 88] on select "[Selecione...] Atacado Vem - [GEOGRAPHIC_DATA] 30 Laranjeiras Velha Atacado Vem…" at bounding box center [1013, 96] width 1057 height 18
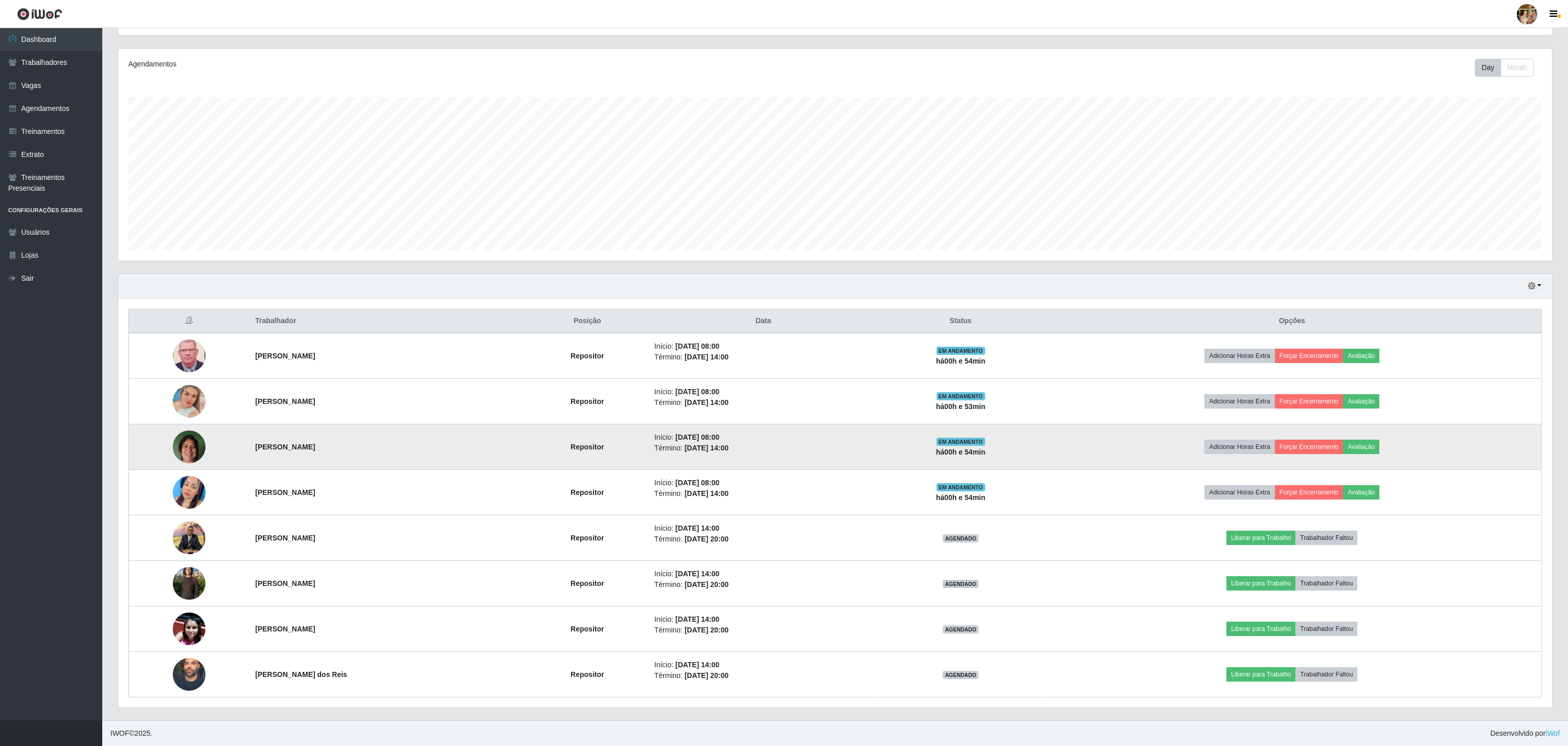
scroll to position [121, 0]
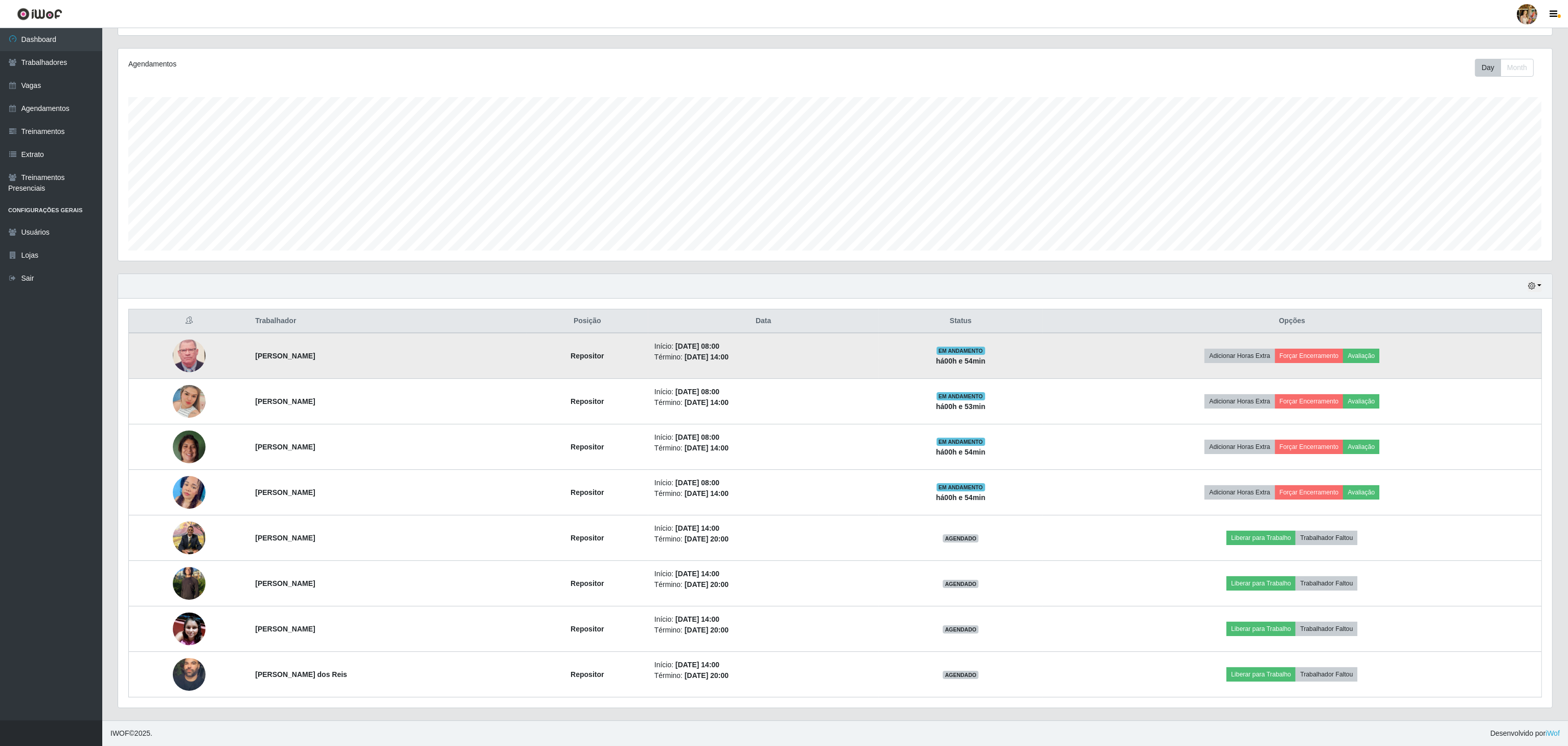
drag, startPoint x: 243, startPoint y: 353, endPoint x: 409, endPoint y: 363, distance: 166.3
click at [409, 363] on tr "[PERSON_NAME] Repositor Início: [DATE] 08:00 Término: [DATE] 14:00 EM ANDAMENTO…" at bounding box center [835, 356] width 1413 height 46
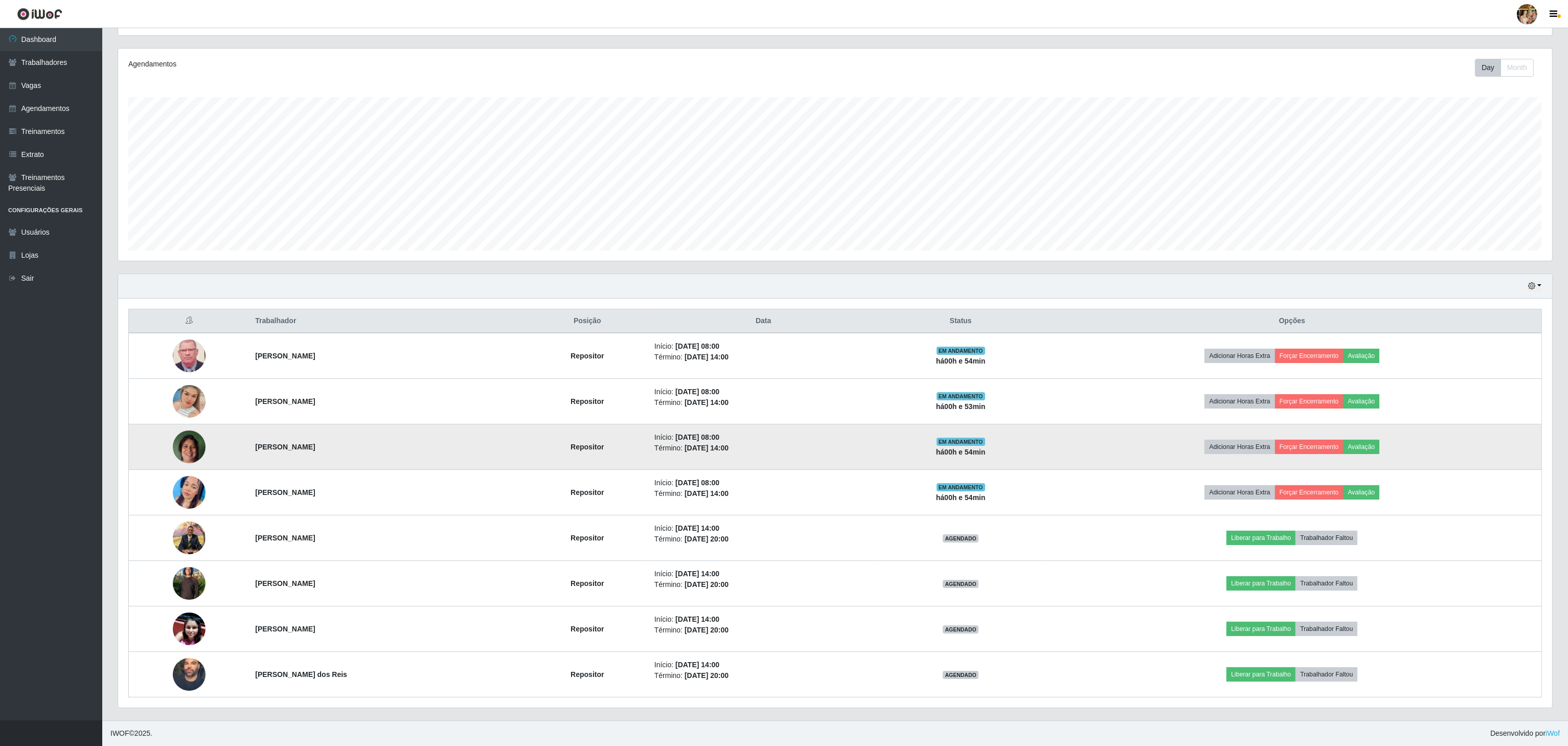
drag, startPoint x: 243, startPoint y: 403, endPoint x: 412, endPoint y: 421, distance: 170.0
click at [412, 421] on tbody "[PERSON_NAME] Repositor Início: [DATE] 08:00 Término: [DATE] 14:00 EM ANDAMENTO…" at bounding box center [835, 515] width 1413 height 365
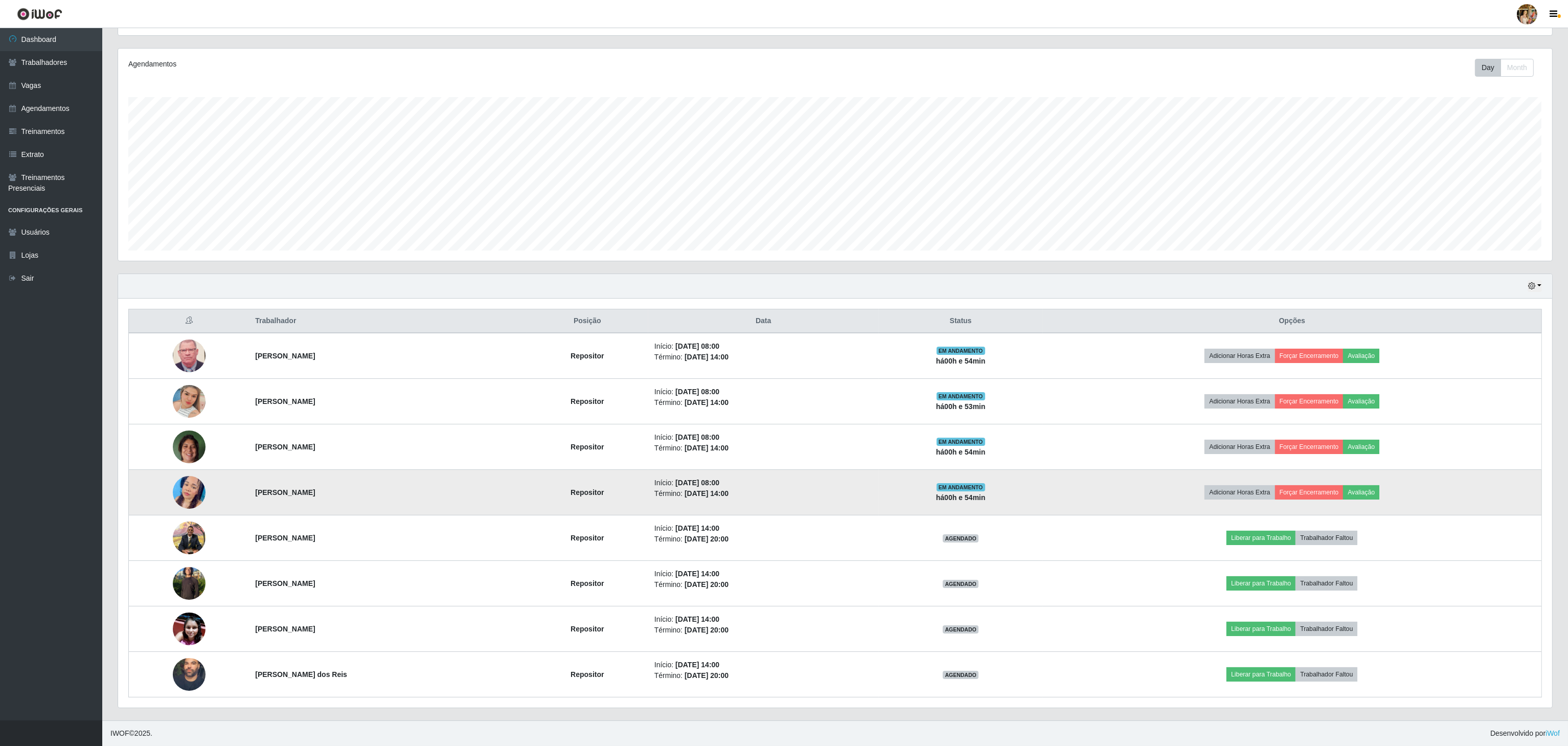
click at [264, 473] on td "[PERSON_NAME]" at bounding box center [387, 493] width 277 height 46
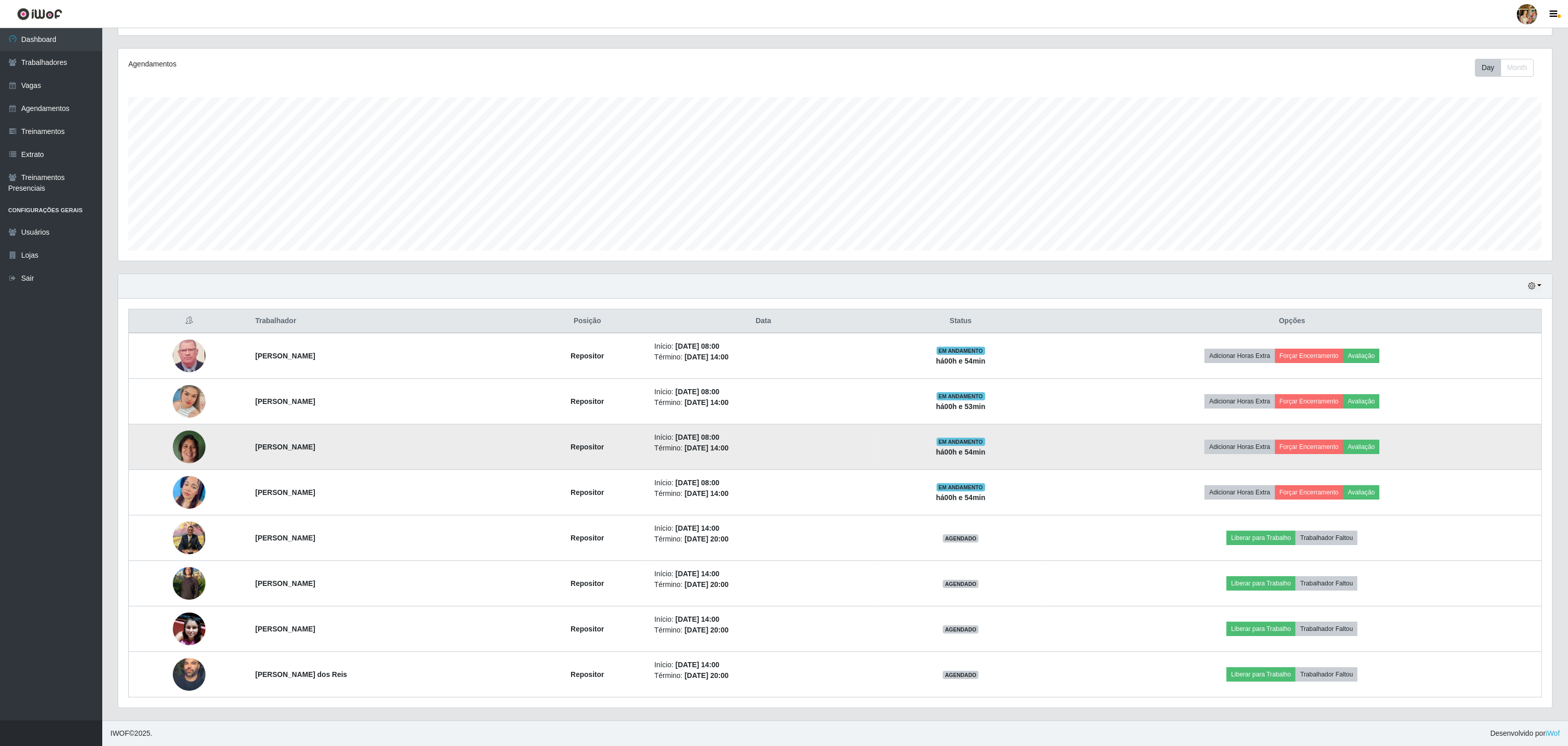
drag, startPoint x: 248, startPoint y: 448, endPoint x: 337, endPoint y: 450, distance: 89.0
click at [337, 450] on tr "[PERSON_NAME] Repositor Início: [DATE] 08:00 Término: [DATE] 14:00 EM ANDAMENTO…" at bounding box center [835, 447] width 1413 height 46
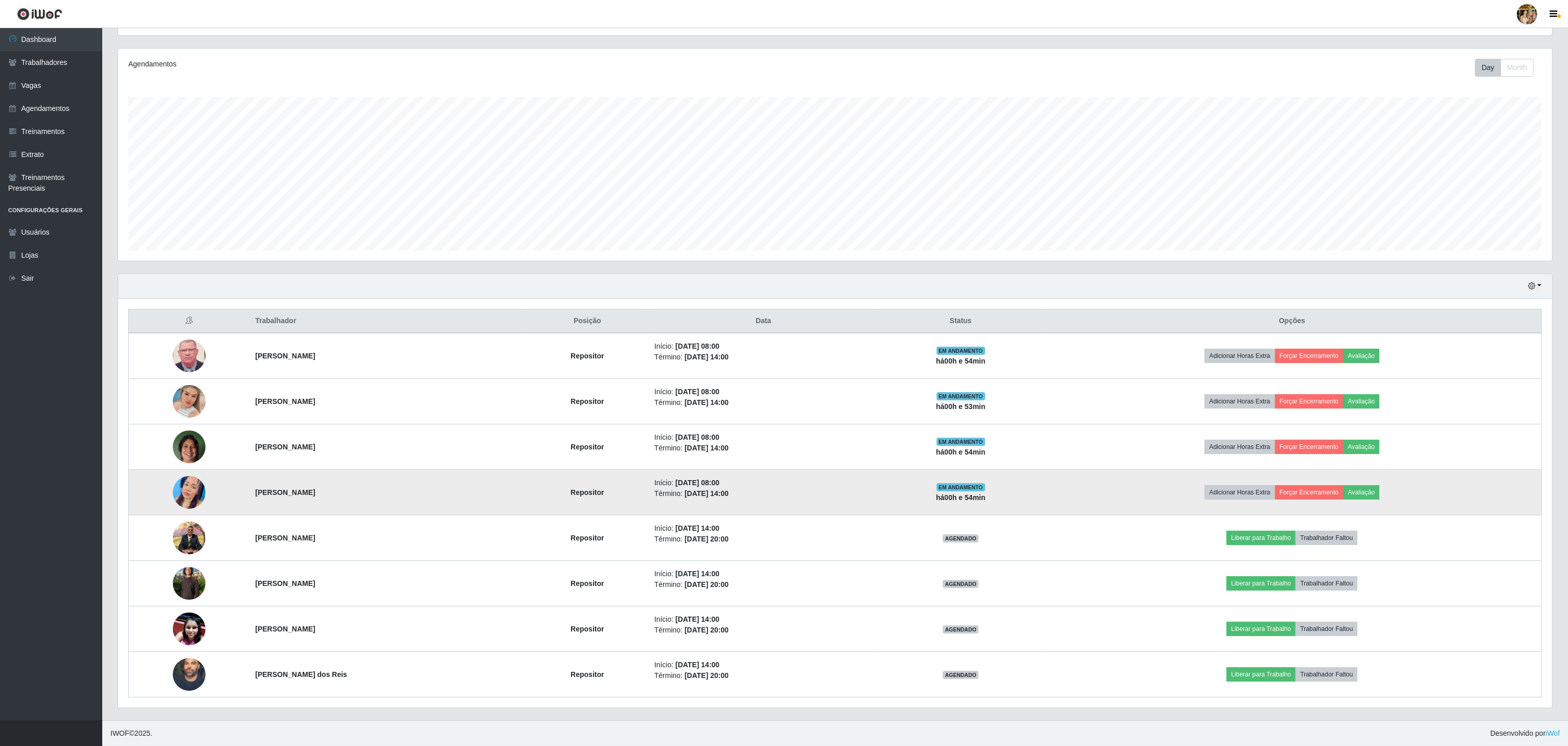
drag, startPoint x: 250, startPoint y: 497, endPoint x: 348, endPoint y: 500, distance: 98.0
click at [348, 500] on td "[PERSON_NAME]" at bounding box center [387, 493] width 277 height 46
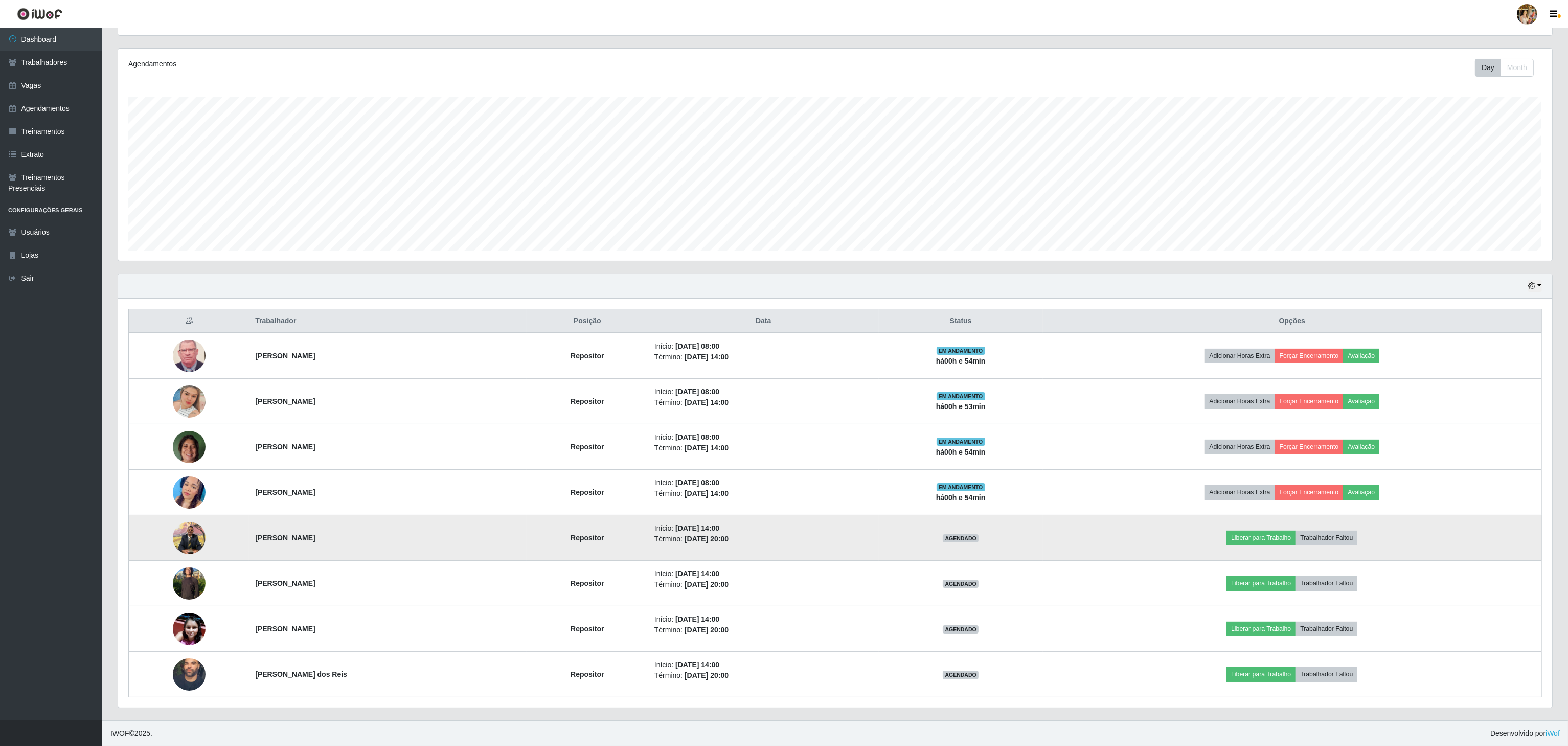
drag, startPoint x: 356, startPoint y: 543, endPoint x: 433, endPoint y: 541, distance: 77.0
click at [433, 541] on tr "[PERSON_NAME] Repositor Início: [DATE] 14:00 Término: [DATE] 20:00 AGENDADO Lib…" at bounding box center [835, 538] width 1413 height 46
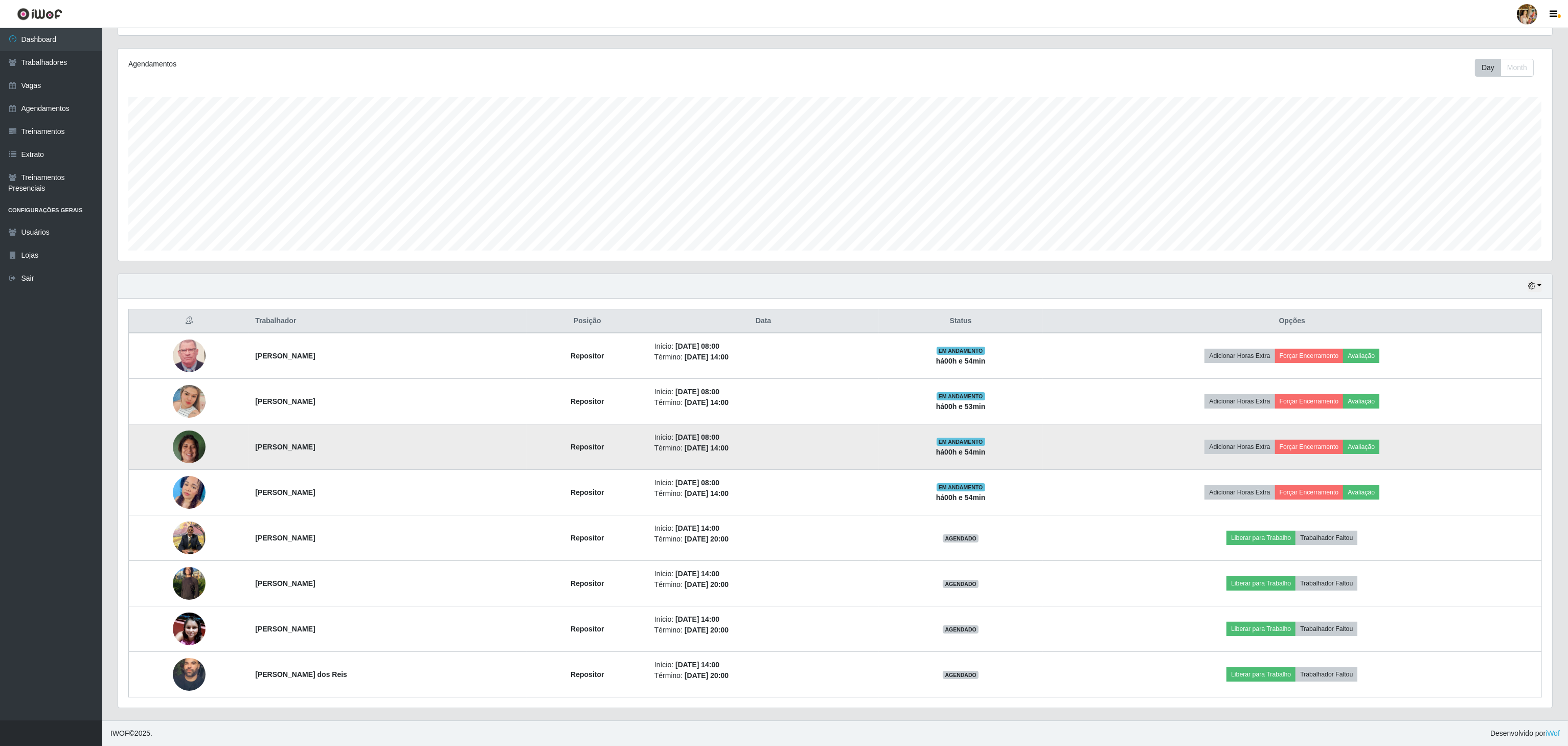
drag, startPoint x: 243, startPoint y: 582, endPoint x: 610, endPoint y: 445, distance: 391.7
click at [472, 587] on tr "[PERSON_NAME] Repositor Início: [DATE] 14:00 Término: [DATE] 20:00 AGENDADO Lib…" at bounding box center [835, 584] width 1413 height 46
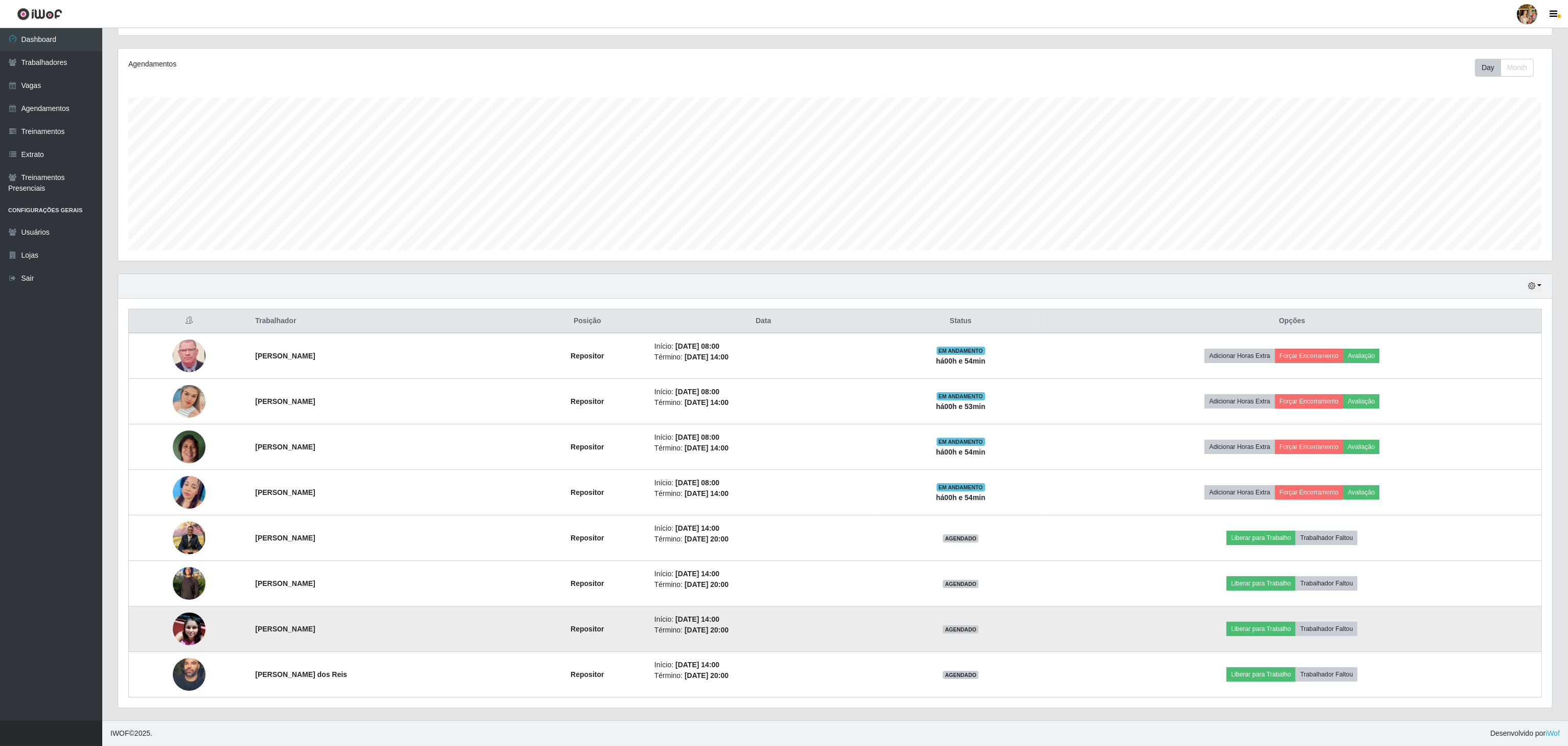
drag, startPoint x: 239, startPoint y: 635, endPoint x: 376, endPoint y: 647, distance: 137.5
click at [376, 647] on tr "[PERSON_NAME] Repositor Início: [DATE] 14:00 Término: [DATE] 20:00 AGENDADO Lib…" at bounding box center [835, 629] width 1413 height 46
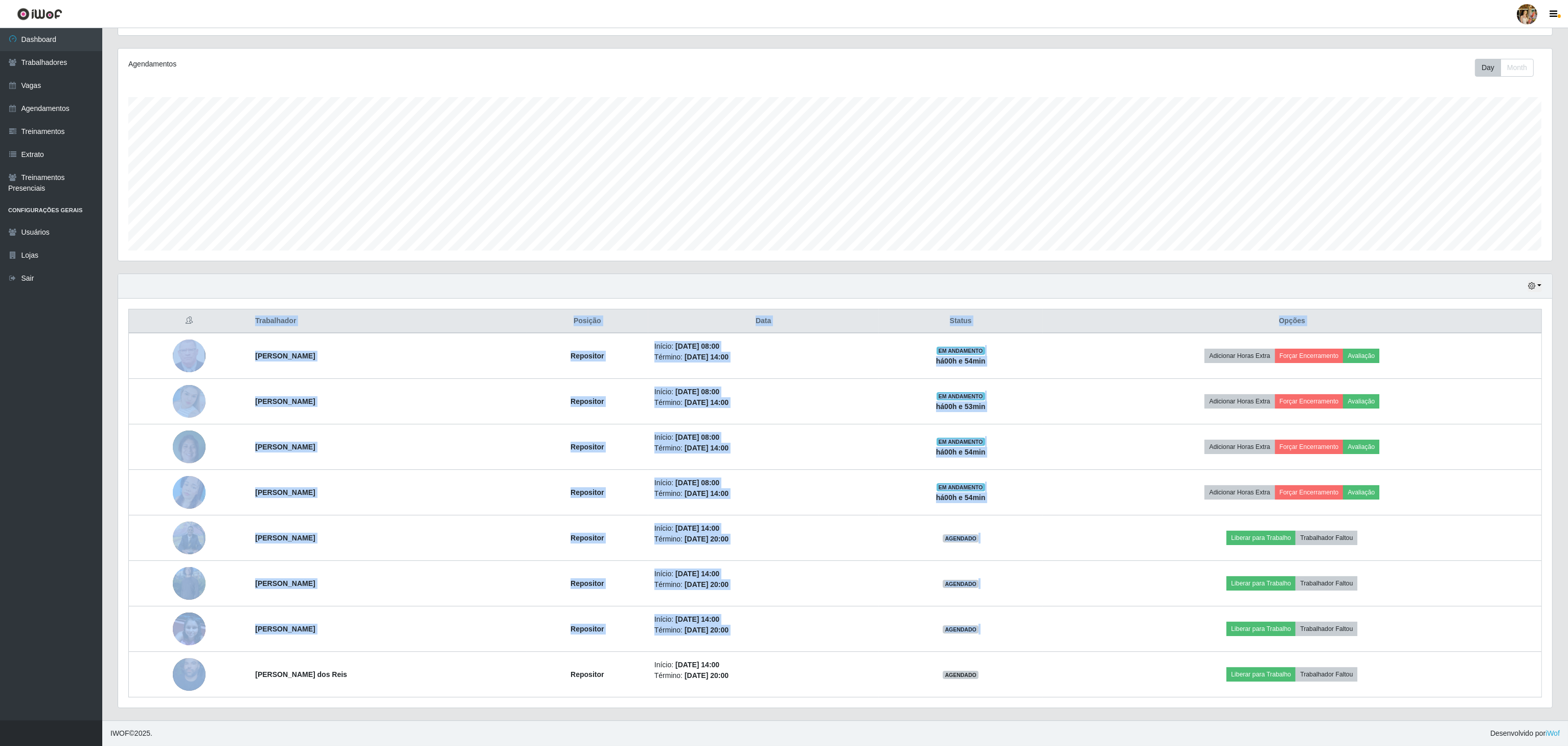
drag, startPoint x: 243, startPoint y: 674, endPoint x: 398, endPoint y: 700, distance: 157.2
click at [398, 700] on div "Trabalhador Posição Data Status Opções [PERSON_NAME] Repositor Início: [DATE] 0…" at bounding box center [835, 503] width 1434 height 409
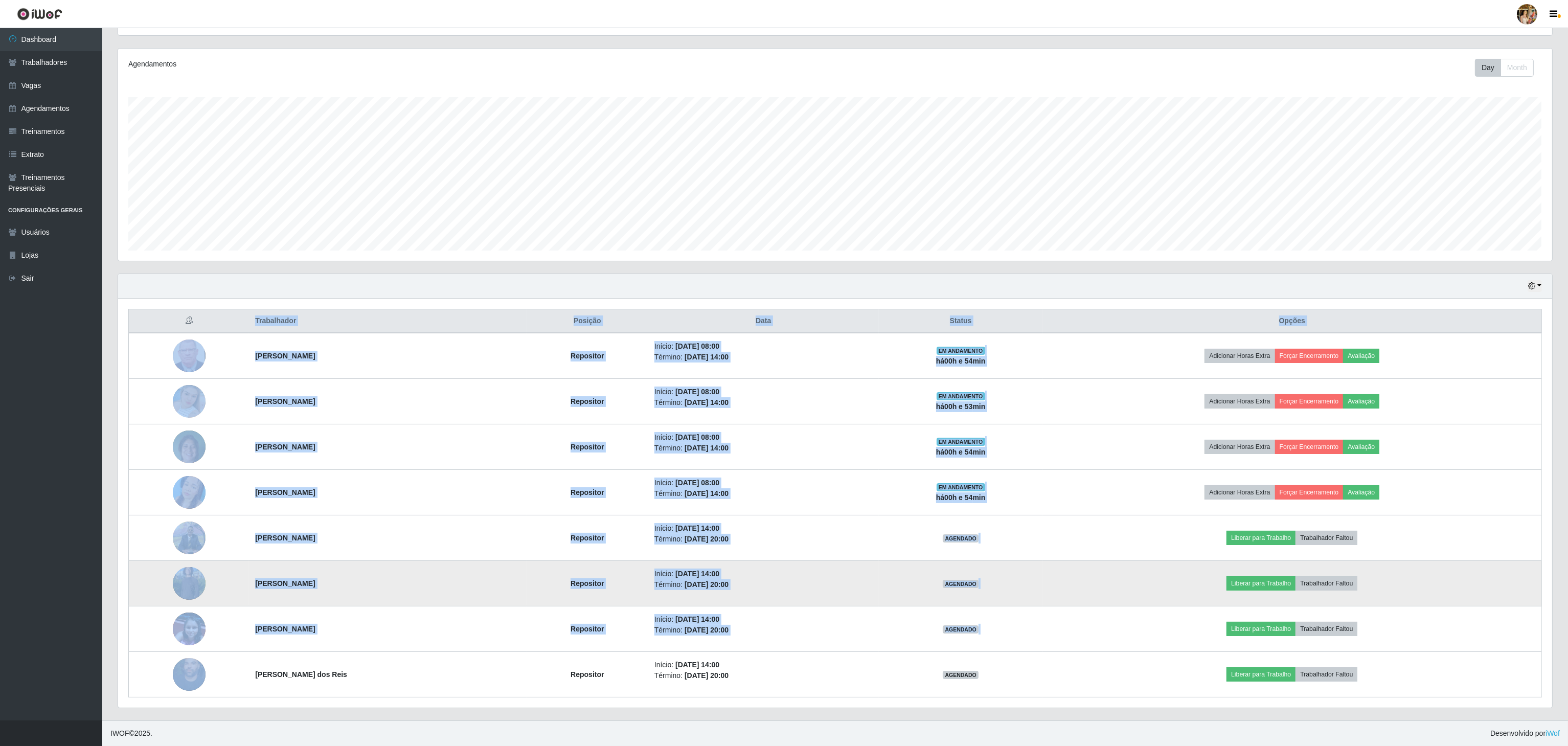
click at [365, 567] on td "[PERSON_NAME]" at bounding box center [387, 584] width 277 height 46
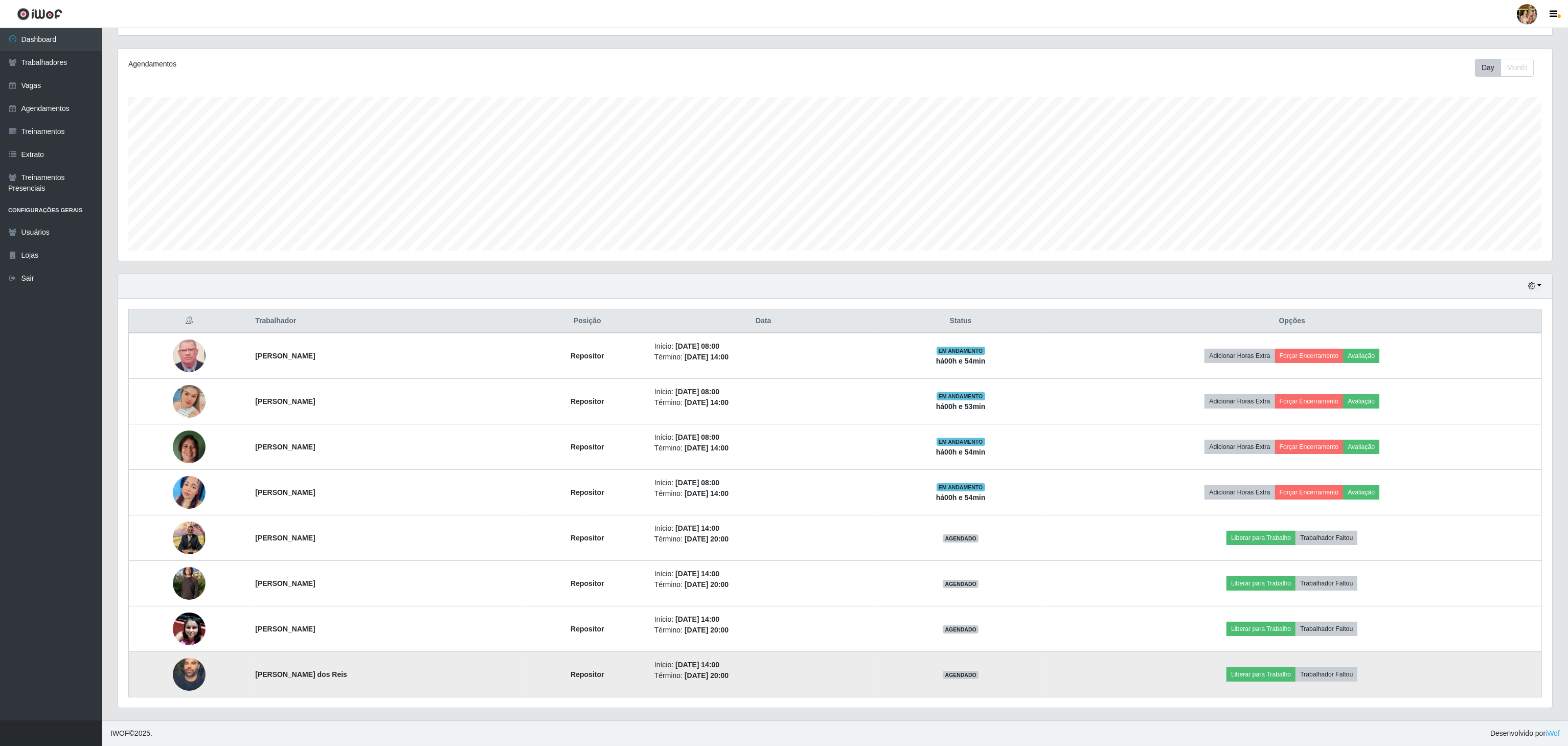
drag, startPoint x: 248, startPoint y: 683, endPoint x: 367, endPoint y: 695, distance: 119.6
click at [367, 695] on td "[PERSON_NAME] dos Reis" at bounding box center [387, 675] width 277 height 46
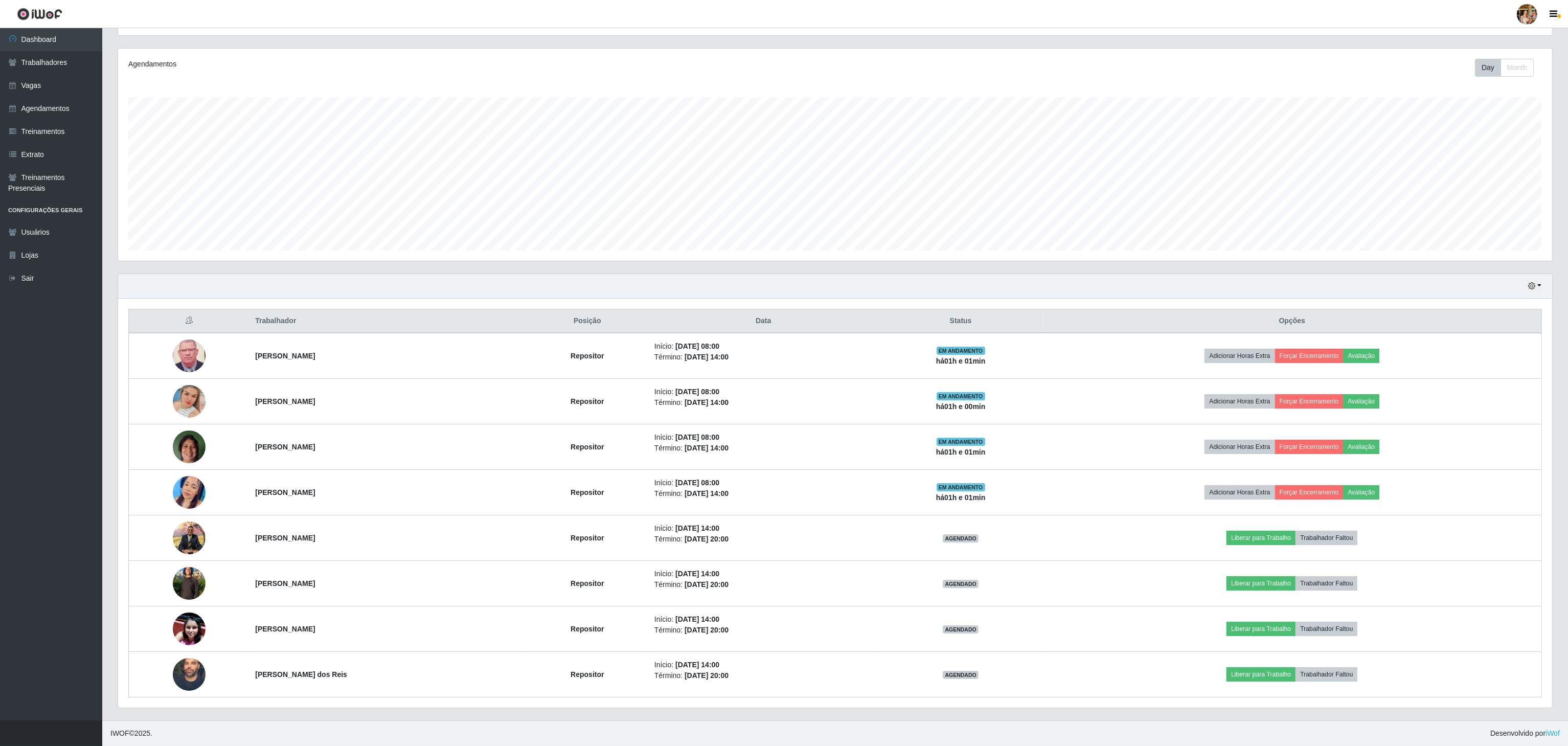
click at [661, 293] on div "Hoje 1 dia 3 dias 1 Semana Não encerrados" at bounding box center [835, 286] width 1434 height 24
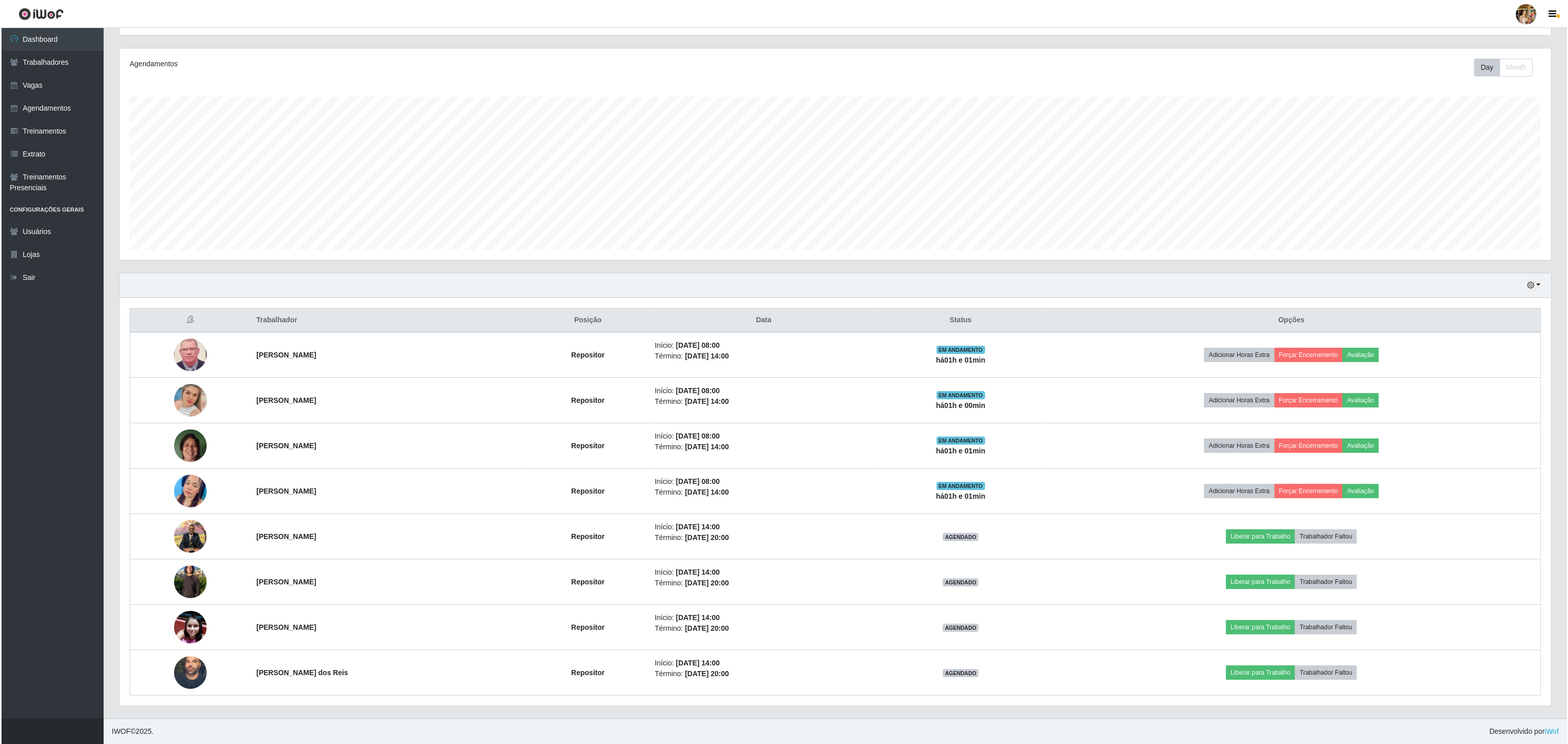
scroll to position [0, 0]
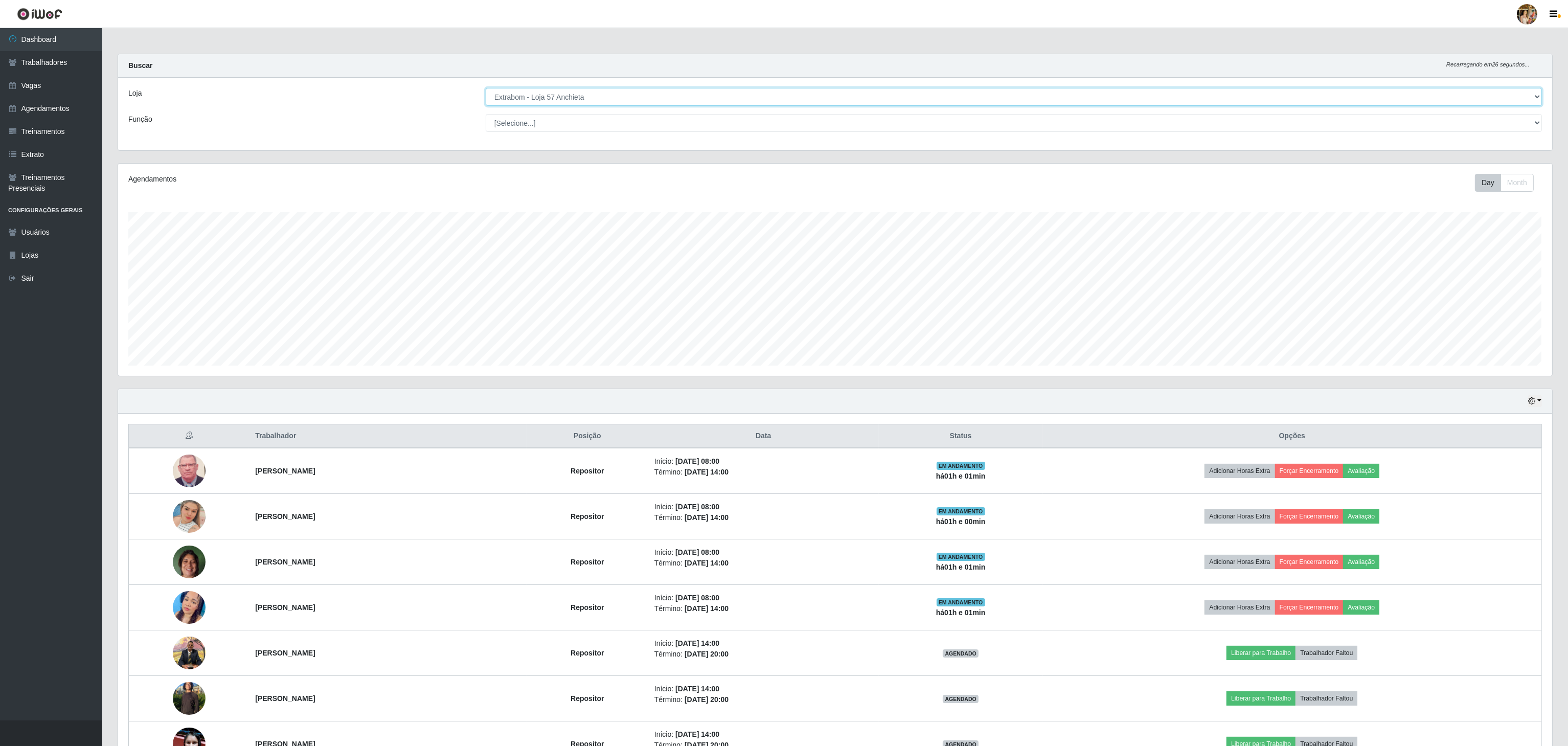
click at [595, 93] on select "[Selecione...] Atacado Vem - [GEOGRAPHIC_DATA] 30 Laranjeiras Velha Atacado Vem…" at bounding box center [1014, 96] width 1056 height 18
select select "495"
click at [486, 88] on select "[Selecione...] Atacado Vem - [GEOGRAPHIC_DATA] 30 Laranjeiras Velha Atacado Vem…" at bounding box center [1014, 96] width 1056 height 18
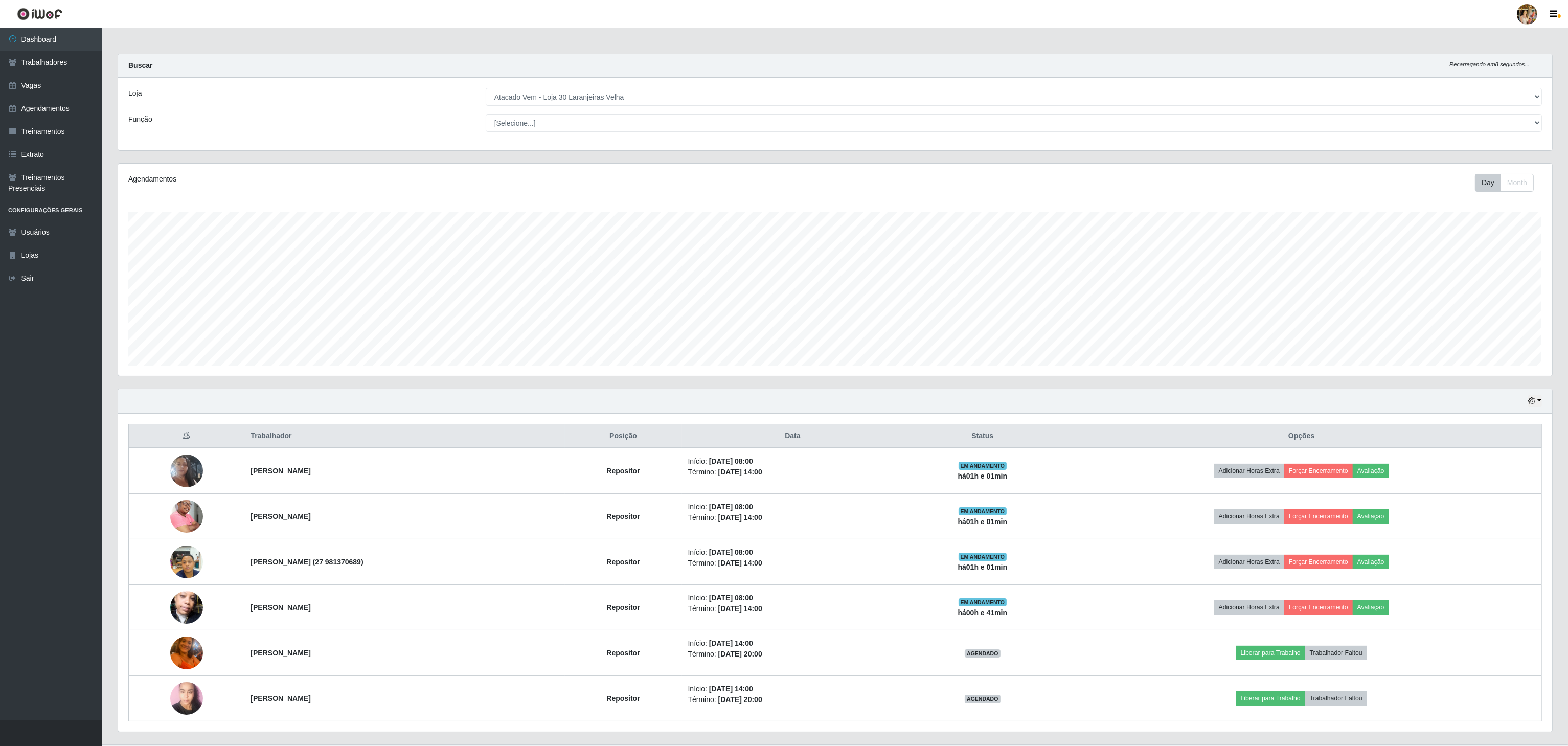
scroll to position [511277, 509777]
